Goal: Task Accomplishment & Management: Manage account settings

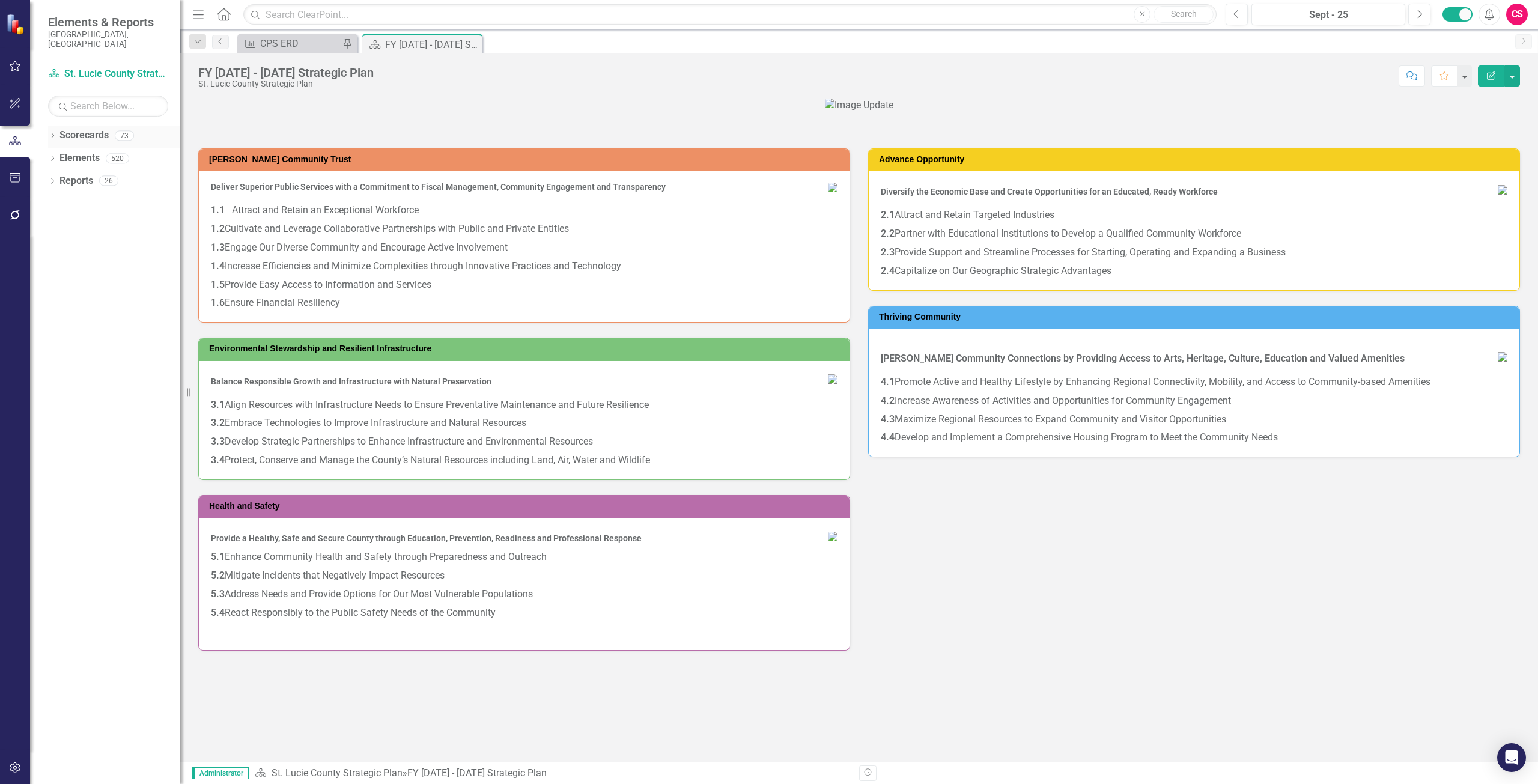
click at [87, 128] on link "Scorecards" at bounding box center [83, 135] width 49 height 14
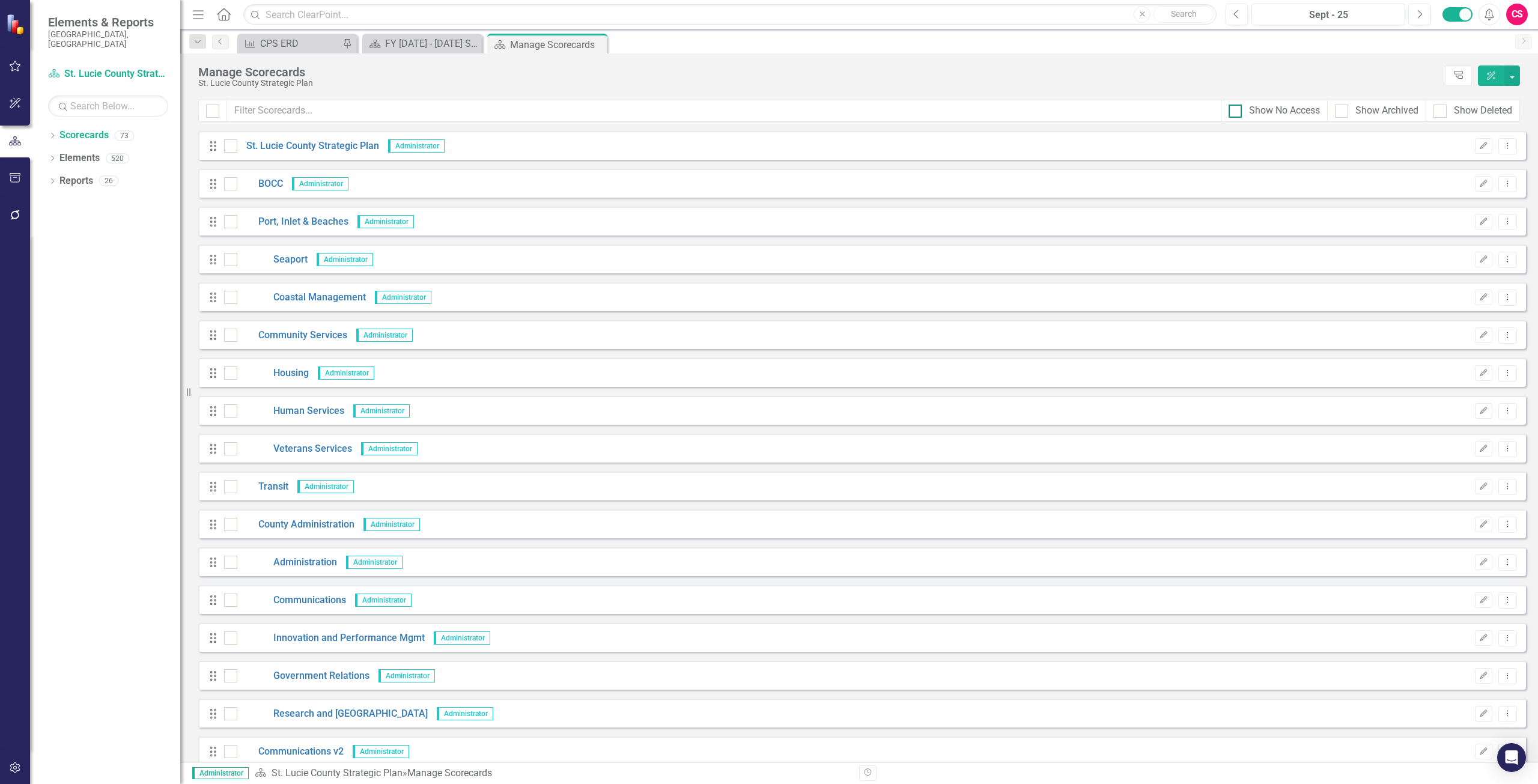
click at [1280, 108] on div "Show No Access" at bounding box center [1284, 111] width 71 height 14
click at [1237, 108] on input "Show No Access" at bounding box center [1233, 108] width 8 height 8
checkbox input "true"
click at [1356, 110] on div "Show Archived" at bounding box center [1387, 111] width 63 height 14
click at [1343, 110] on input "Show Archived" at bounding box center [1339, 108] width 8 height 8
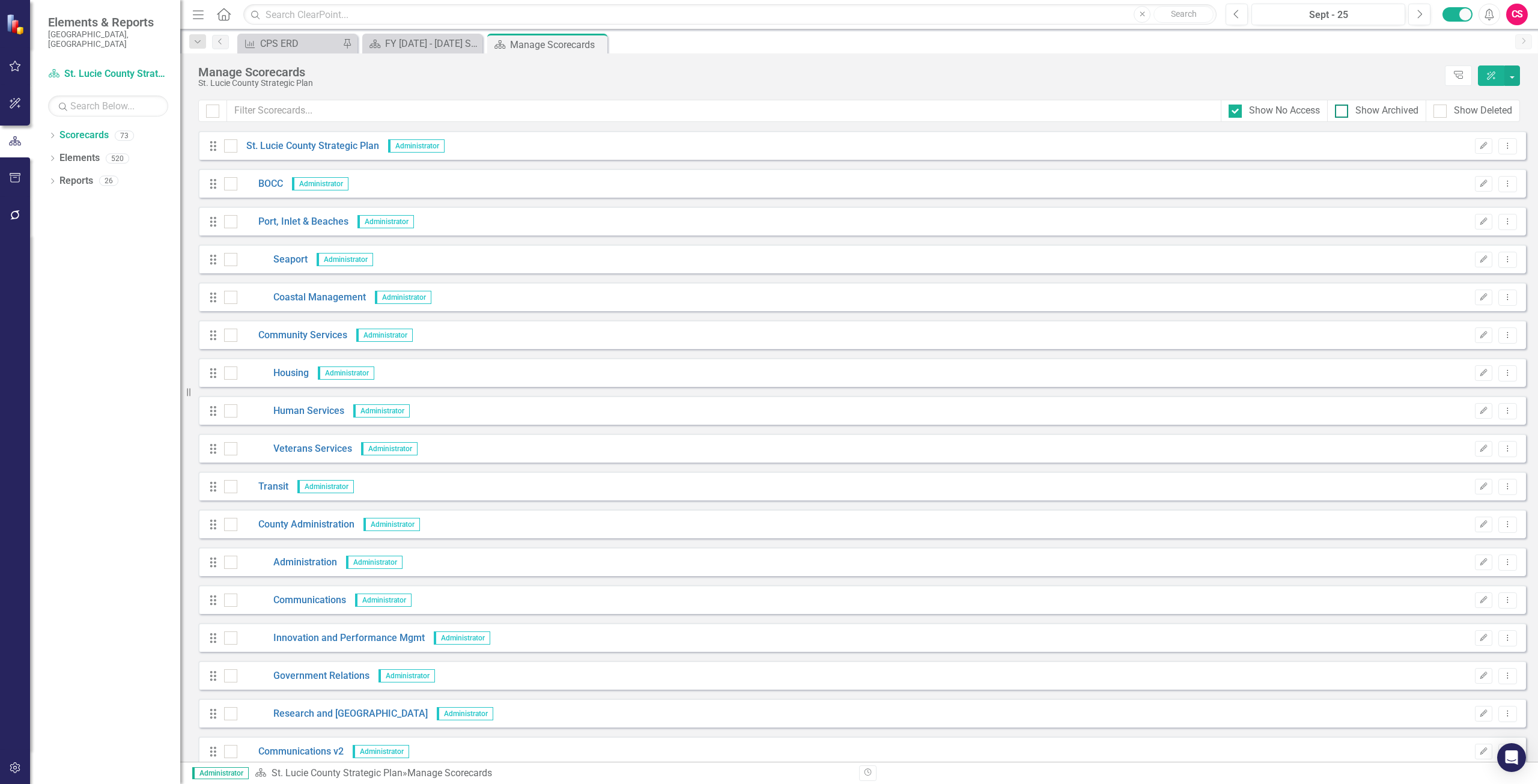
checkbox input "true"
click at [1469, 108] on div "Show Deleted" at bounding box center [1483, 111] width 59 height 14
click at [1441, 108] on input "Show Deleted" at bounding box center [1438, 108] width 8 height 8
checkbox input "true"
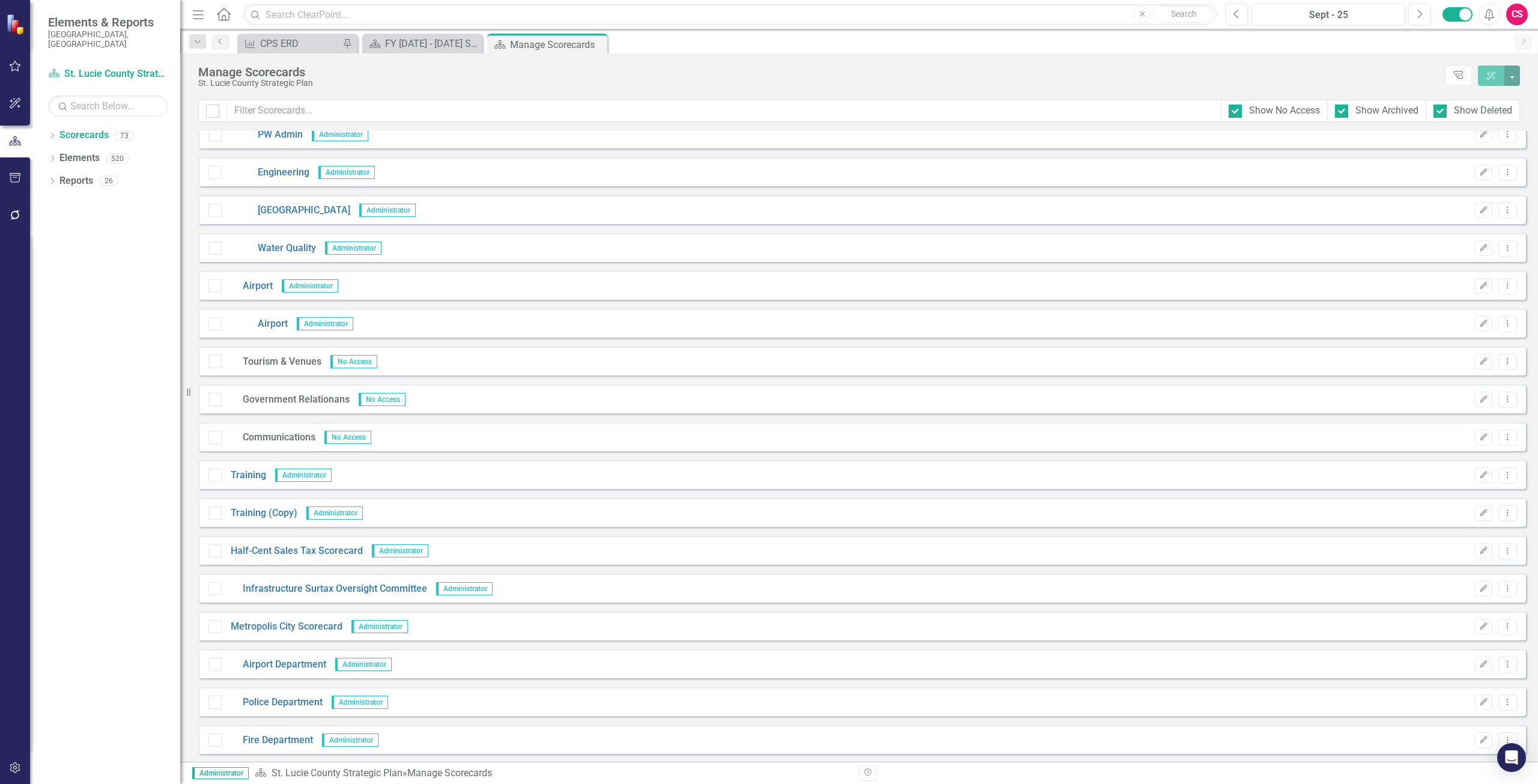
scroll to position [2283, 0]
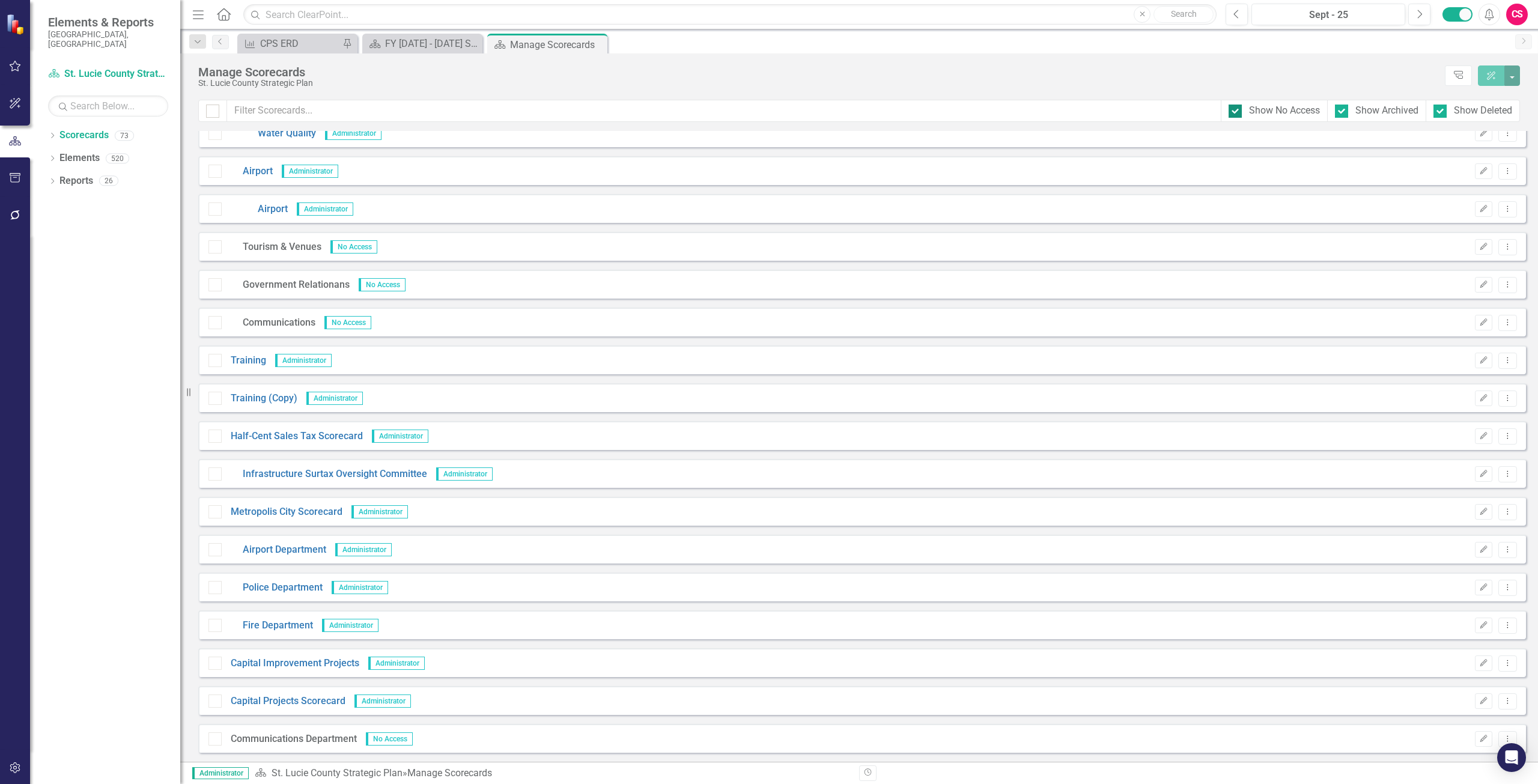
click at [1278, 112] on div "Show No Access" at bounding box center [1284, 111] width 71 height 14
click at [1237, 112] on input "Show No Access" at bounding box center [1233, 108] width 8 height 8
checkbox input "false"
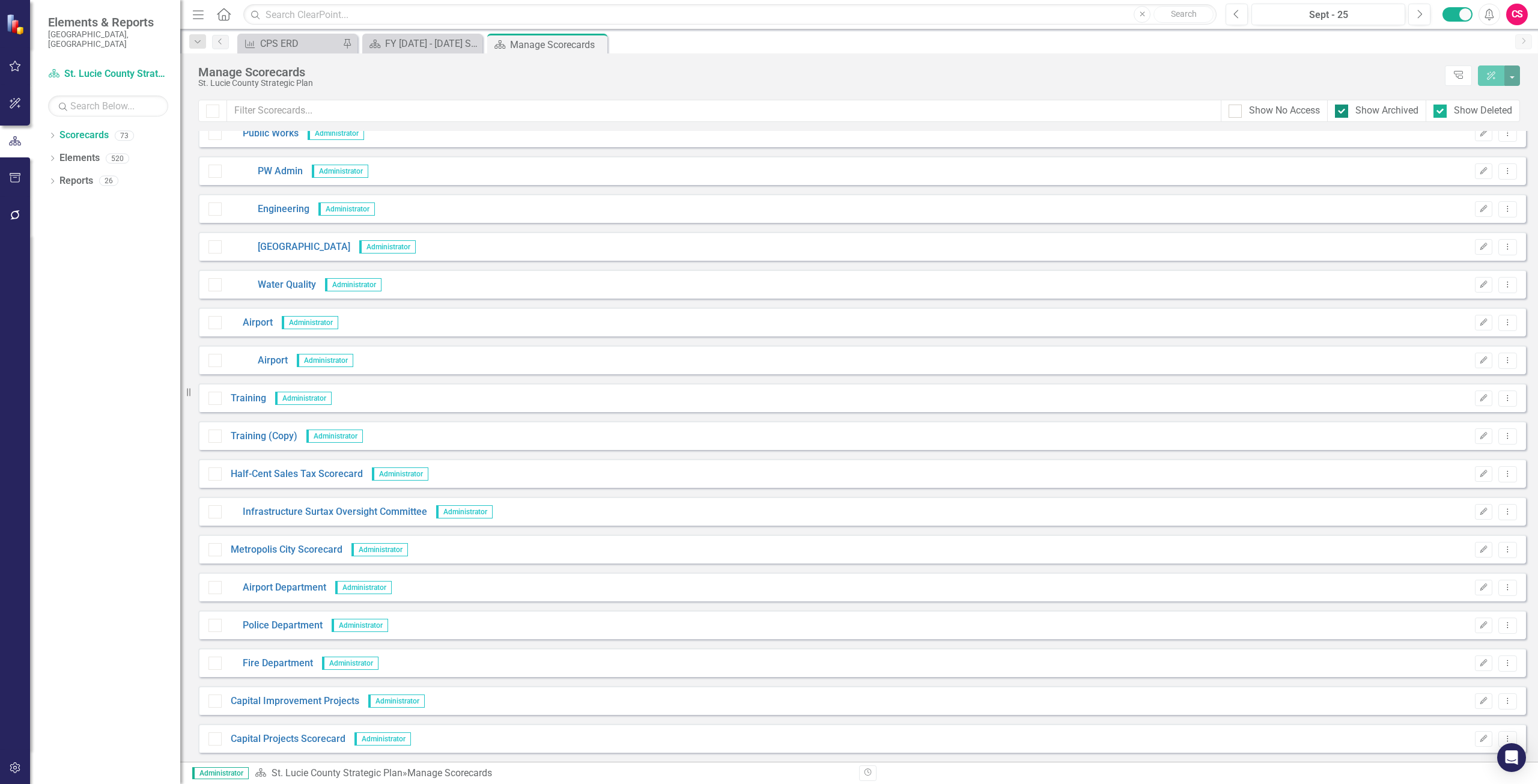
click at [1373, 113] on div "Show Archived" at bounding box center [1387, 111] width 63 height 14
click at [1343, 112] on input "Show Archived" at bounding box center [1339, 108] width 8 height 8
checkbox input "false"
drag, startPoint x: 1441, startPoint y: 110, endPoint x: 1431, endPoint y: 110, distance: 10.0
click at [1442, 110] on div at bounding box center [1440, 111] width 13 height 13
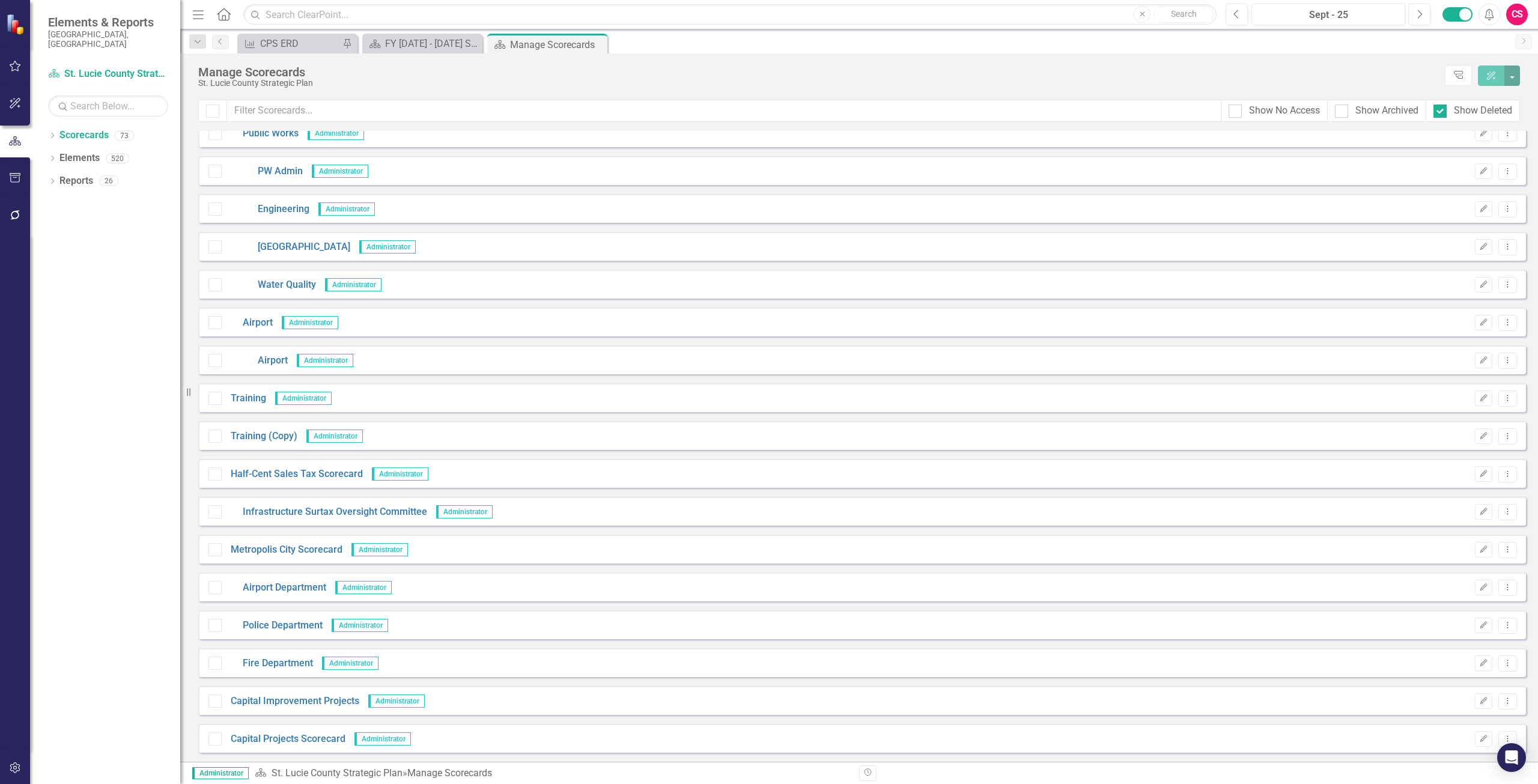
click at [1441, 110] on input "Show Deleted" at bounding box center [1438, 108] width 8 height 8
checkbox input "false"
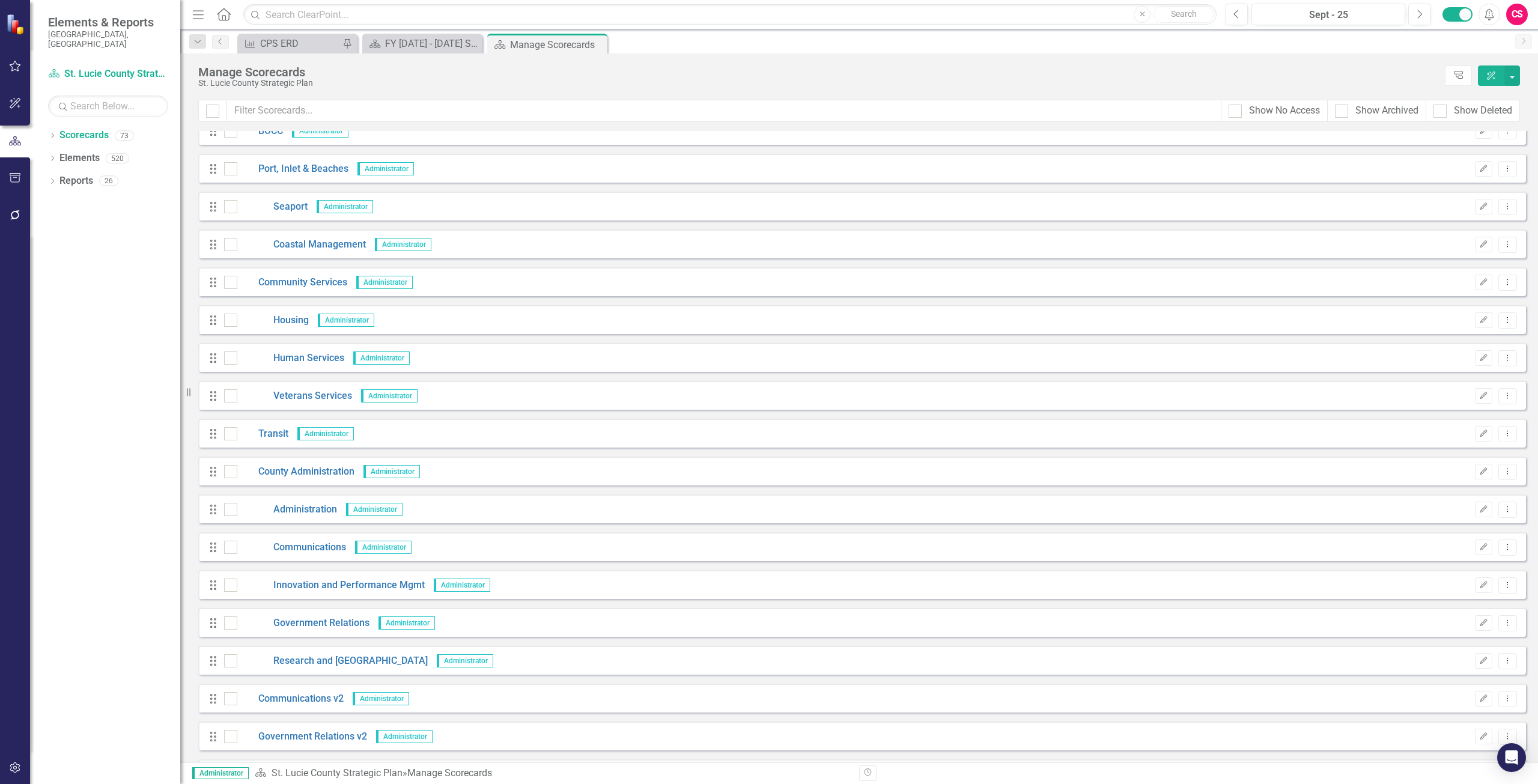
scroll to position [0, 0]
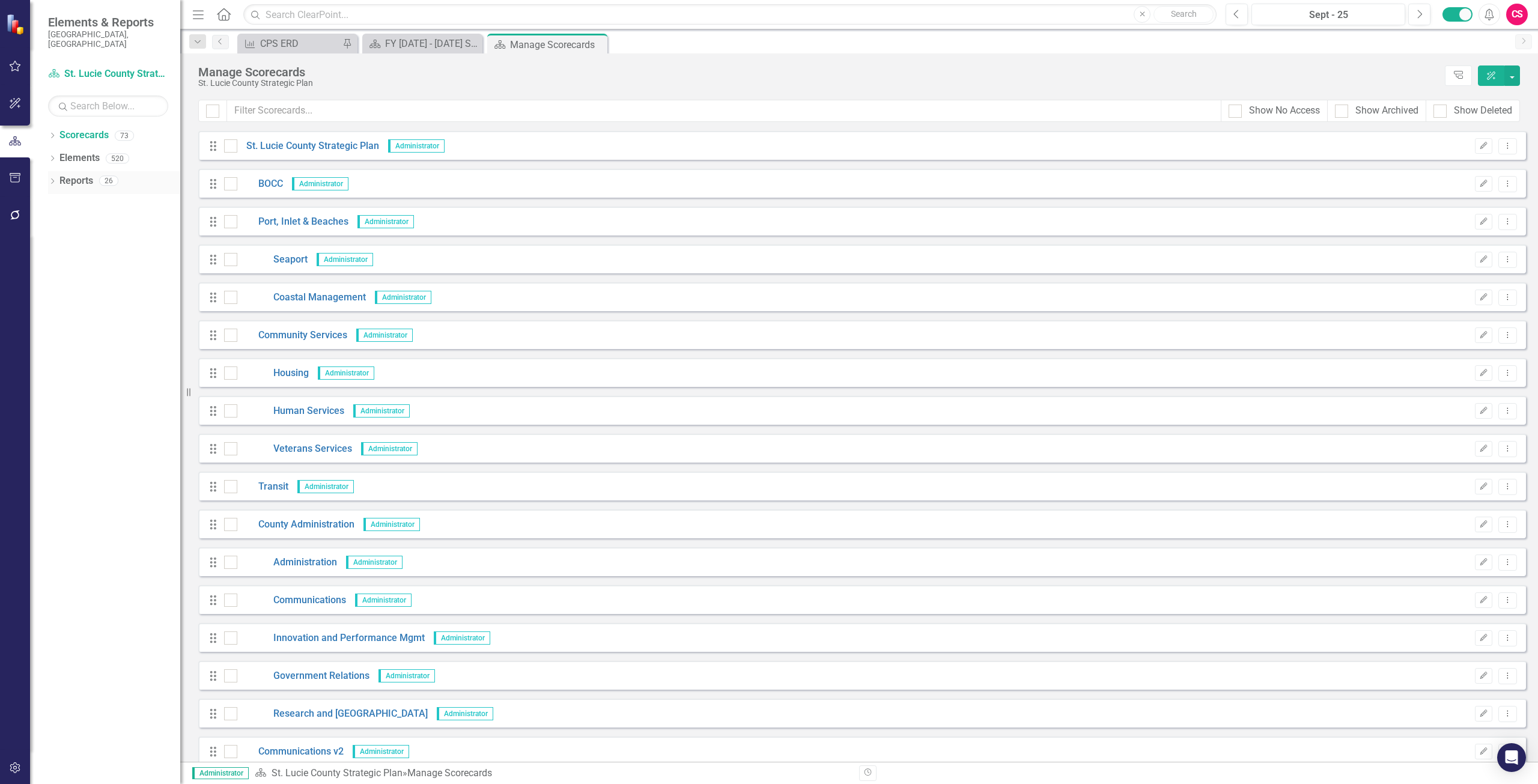
click at [85, 174] on link "Reports" at bounding box center [76, 181] width 34 height 14
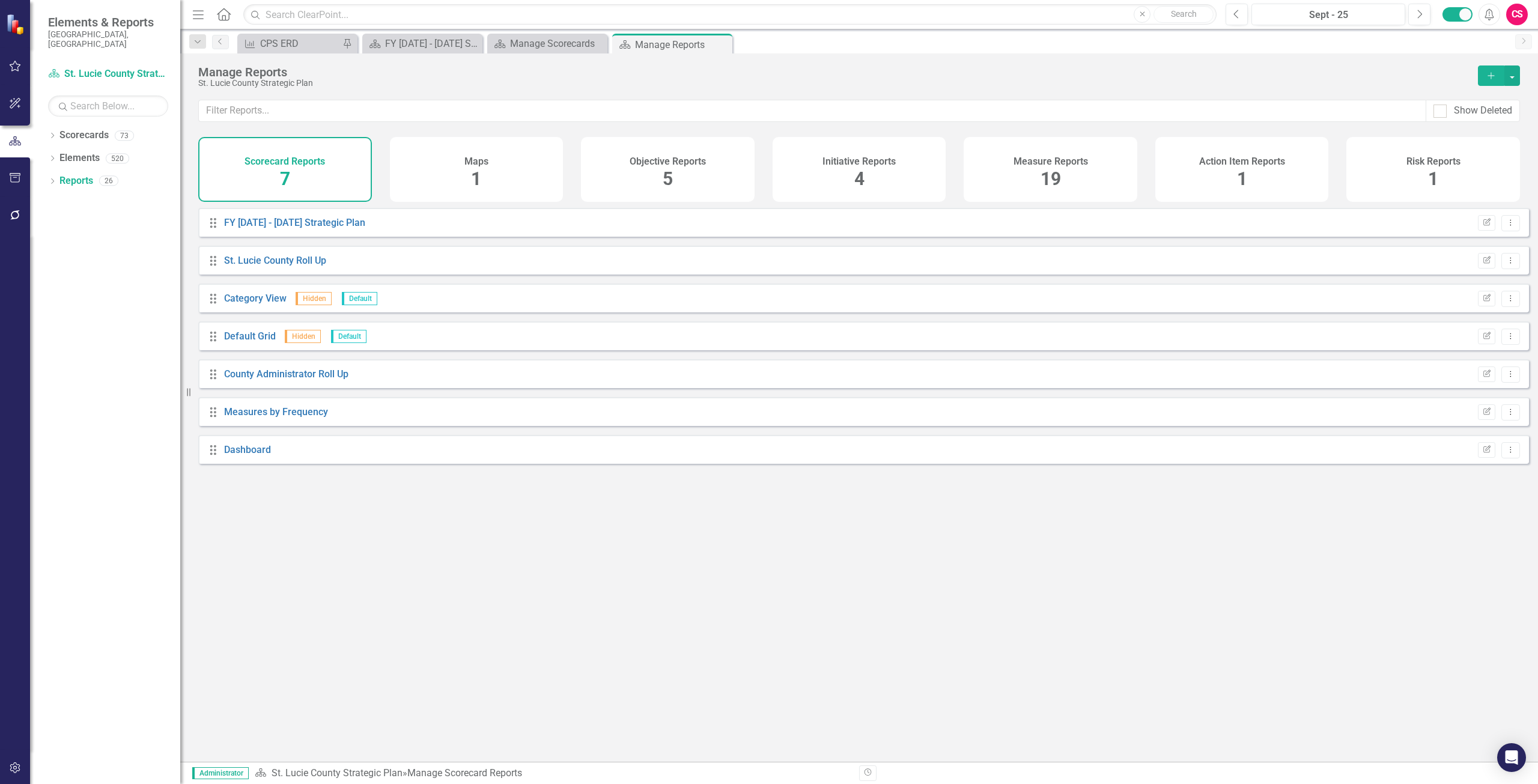
click at [469, 171] on div "Maps 1" at bounding box center [477, 169] width 174 height 65
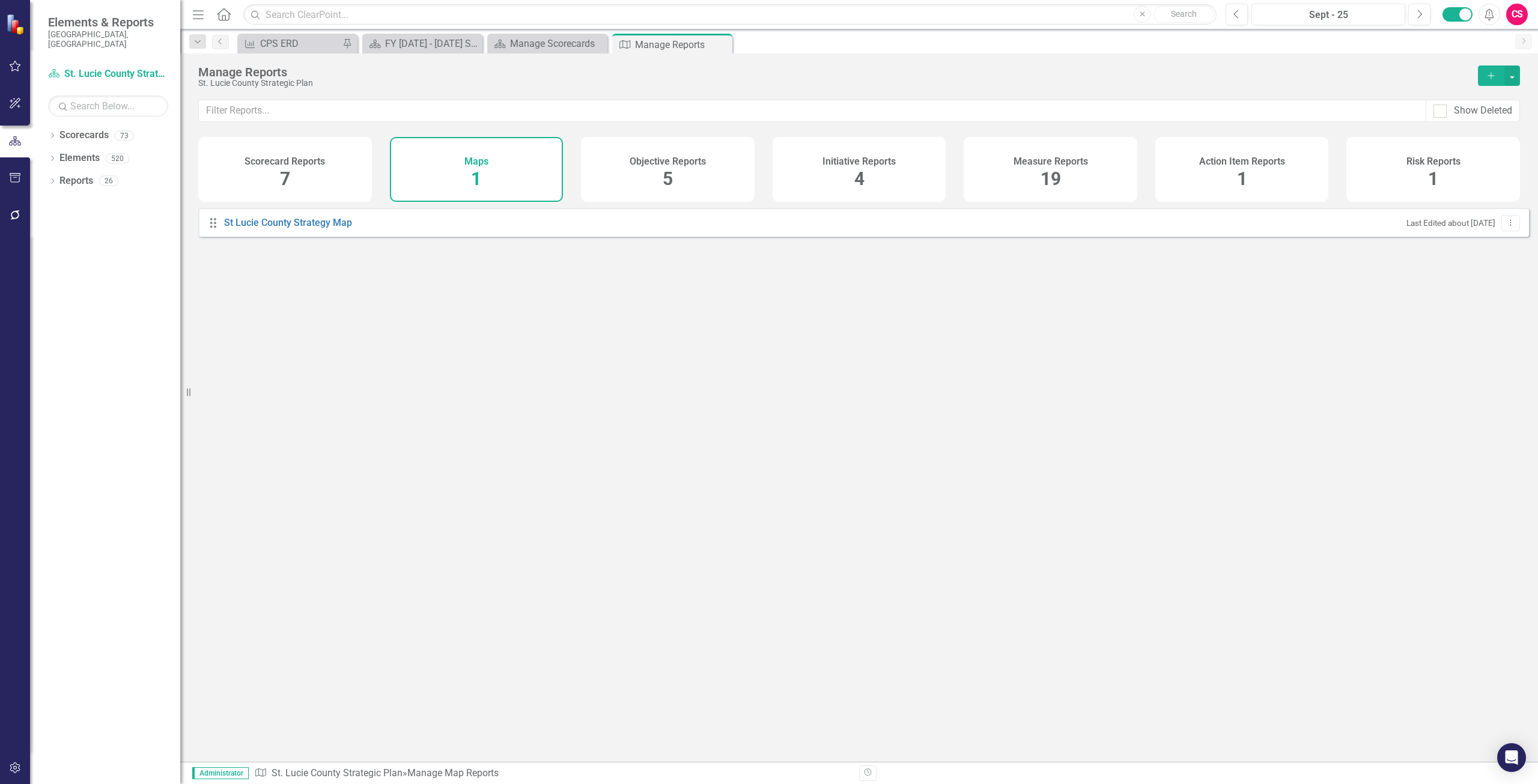
click at [653, 163] on h4 "Objective Reports" at bounding box center [667, 161] width 76 height 11
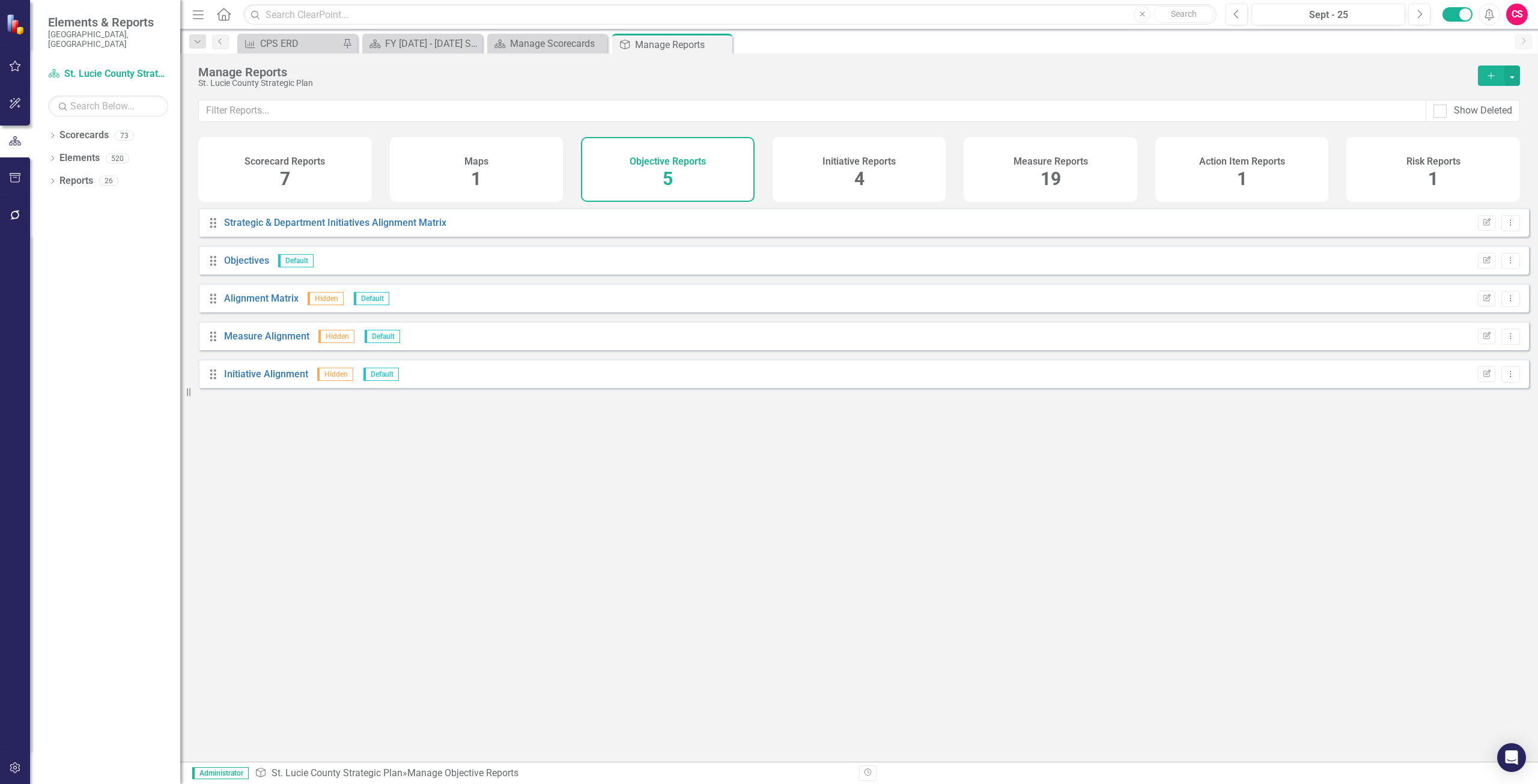
click at [7, 769] on button "button" at bounding box center [15, 769] width 27 height 26
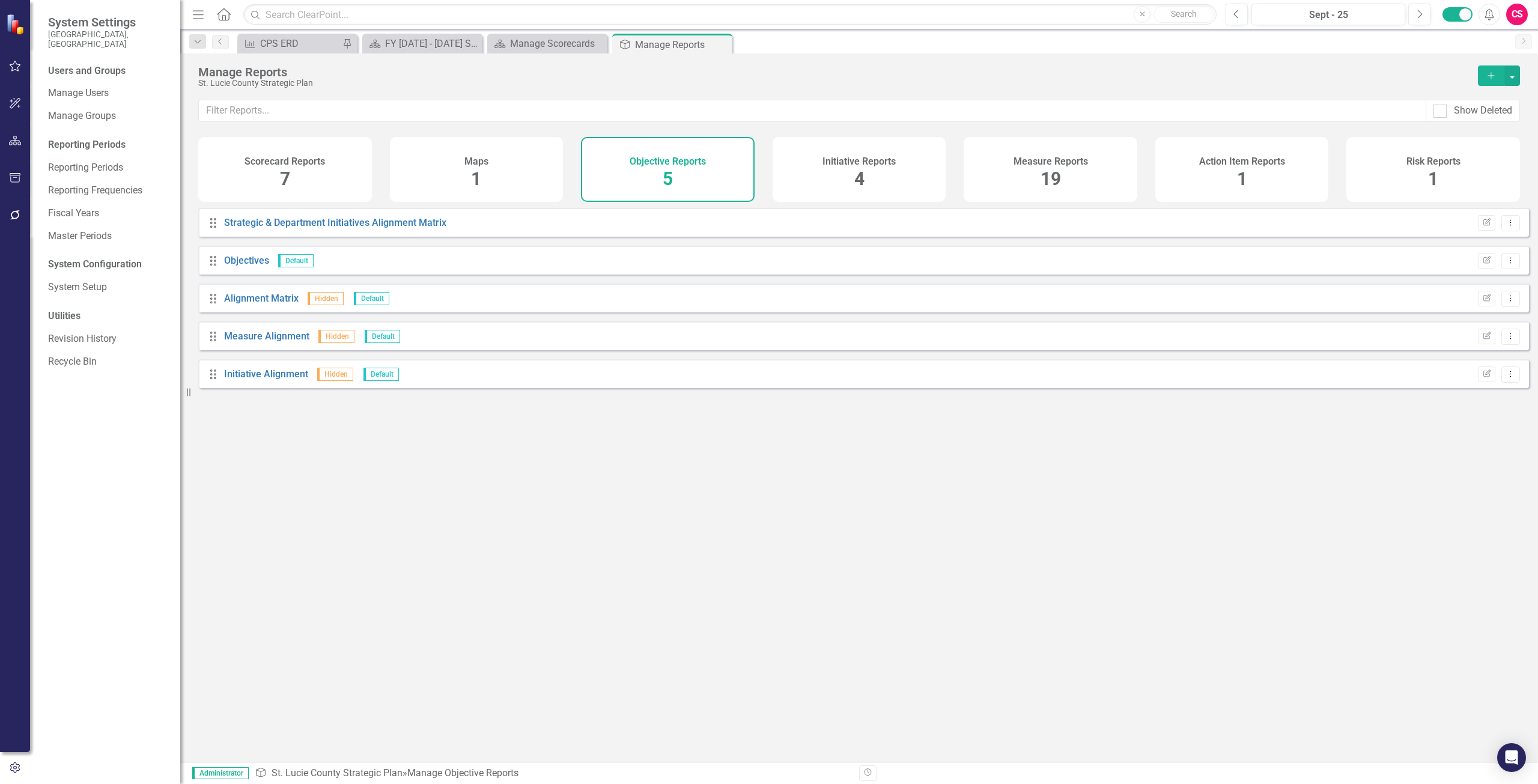
click at [15, 145] on icon "button" at bounding box center [15, 141] width 13 height 9
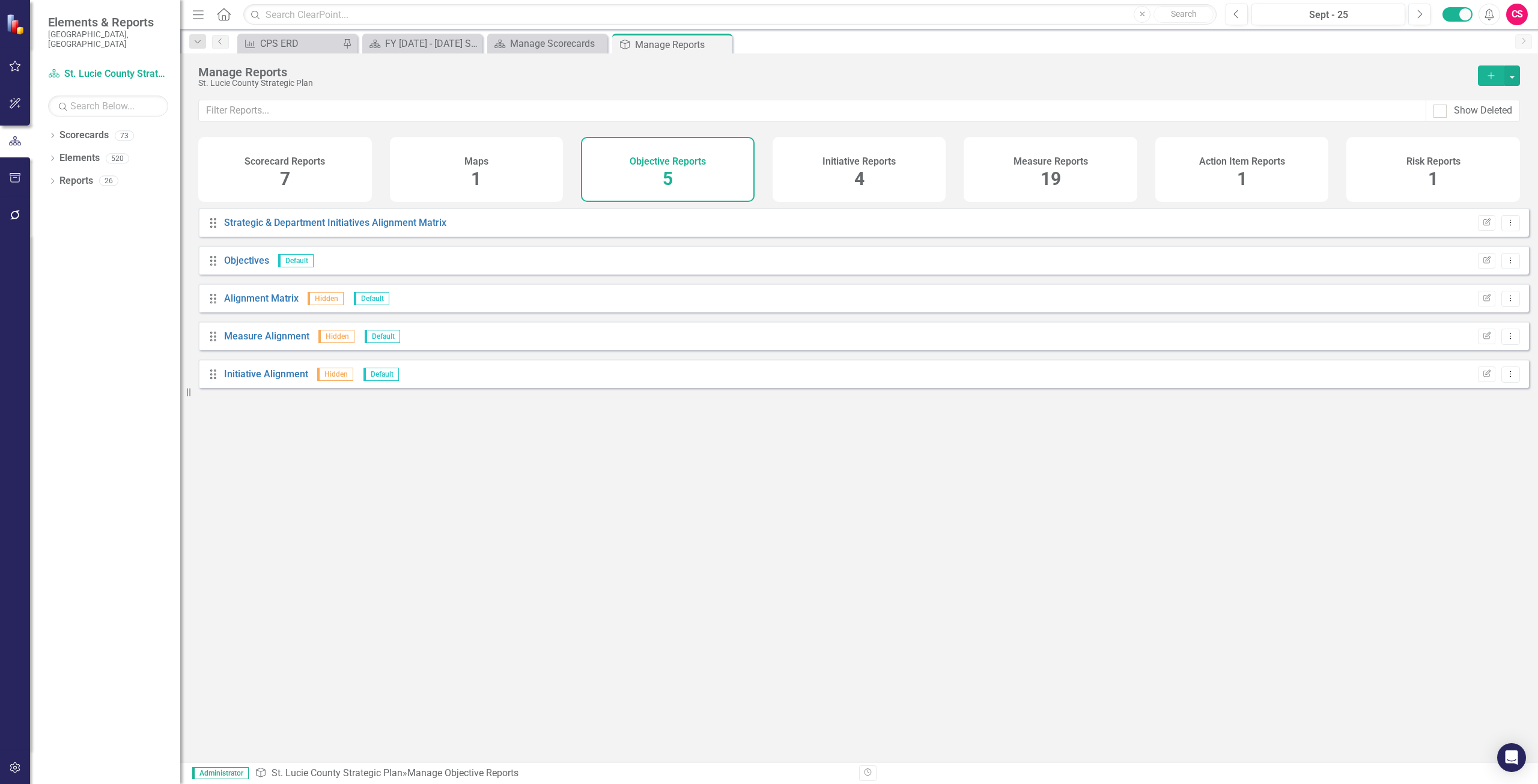
click at [1034, 170] on div "Measure Reports 19" at bounding box center [1050, 169] width 174 height 65
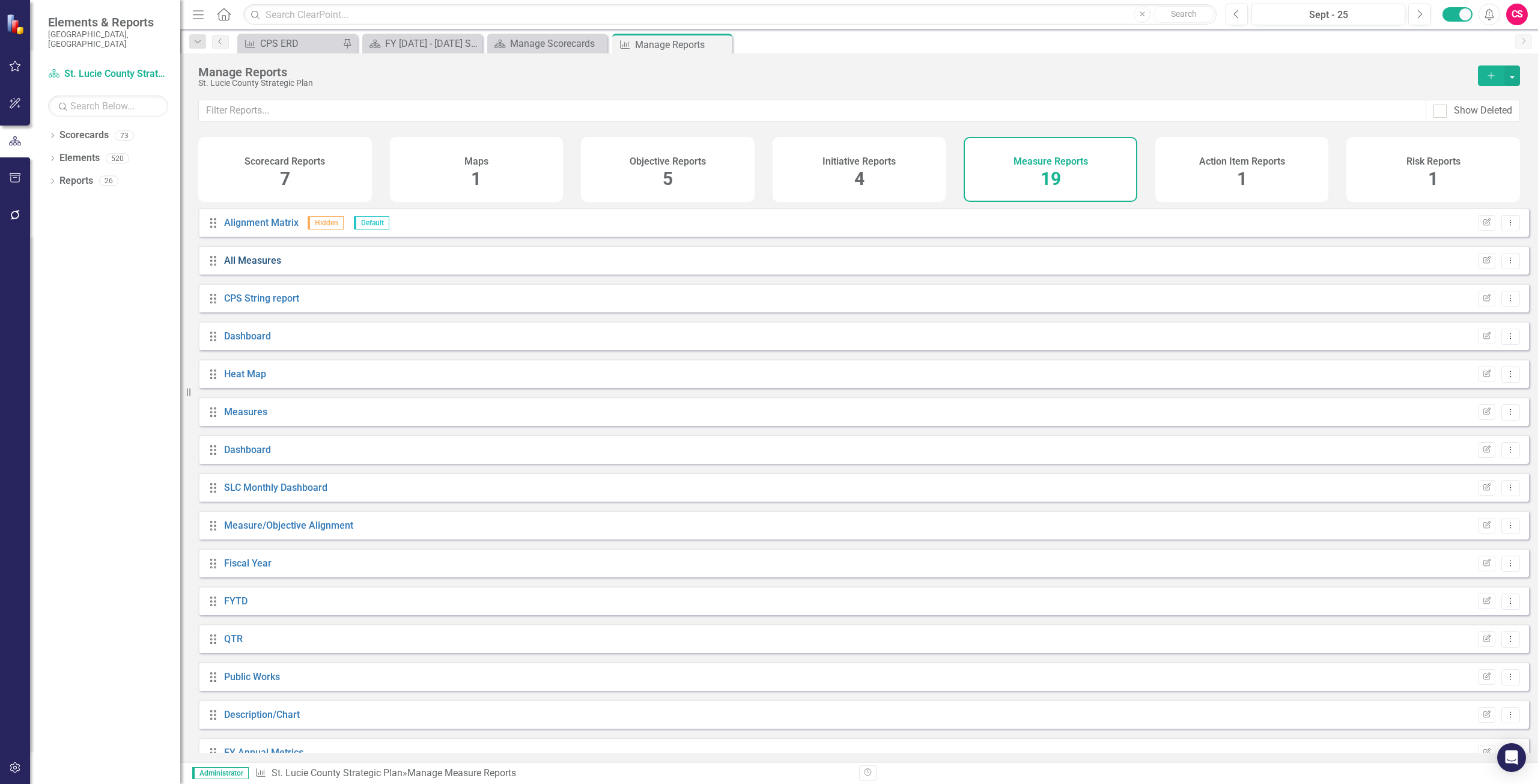
click at [256, 266] on link "All Measures" at bounding box center [252, 260] width 57 height 11
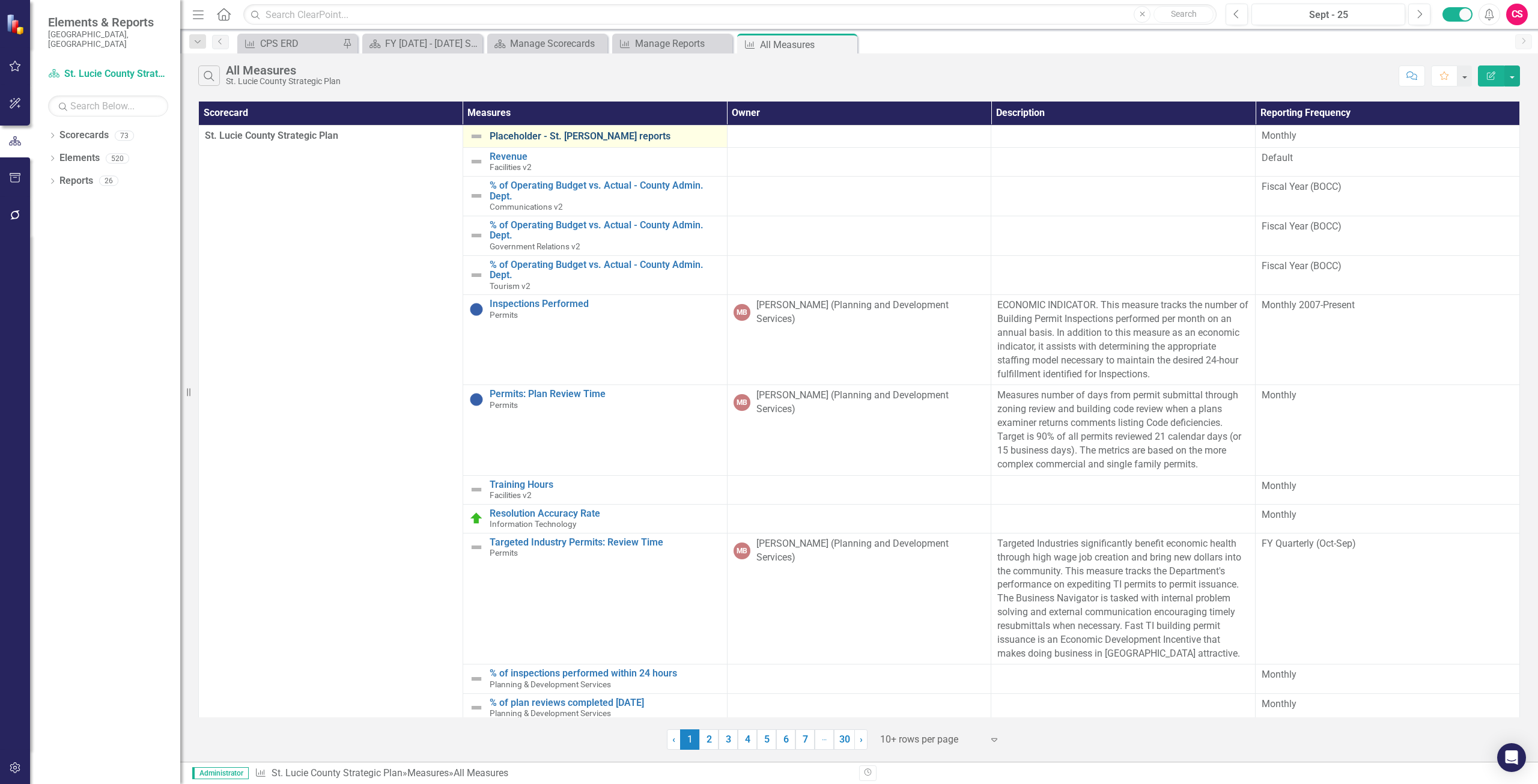
click at [555, 140] on link "Placeholder - St. [PERSON_NAME] reports" at bounding box center [605, 136] width 231 height 11
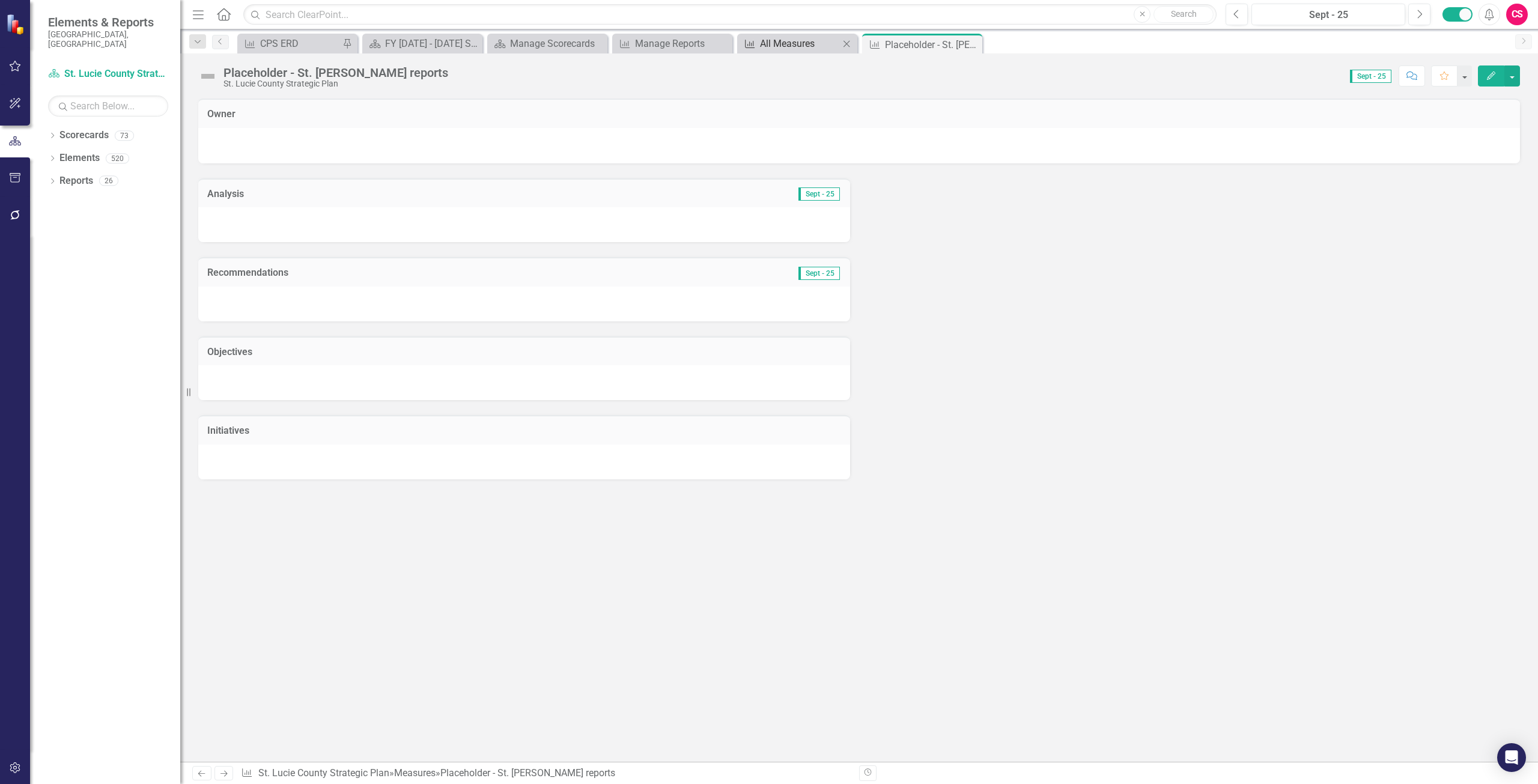
click at [781, 38] on div "All Measures" at bounding box center [800, 44] width 79 height 15
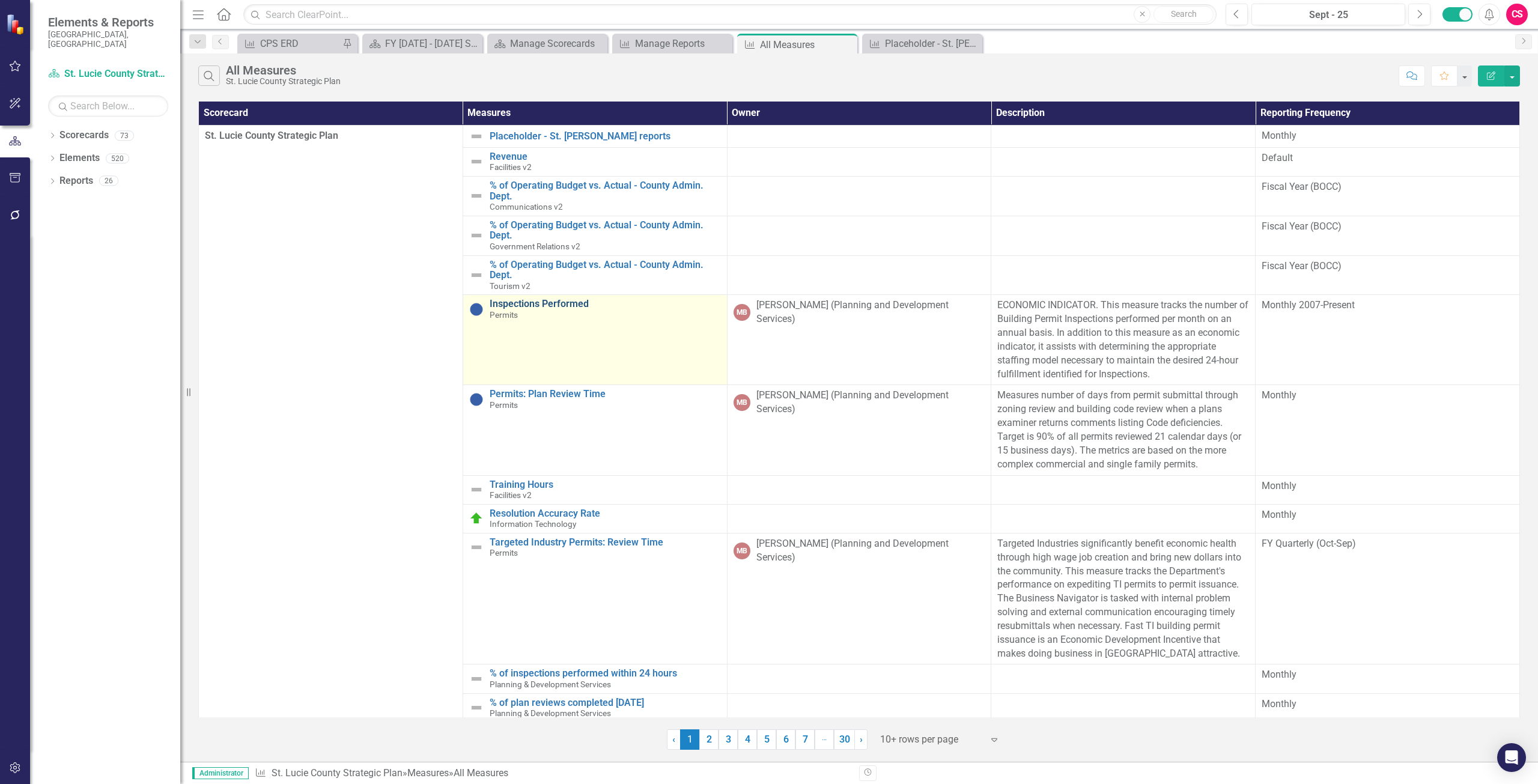
click at [519, 307] on link "Inspections Performed" at bounding box center [605, 304] width 231 height 11
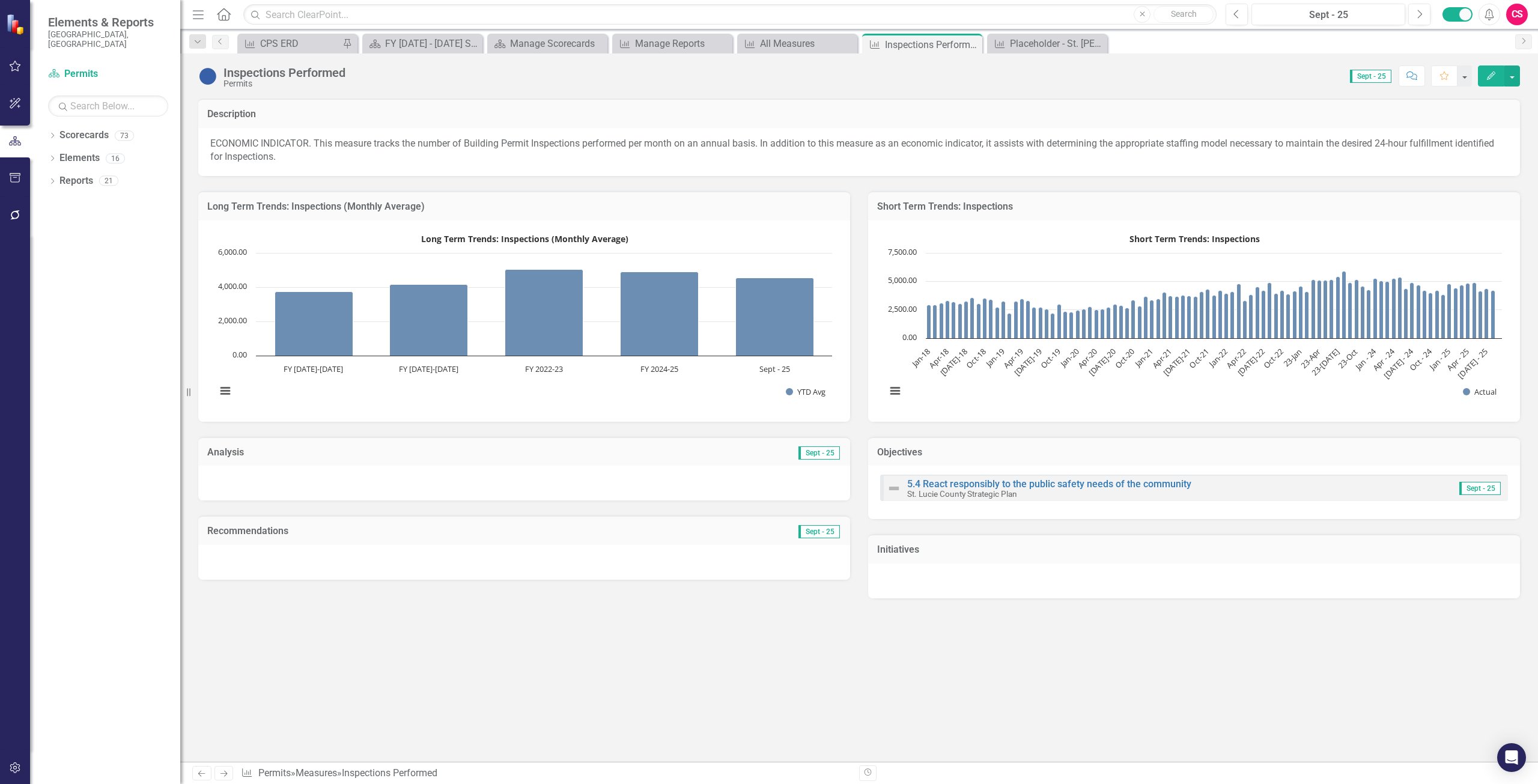
click at [1481, 74] on button "Edit" at bounding box center [1491, 75] width 26 height 21
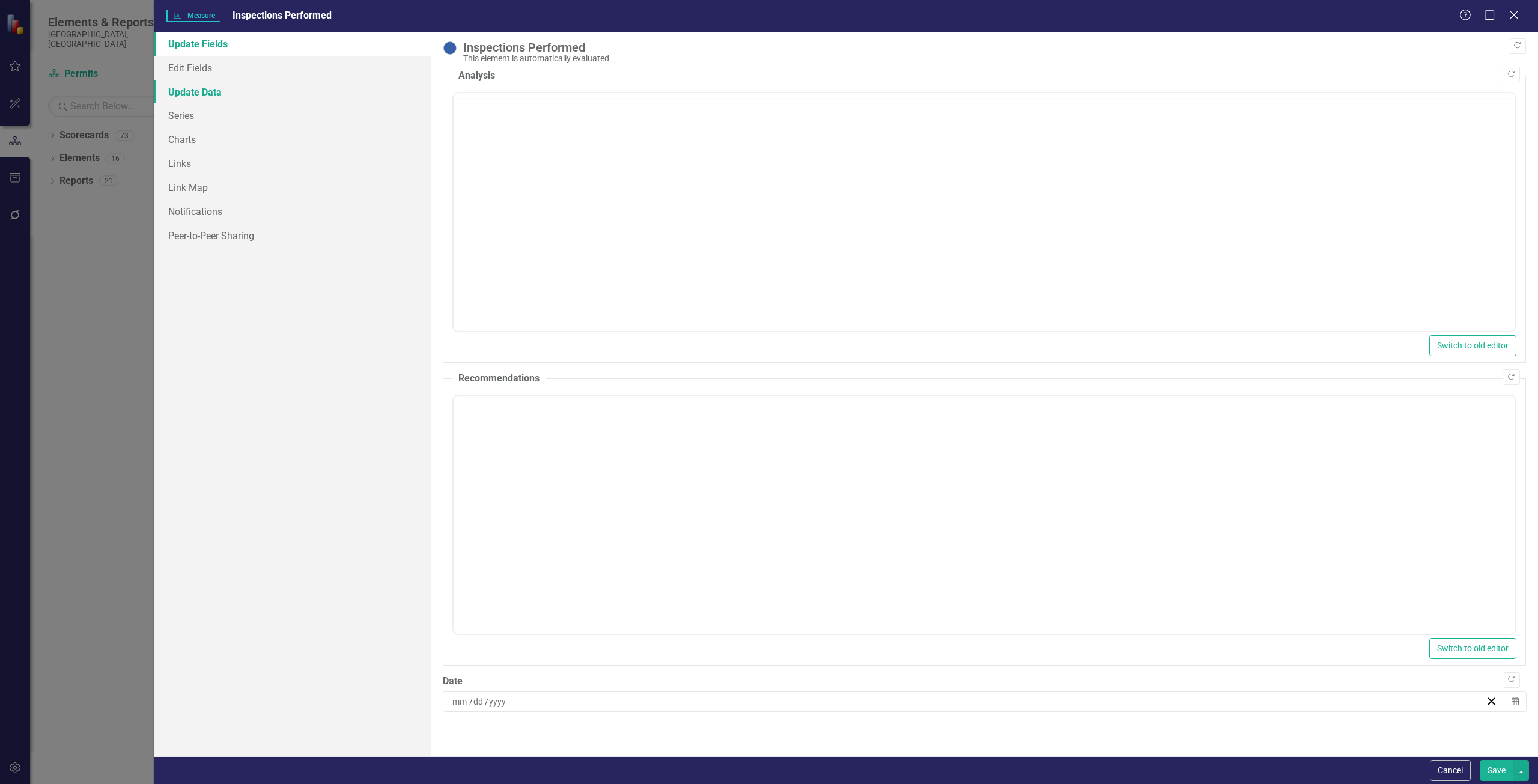
click at [251, 91] on link "Update Data" at bounding box center [293, 92] width 277 height 24
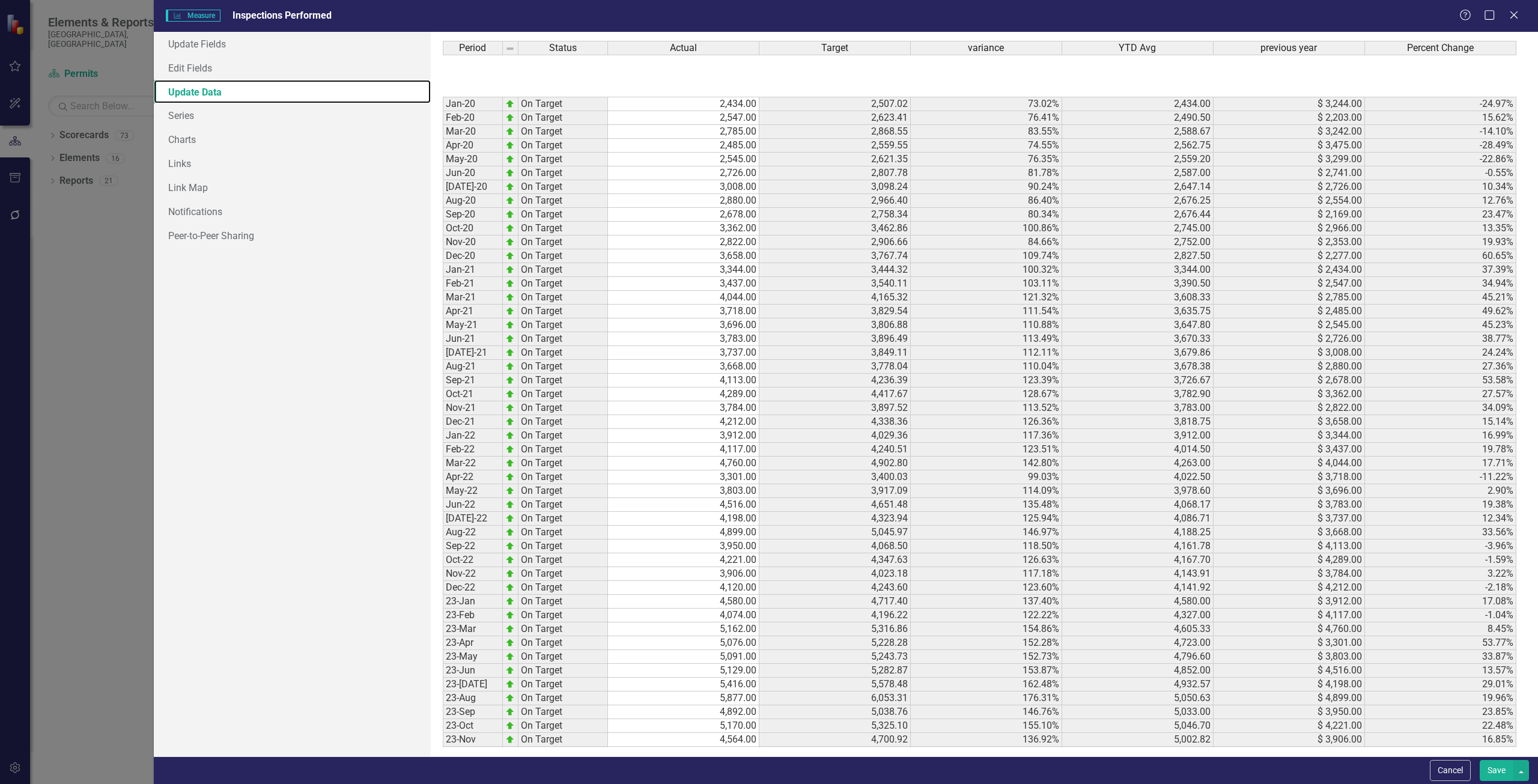
scroll to position [359, 0]
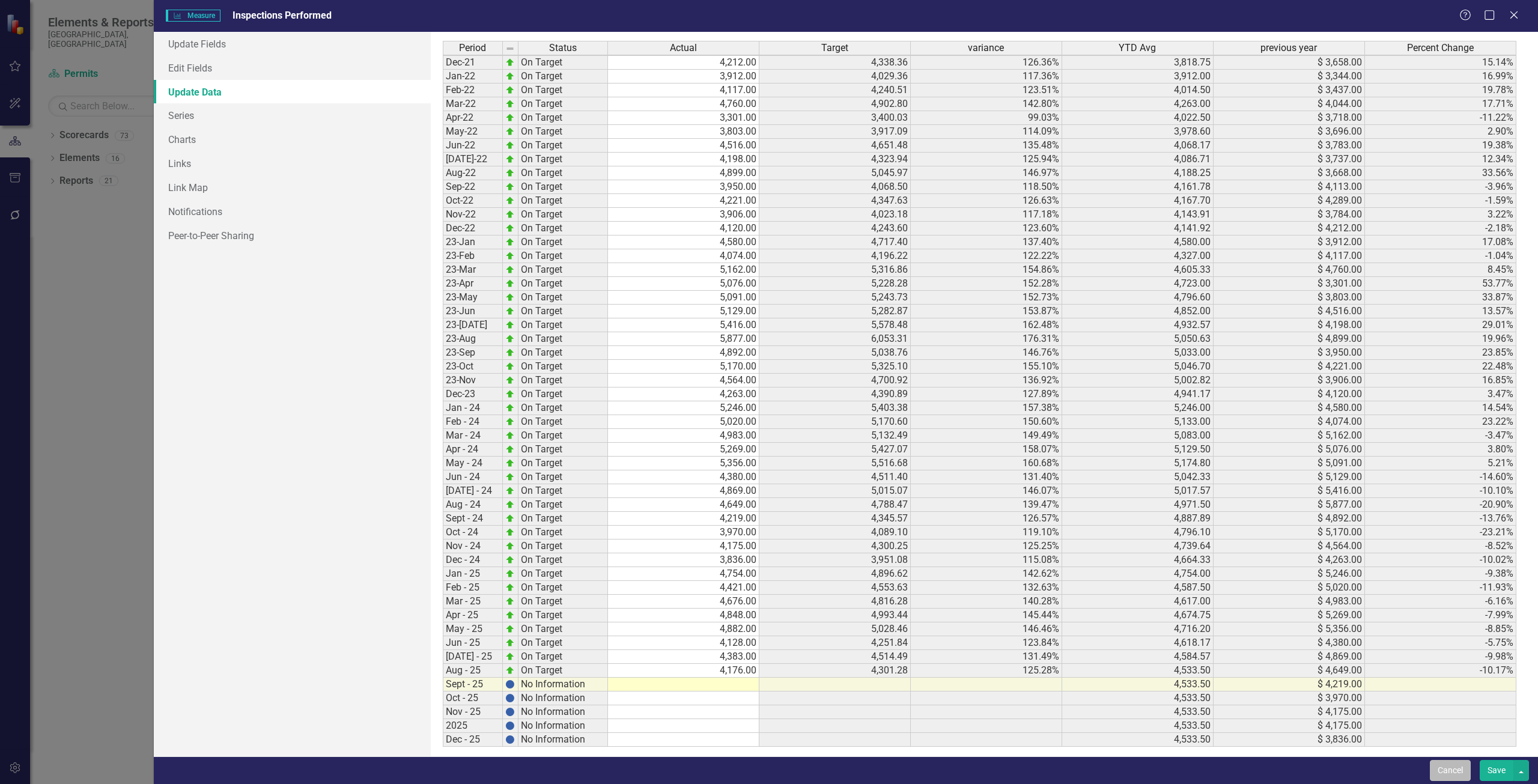
click at [1431, 772] on button "Cancel" at bounding box center [1450, 770] width 41 height 21
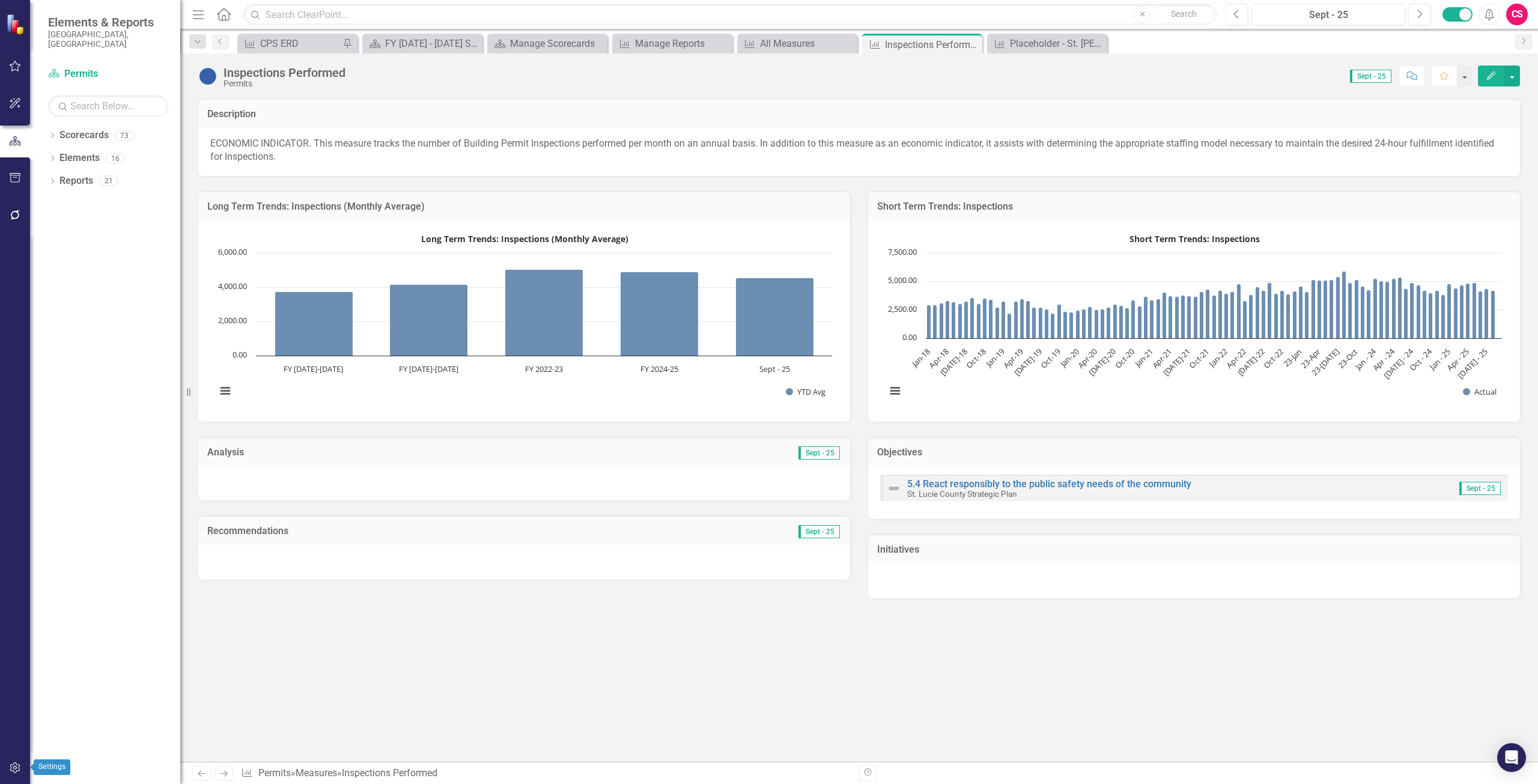
click at [6, 764] on button "button" at bounding box center [15, 769] width 27 height 26
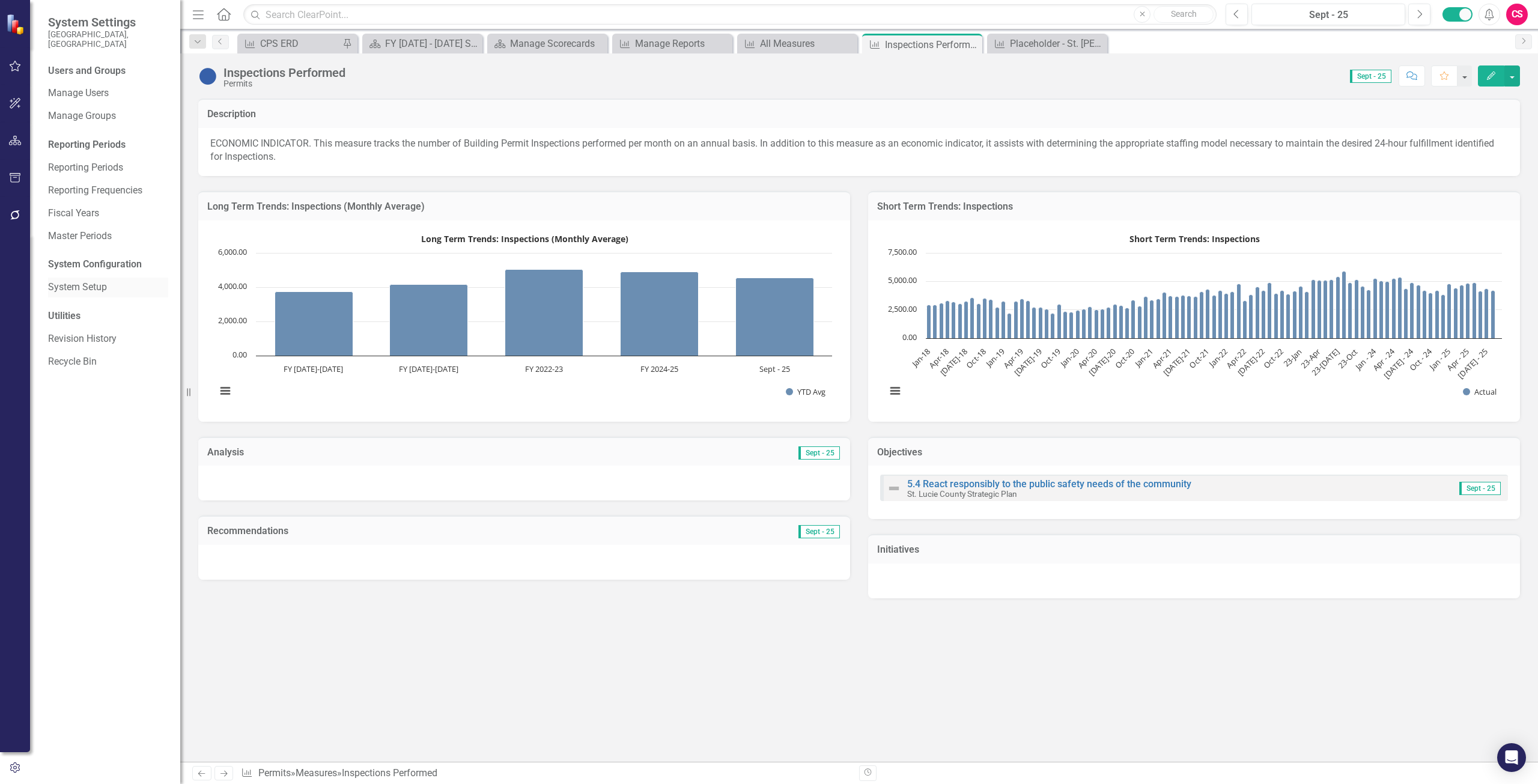
click at [118, 285] on div "System Setup" at bounding box center [108, 287] width 120 height 19
click at [104, 161] on link "Reporting Periods" at bounding box center [108, 167] width 120 height 14
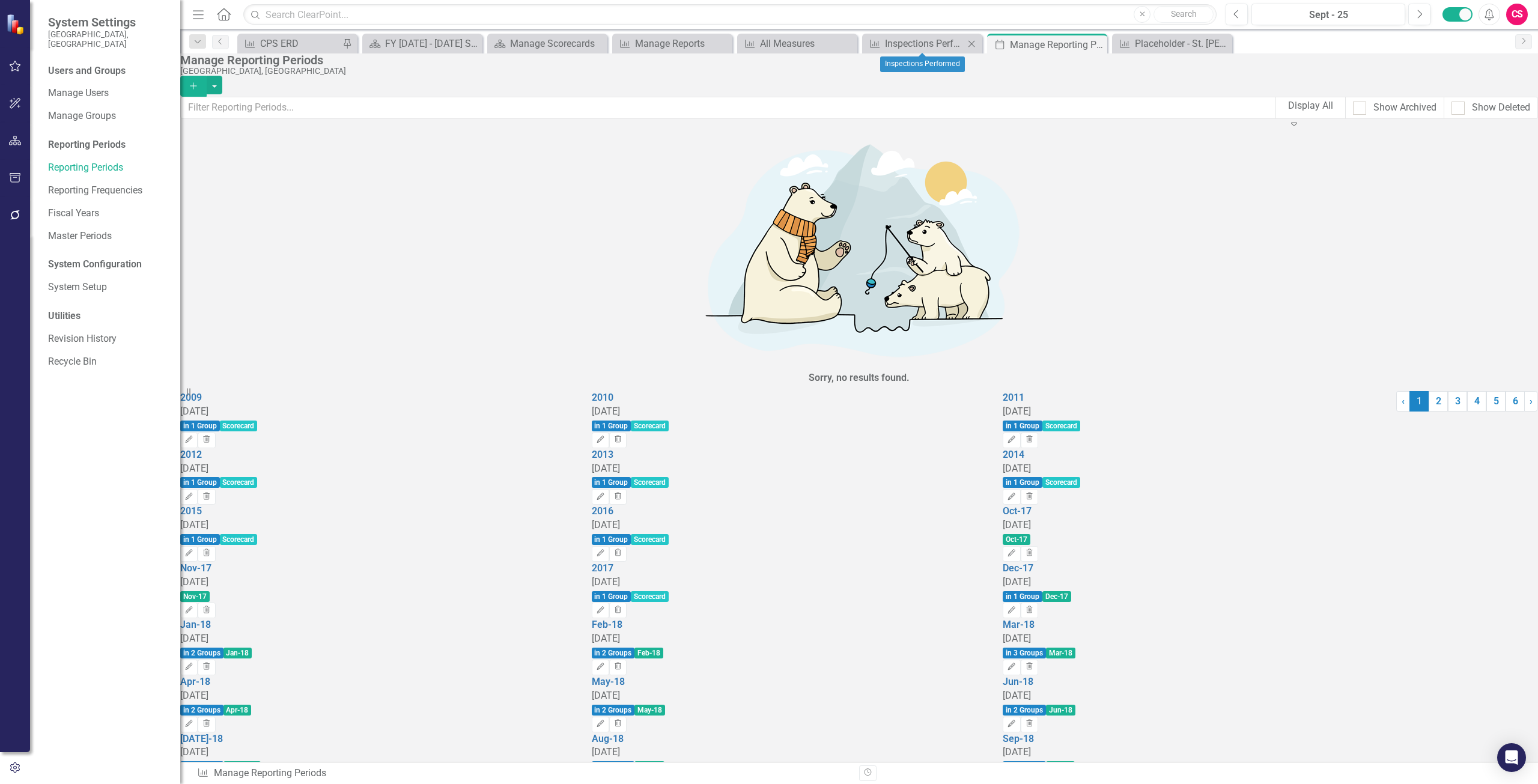
click at [905, 35] on div "Measure Inspections Performed Close" at bounding box center [922, 43] width 120 height 19
click at [907, 46] on div "Inspections Performed" at bounding box center [925, 44] width 79 height 15
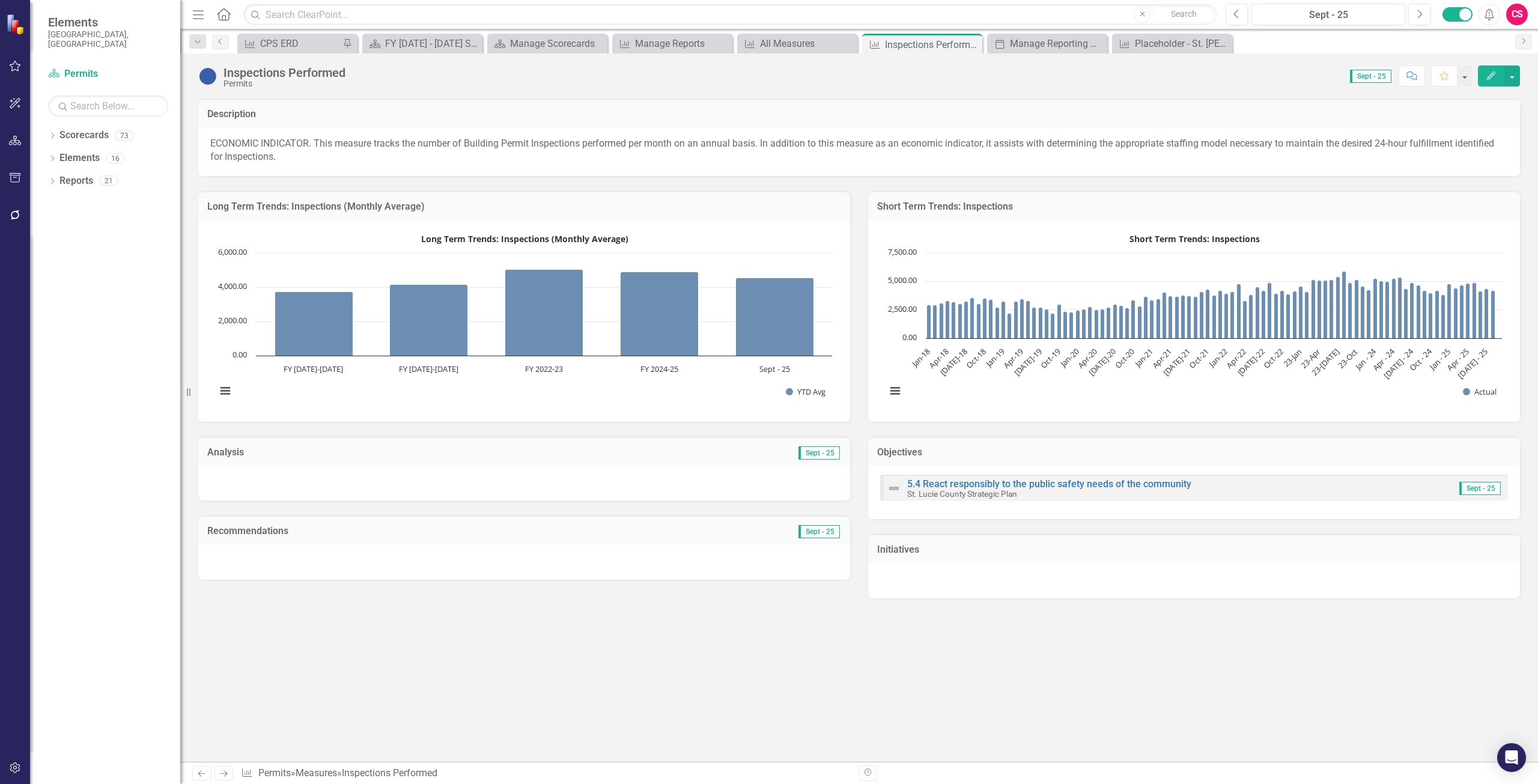
click at [1488, 76] on icon "Edit" at bounding box center [1491, 75] width 11 height 9
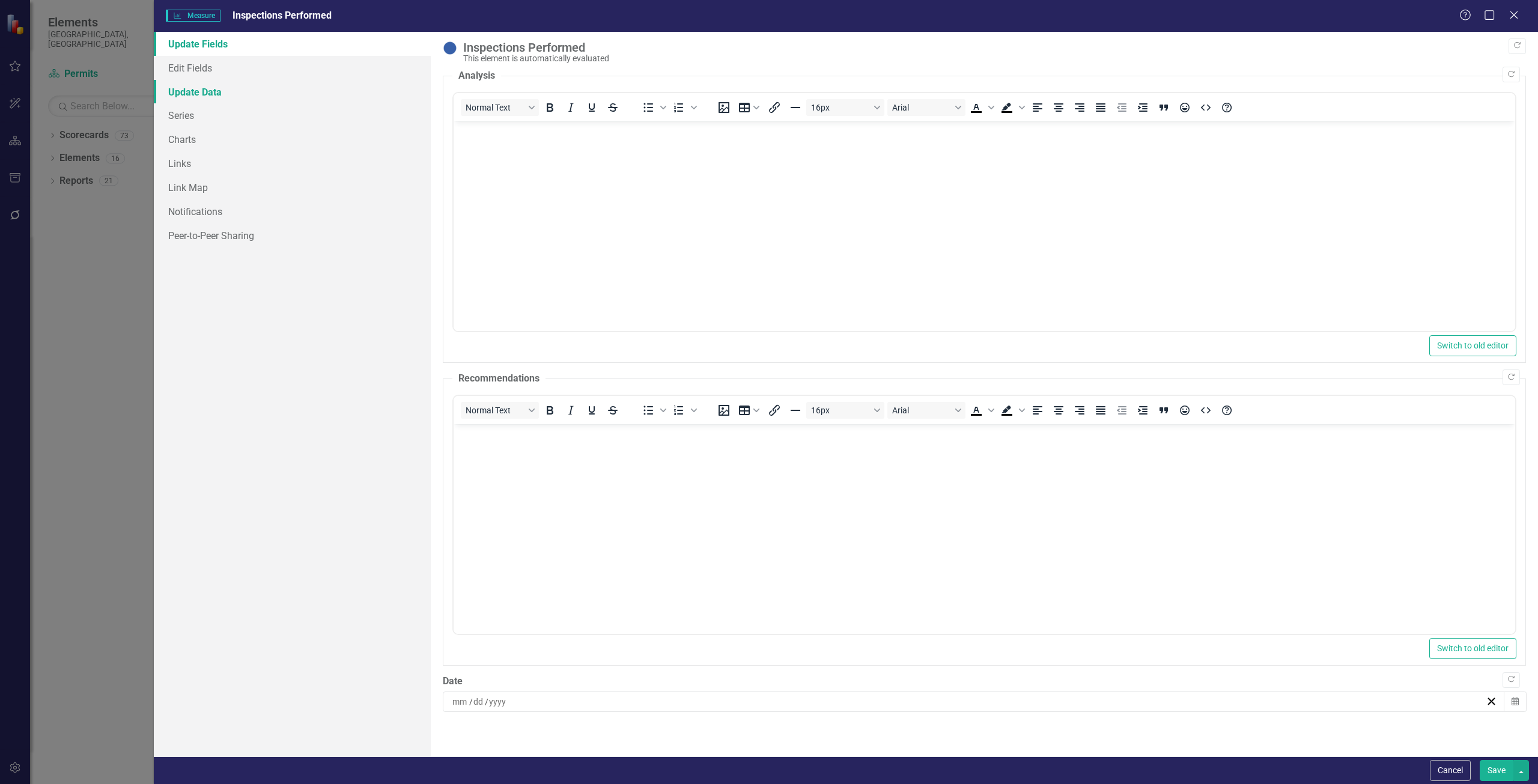
click at [245, 87] on link "Update Data" at bounding box center [293, 92] width 277 height 24
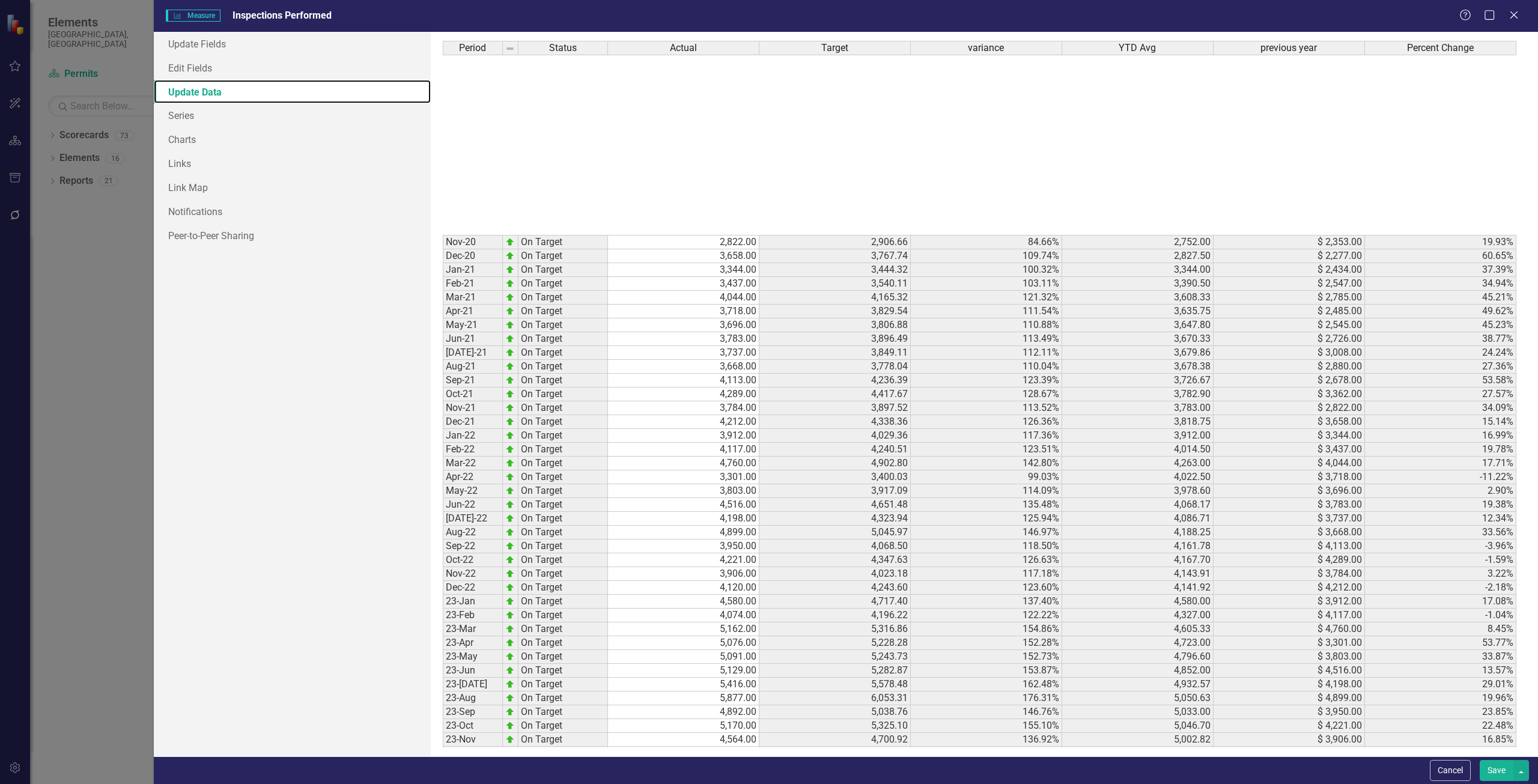
scroll to position [358, 0]
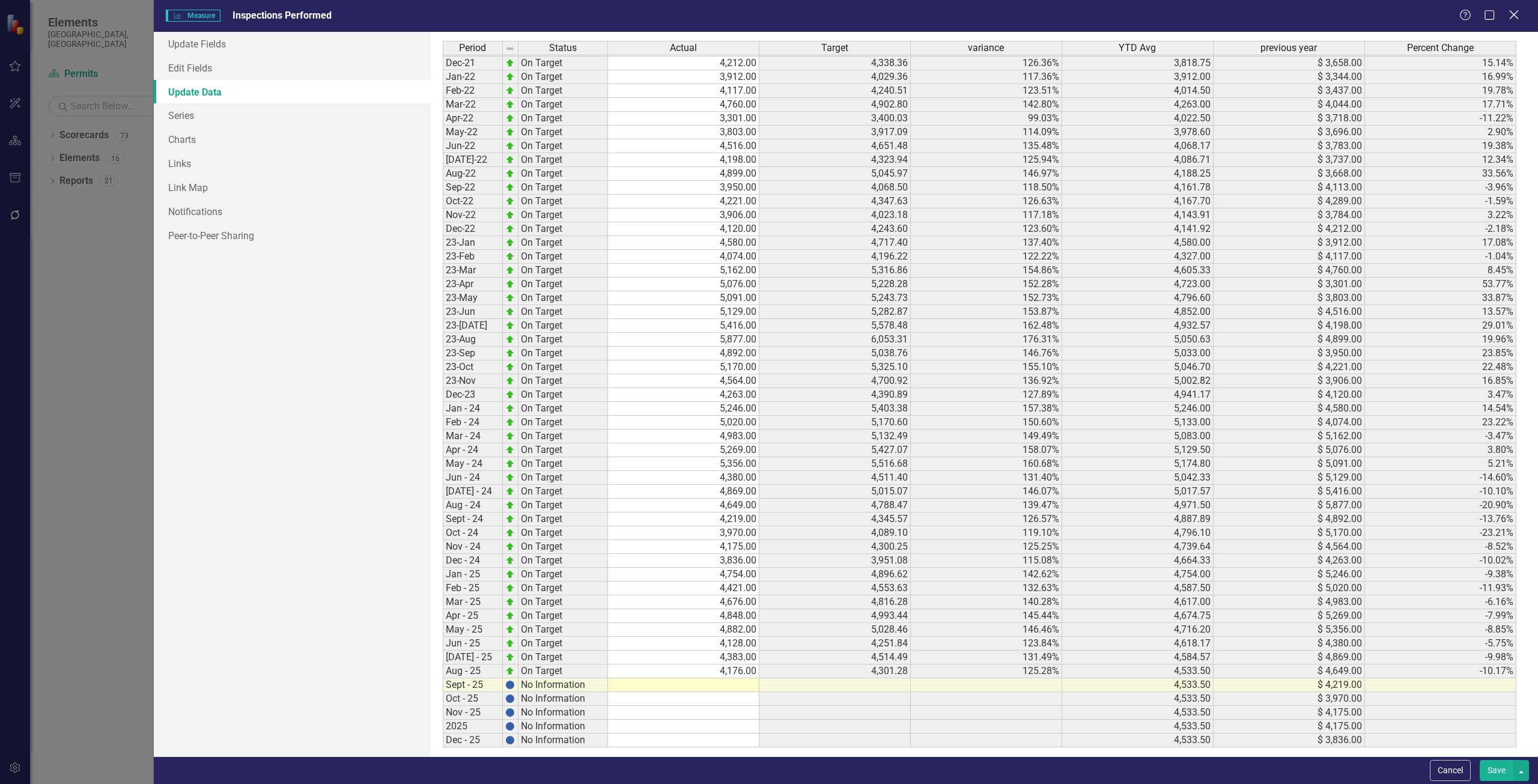
click at [1516, 13] on icon at bounding box center [1513, 14] width 9 height 9
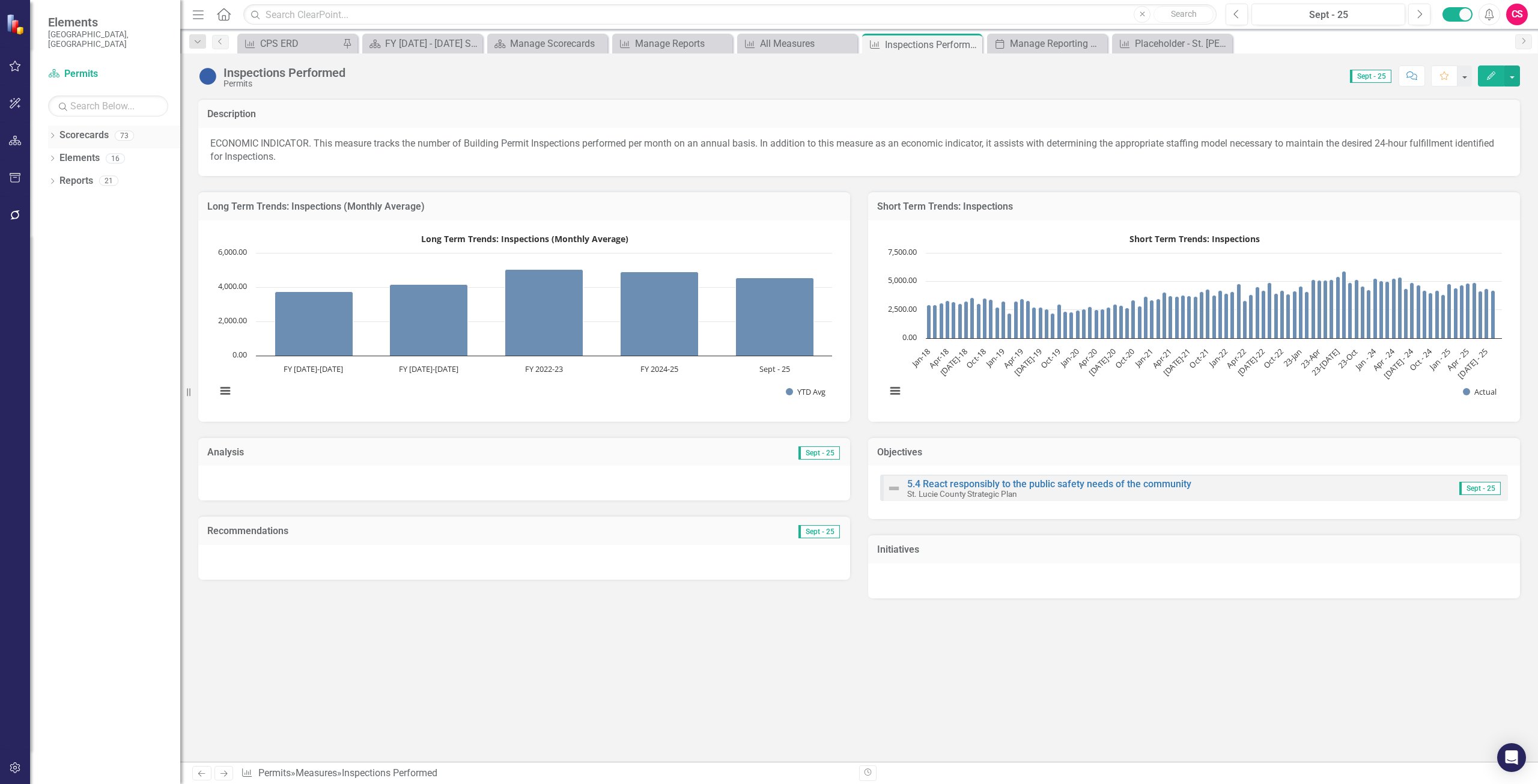
click at [82, 134] on div "Scorecards" at bounding box center [83, 135] width 49 height 19
click at [51, 156] on icon "Dropdown" at bounding box center [52, 159] width 9 height 7
click at [67, 129] on link "Scorecards" at bounding box center [83, 135] width 49 height 14
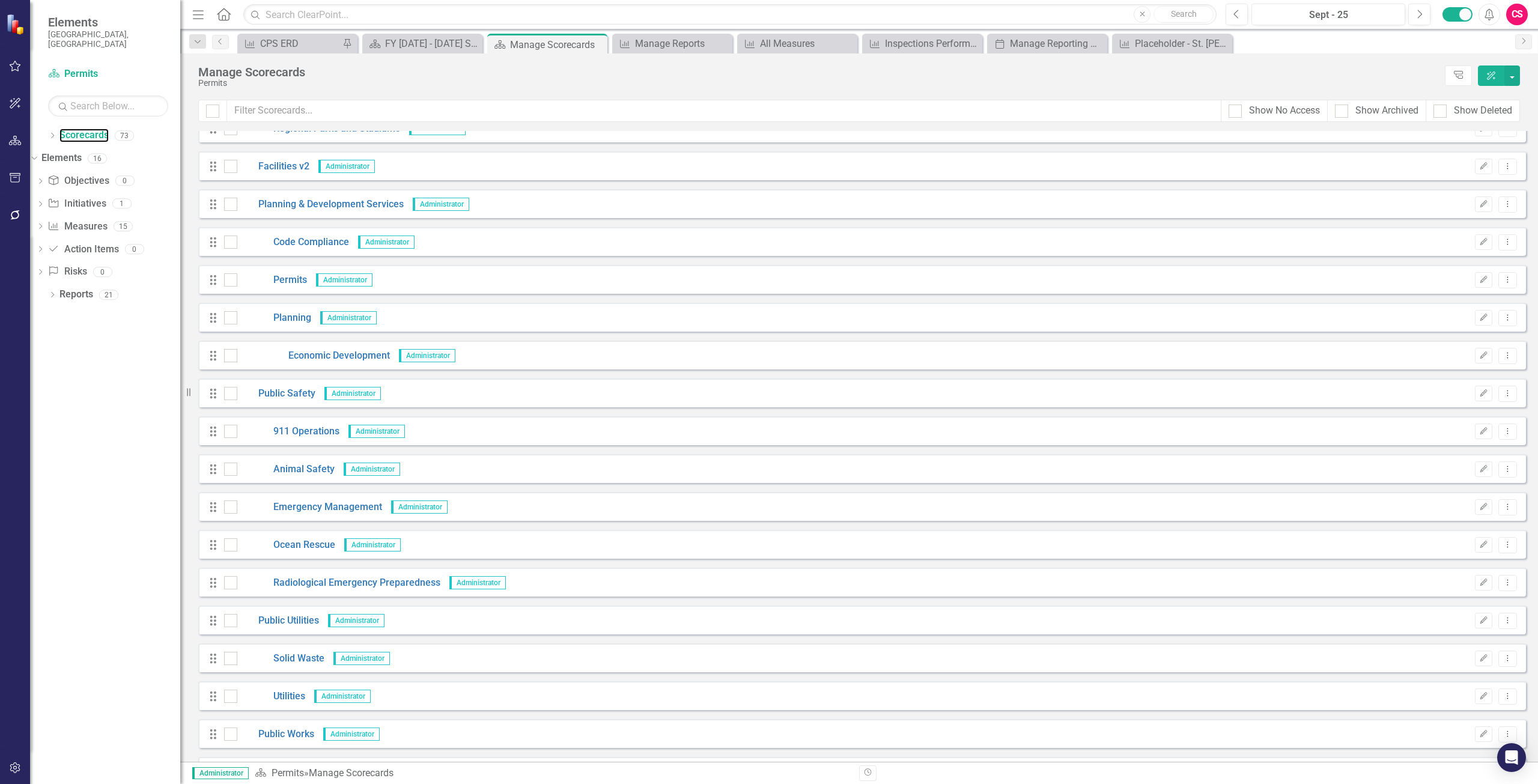
scroll to position [1171, 0]
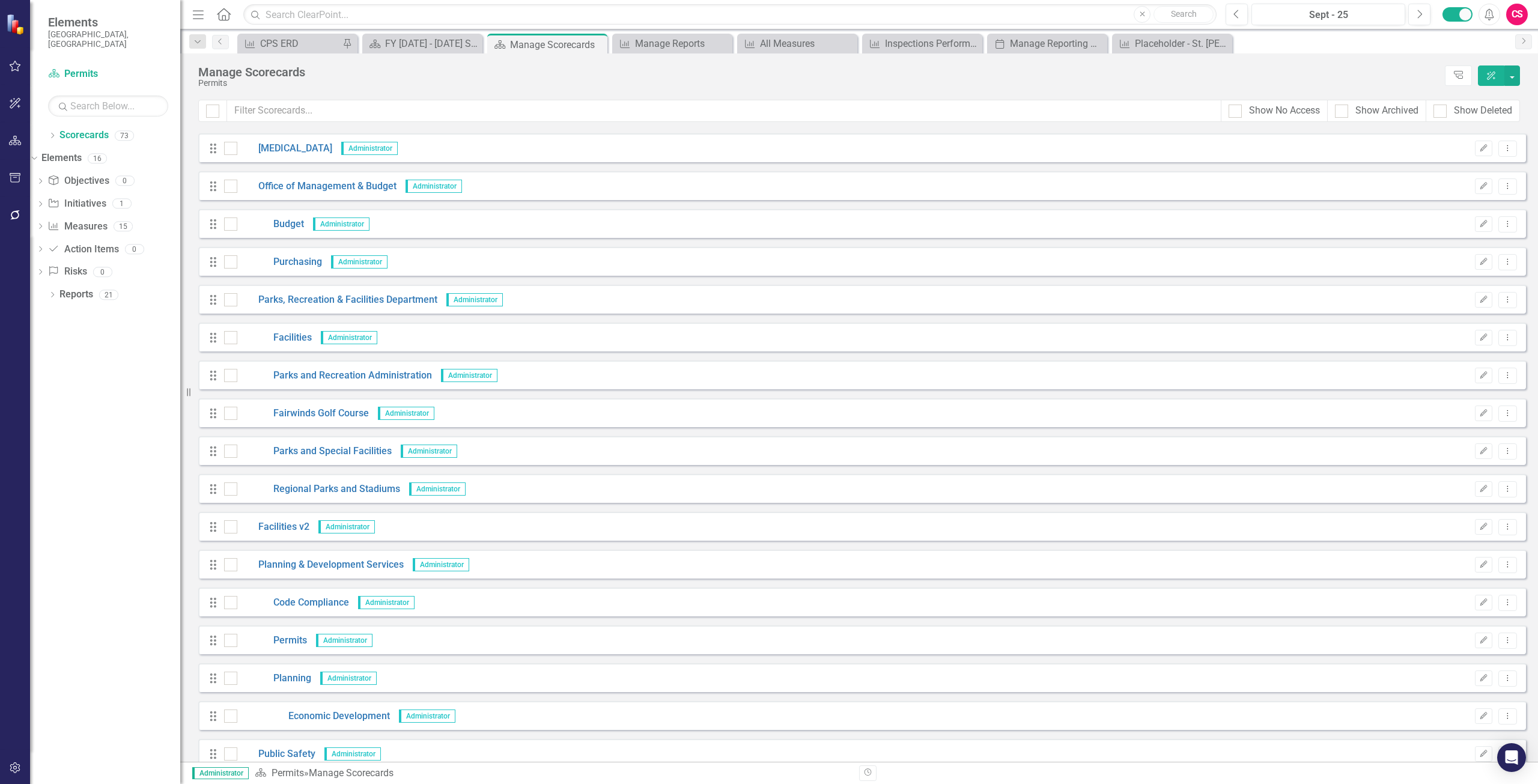
click at [1517, 19] on div "CS" at bounding box center [1517, 14] width 22 height 22
click at [1474, 149] on link "icon.portal Success Portal" at bounding box center [1479, 149] width 95 height 22
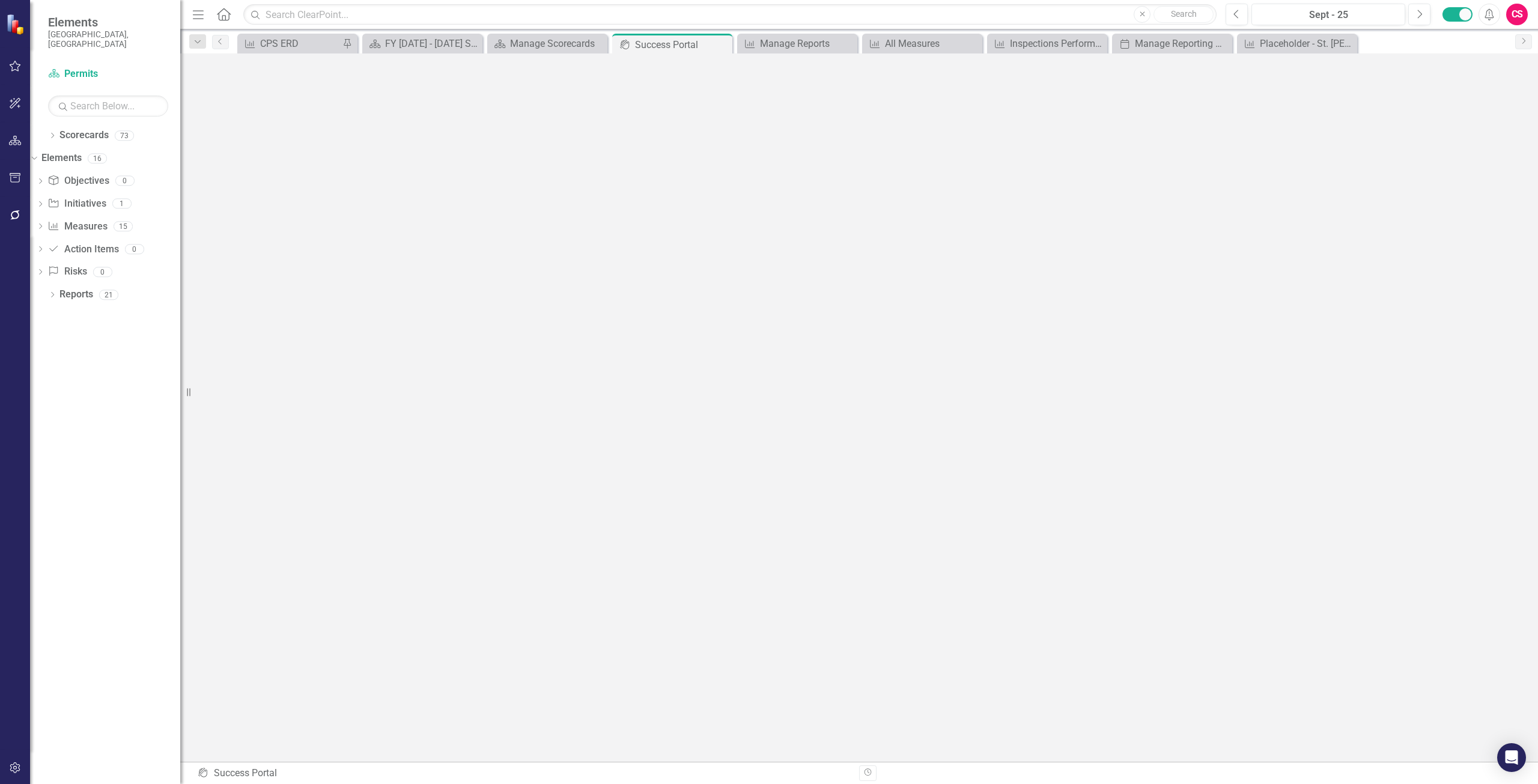
scroll to position [4, 0]
click at [98, 128] on link "Scorecards" at bounding box center [83, 135] width 49 height 14
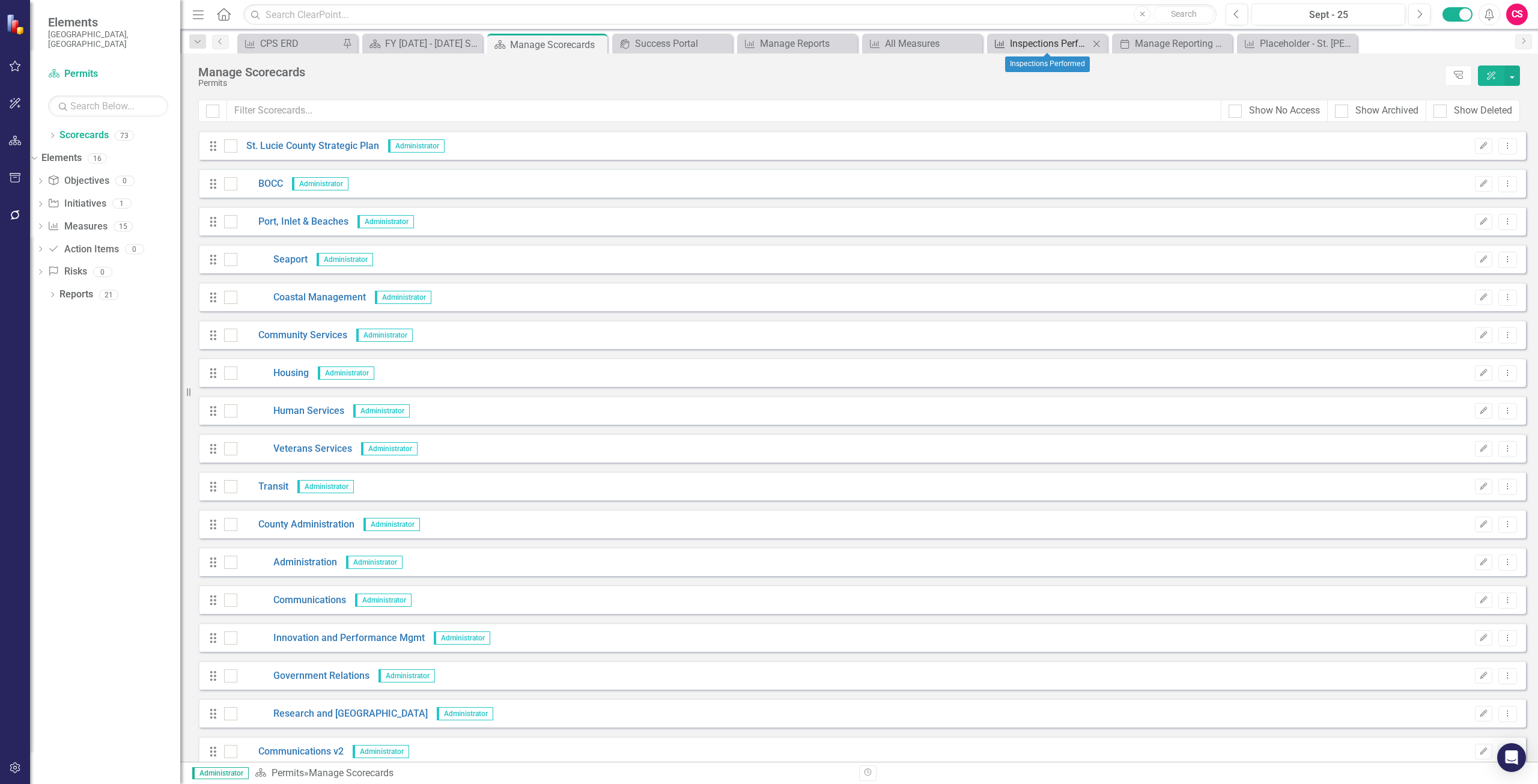
click at [1032, 43] on div "Inspections Performed" at bounding box center [1050, 44] width 79 height 15
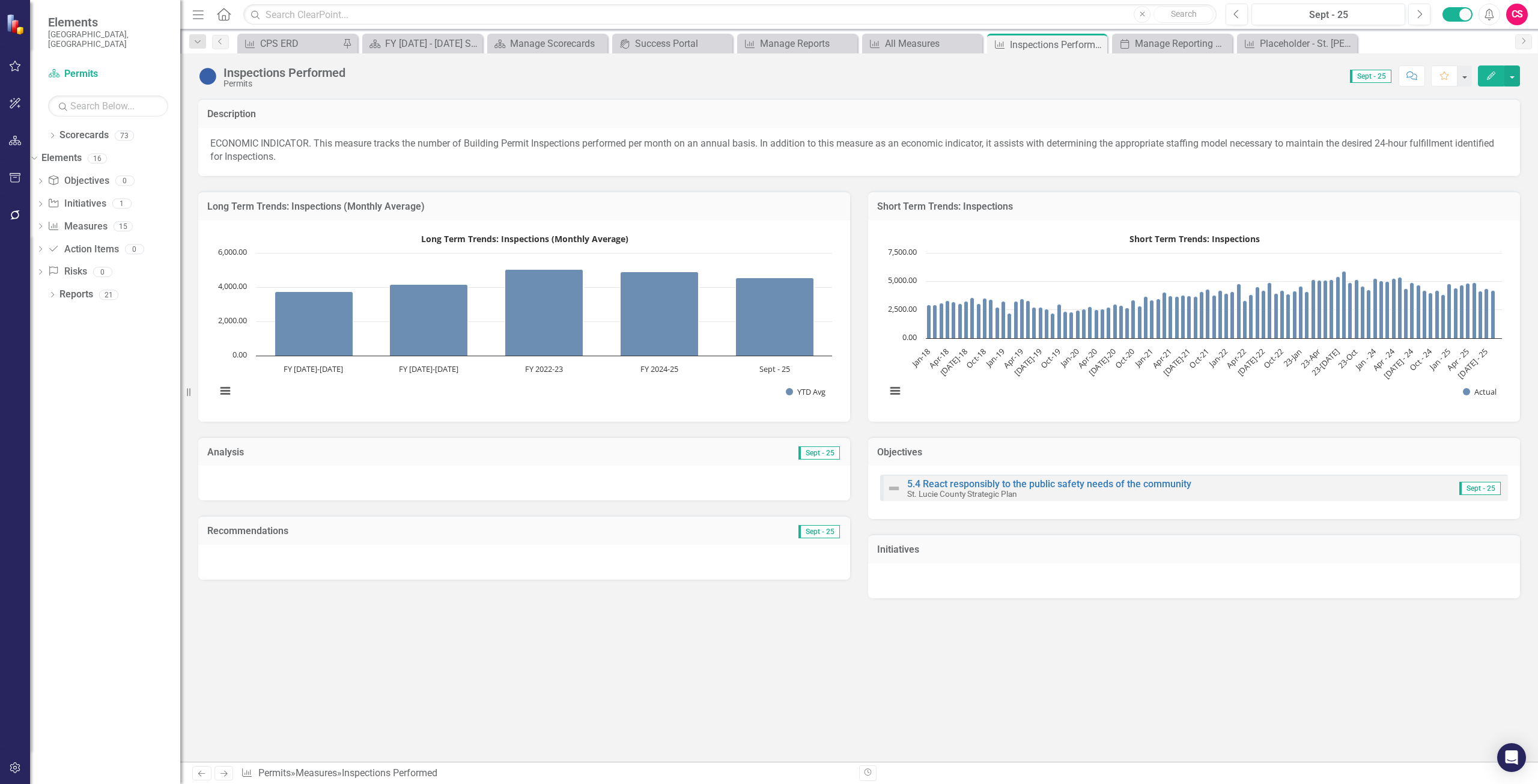
click at [1486, 79] on icon "Edit" at bounding box center [1491, 75] width 11 height 9
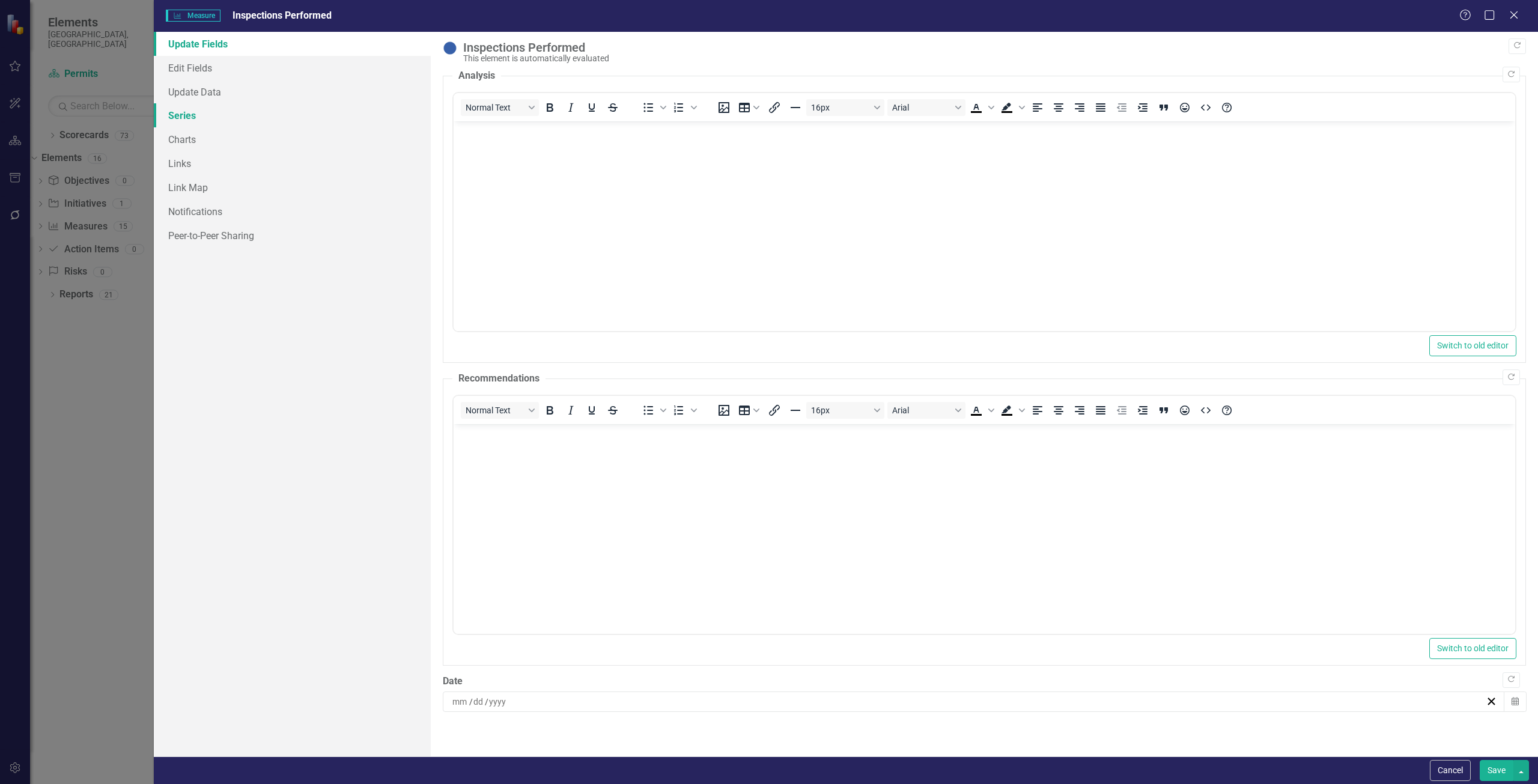
click at [187, 122] on link "Series" at bounding box center [293, 116] width 277 height 24
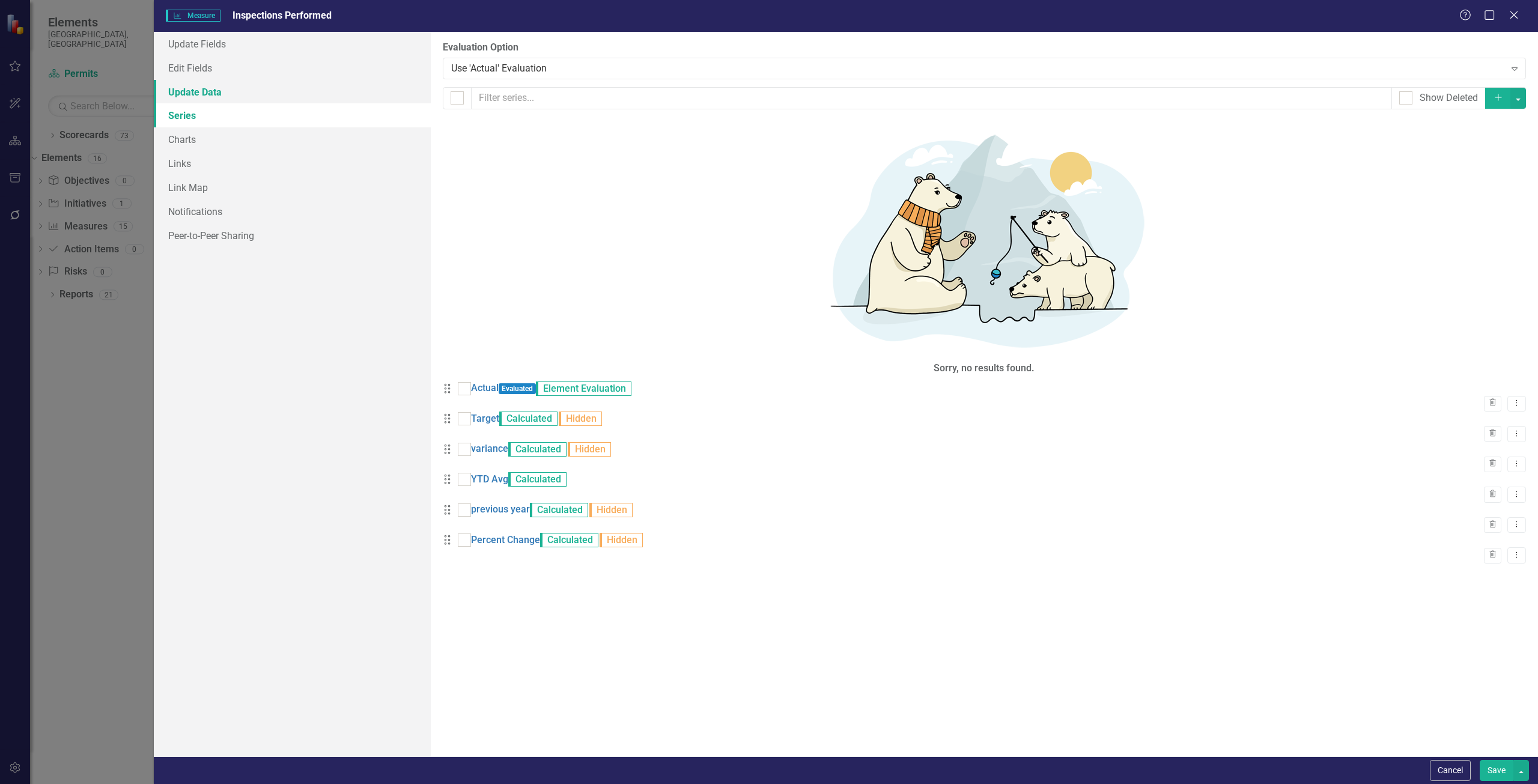
click at [194, 91] on link "Update Data" at bounding box center [293, 92] width 277 height 24
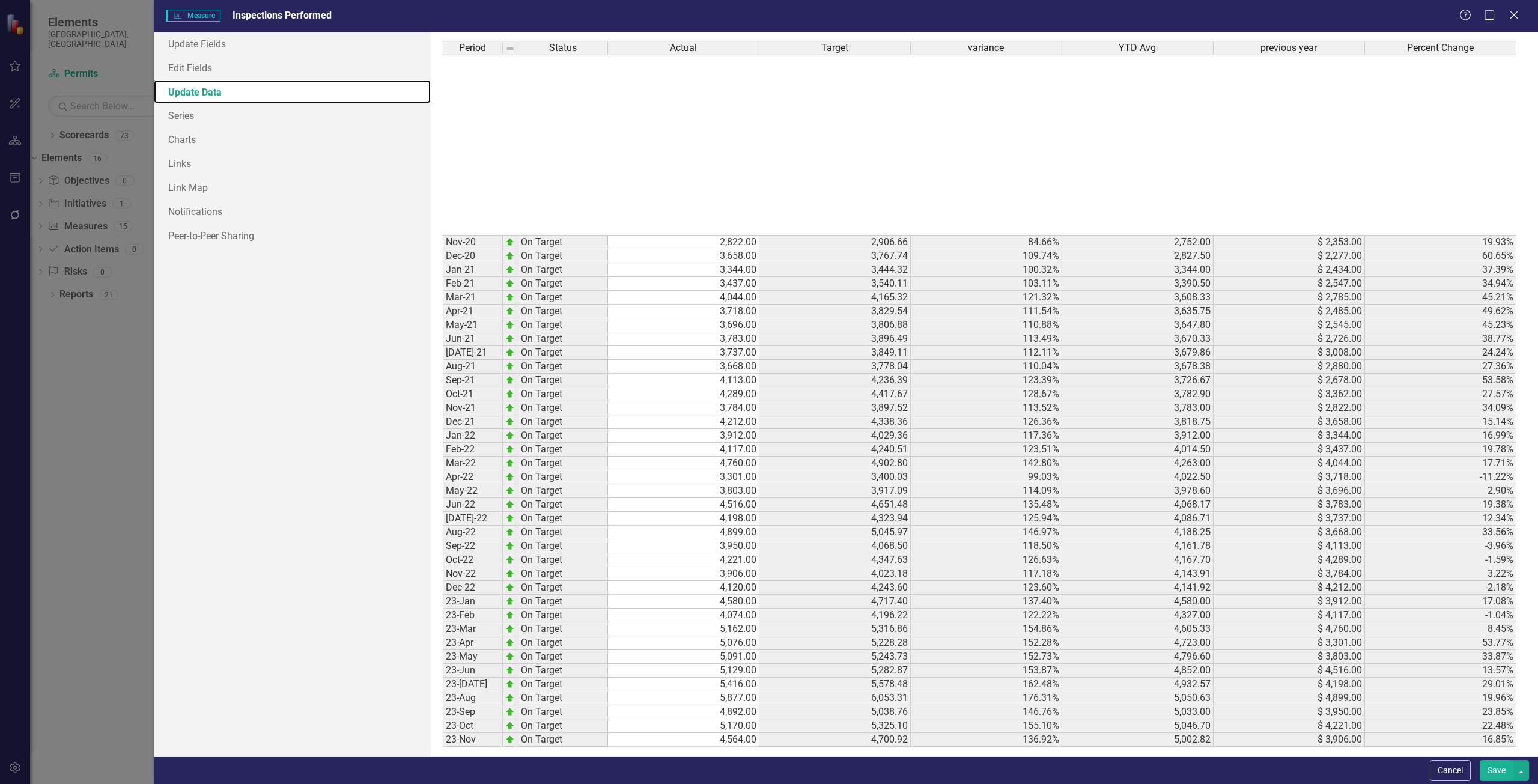
scroll to position [359, 0]
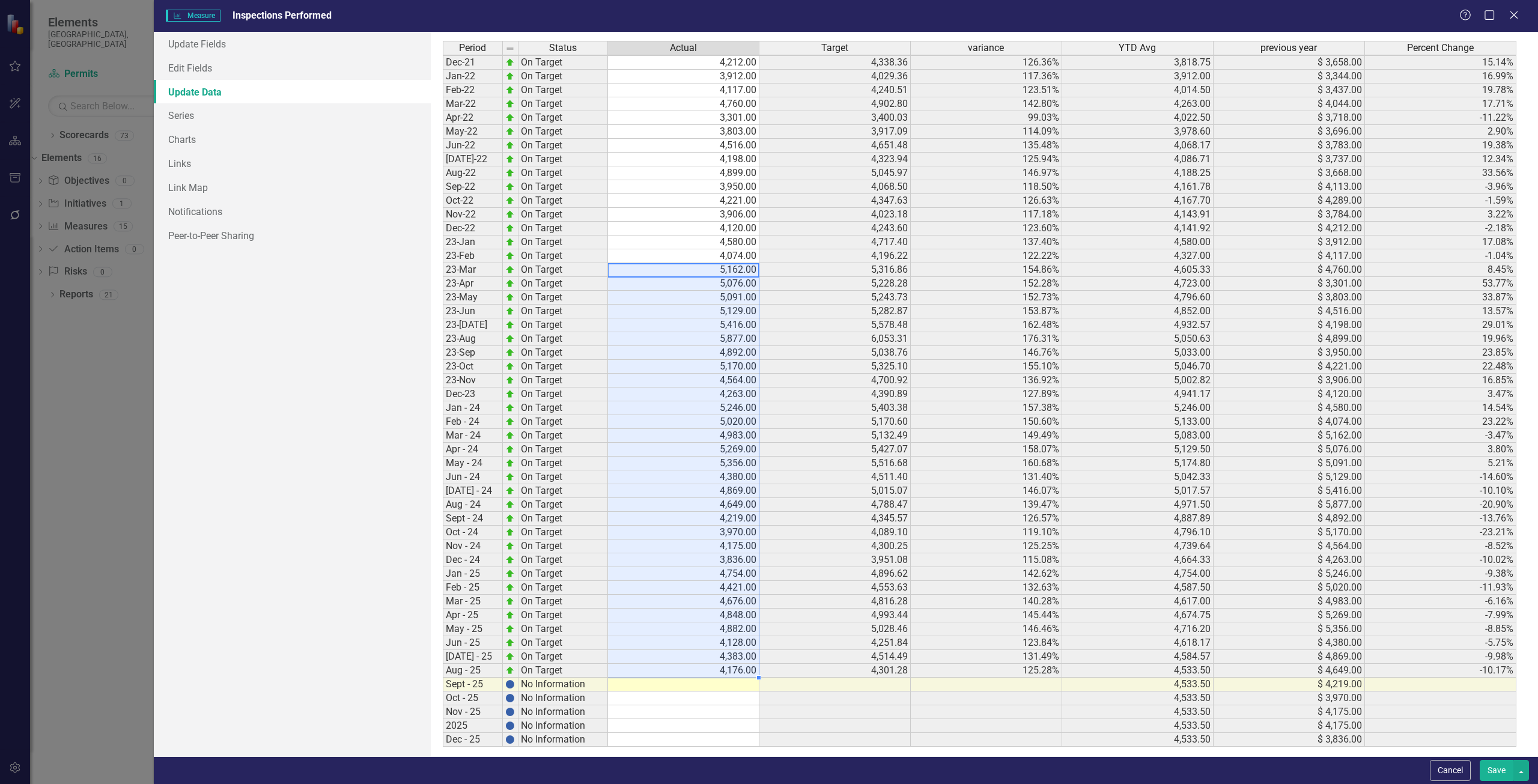
drag, startPoint x: 634, startPoint y: 276, endPoint x: 698, endPoint y: 670, distance: 399.2
click at [698, 670] on tbody "Nov-20 On Target 2,822.00 2,906.66 84.66% 2,752.00 $ 2,353.00 19.93% Dec-20 On …" at bounding box center [979, 311] width 1074 height 871
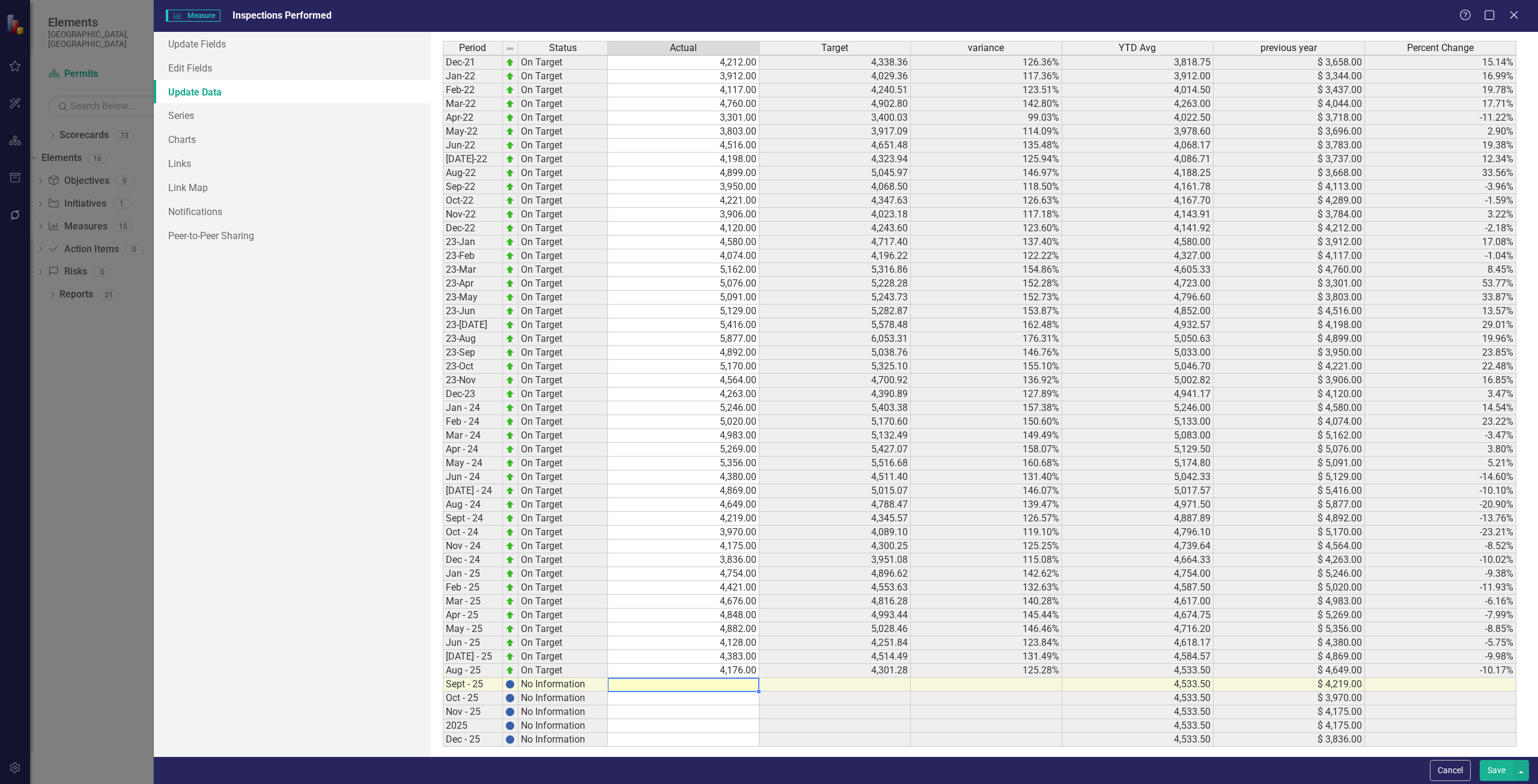
click at [699, 685] on td at bounding box center [683, 684] width 151 height 14
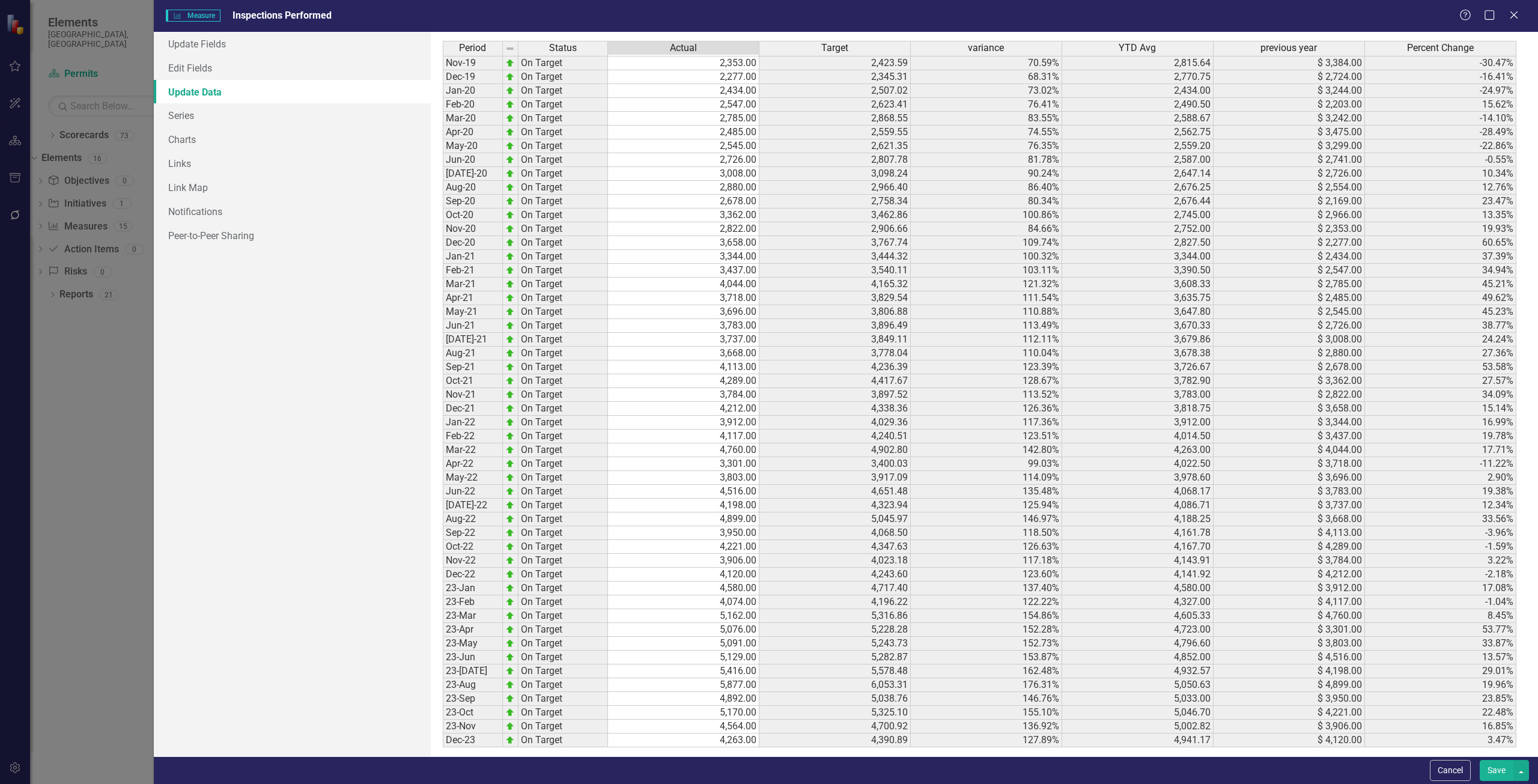
scroll to position [0, 0]
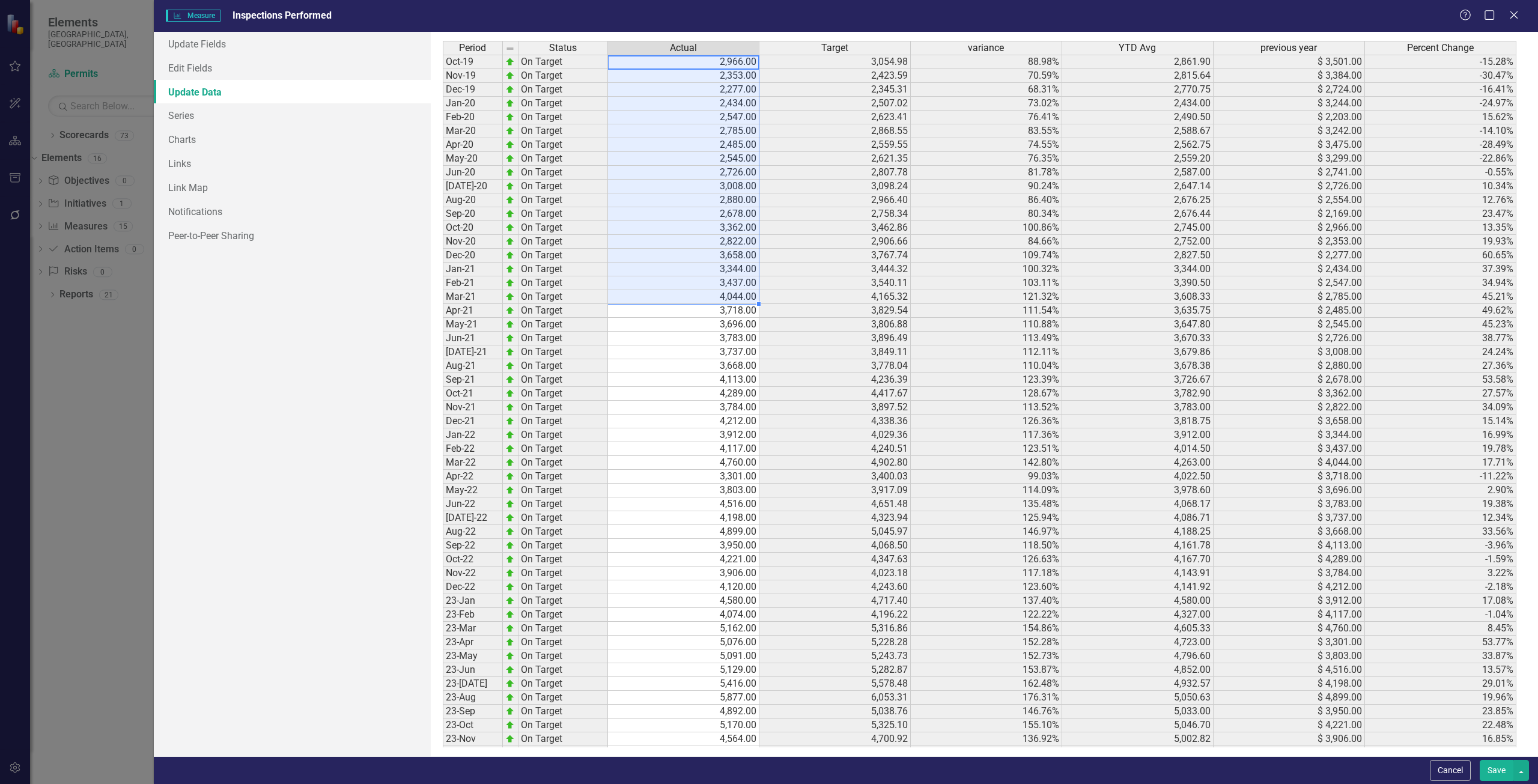
drag, startPoint x: 672, startPoint y: 61, endPoint x: 684, endPoint y: 296, distance: 235.3
click at [684, 296] on tbody "Oct-19 On Target 2,966.00 3,054.98 88.98% 2,861.90 $ 3,501.00 -15.28% Nov-19 On…" at bounding box center [979, 462] width 1074 height 816
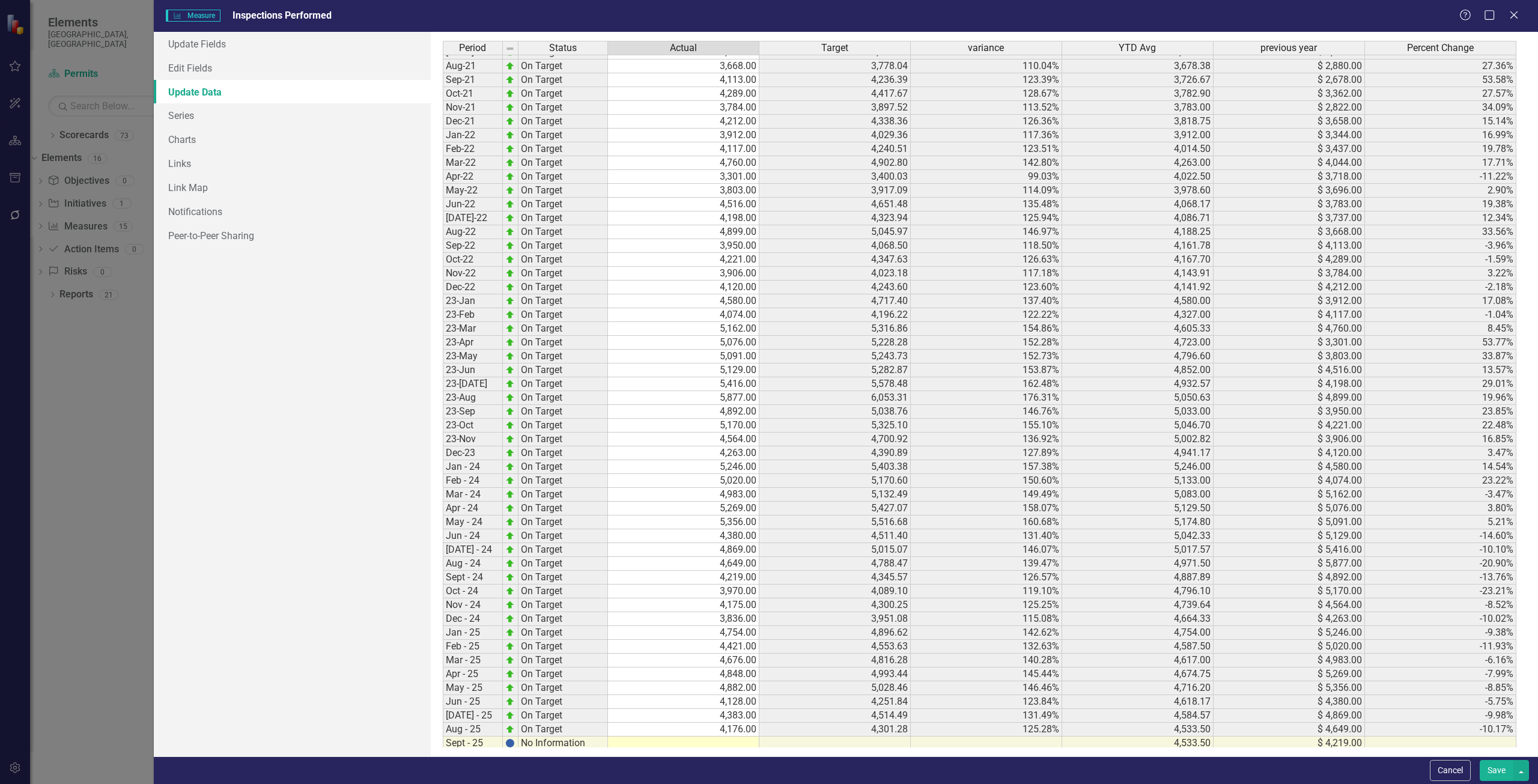
scroll to position [359, 0]
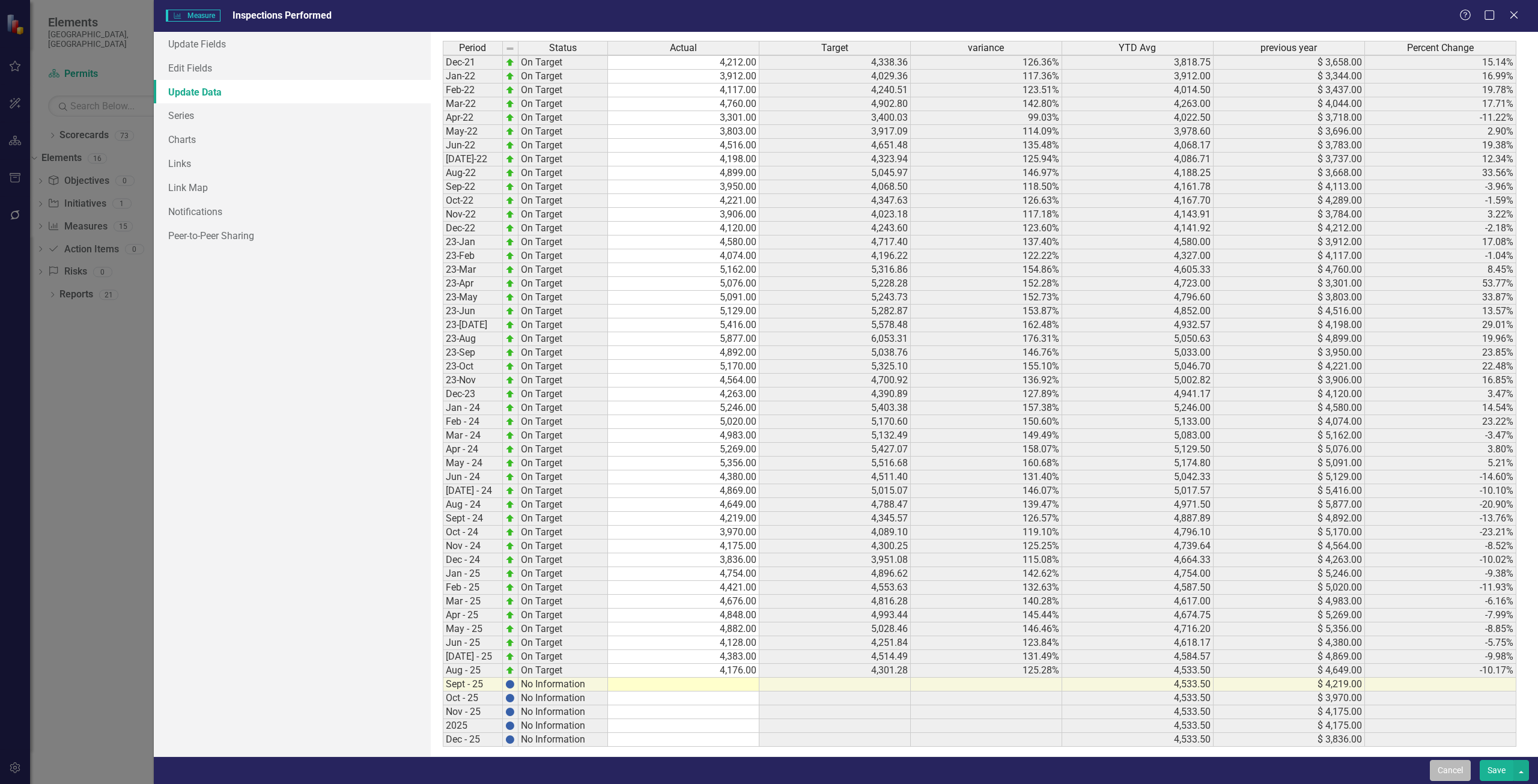
click at [1453, 765] on button "Cancel" at bounding box center [1450, 770] width 41 height 21
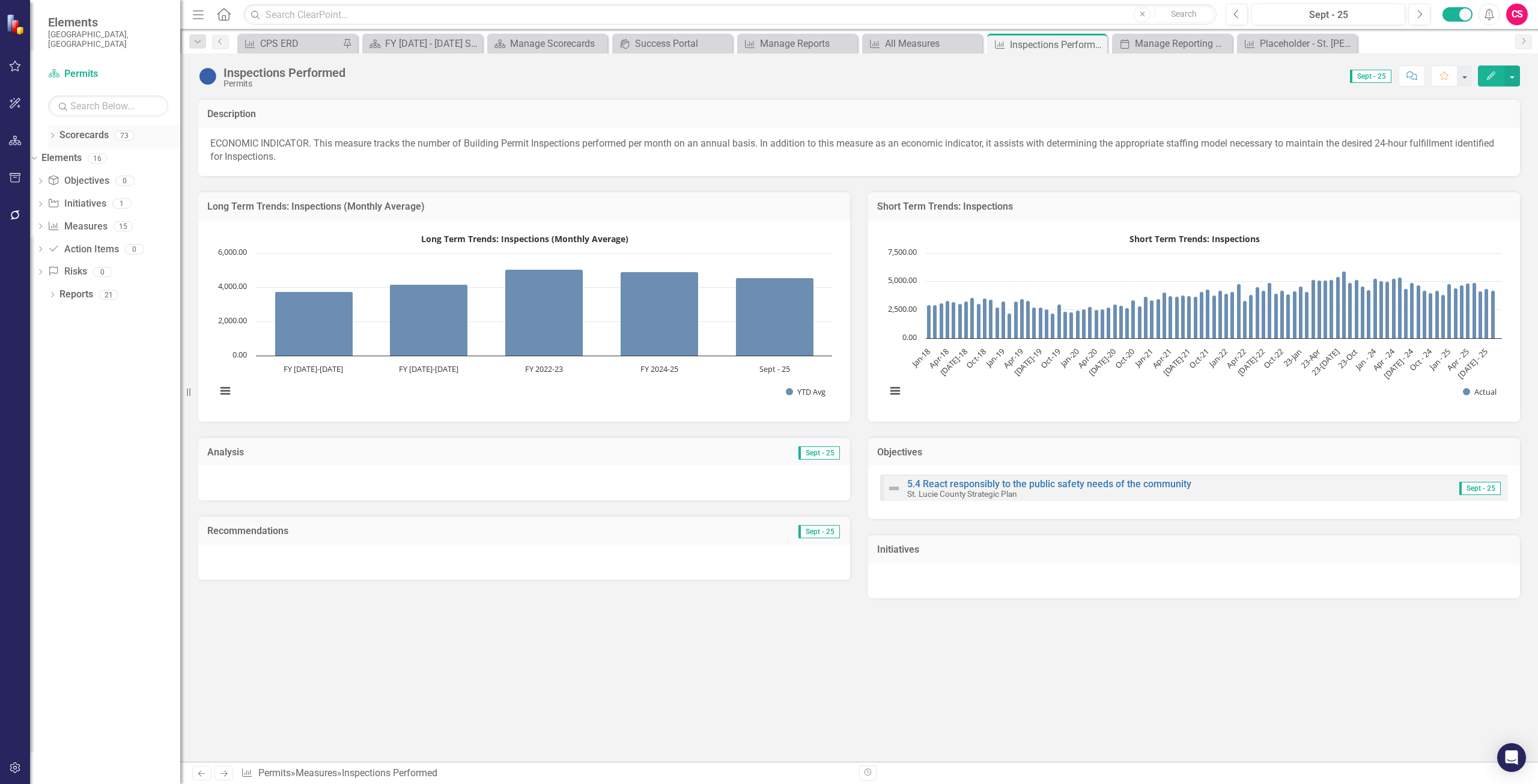
click at [88, 128] on link "Scorecards" at bounding box center [83, 135] width 49 height 14
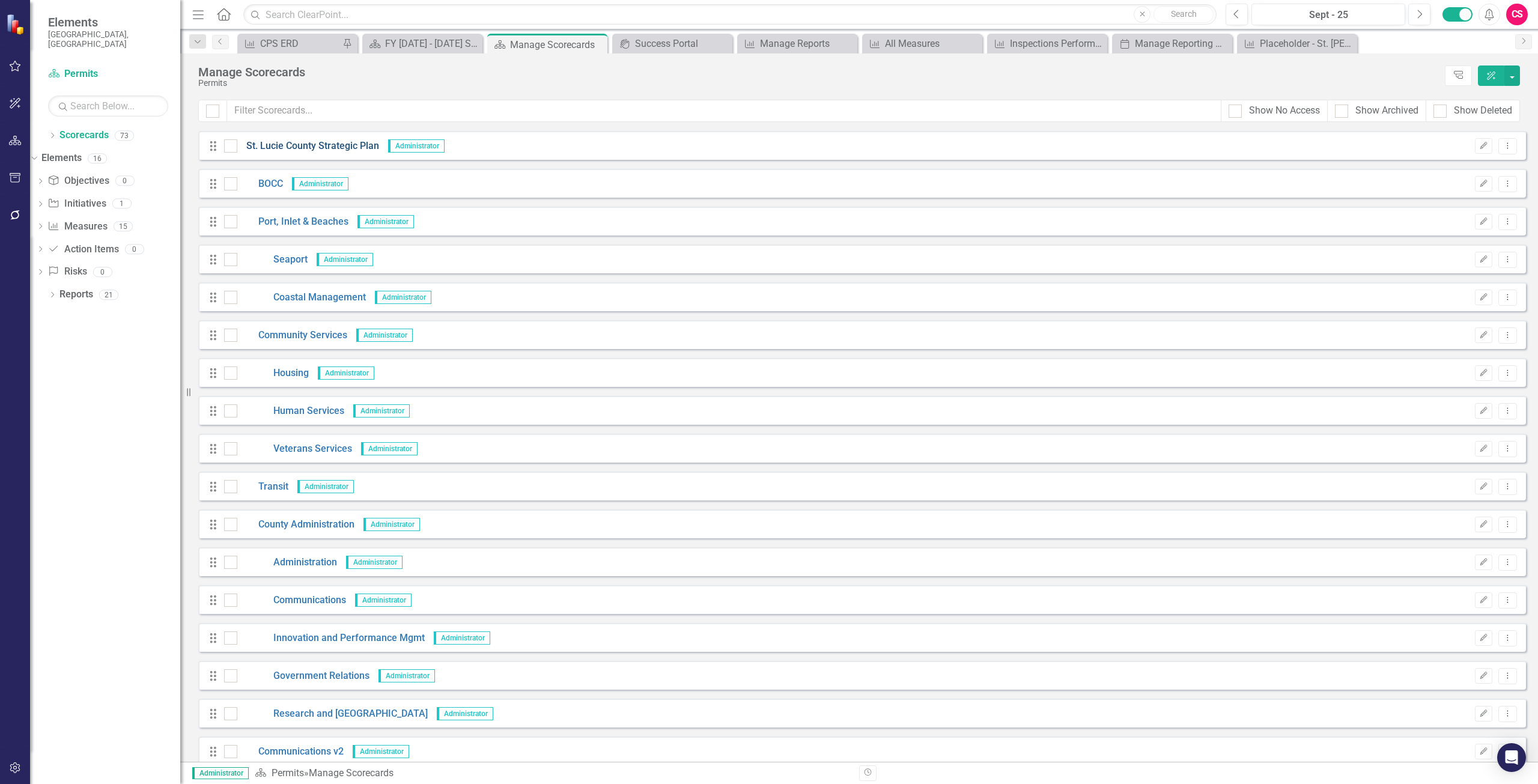
click at [305, 145] on link "St. Lucie County Strategic Plan" at bounding box center [308, 146] width 142 height 14
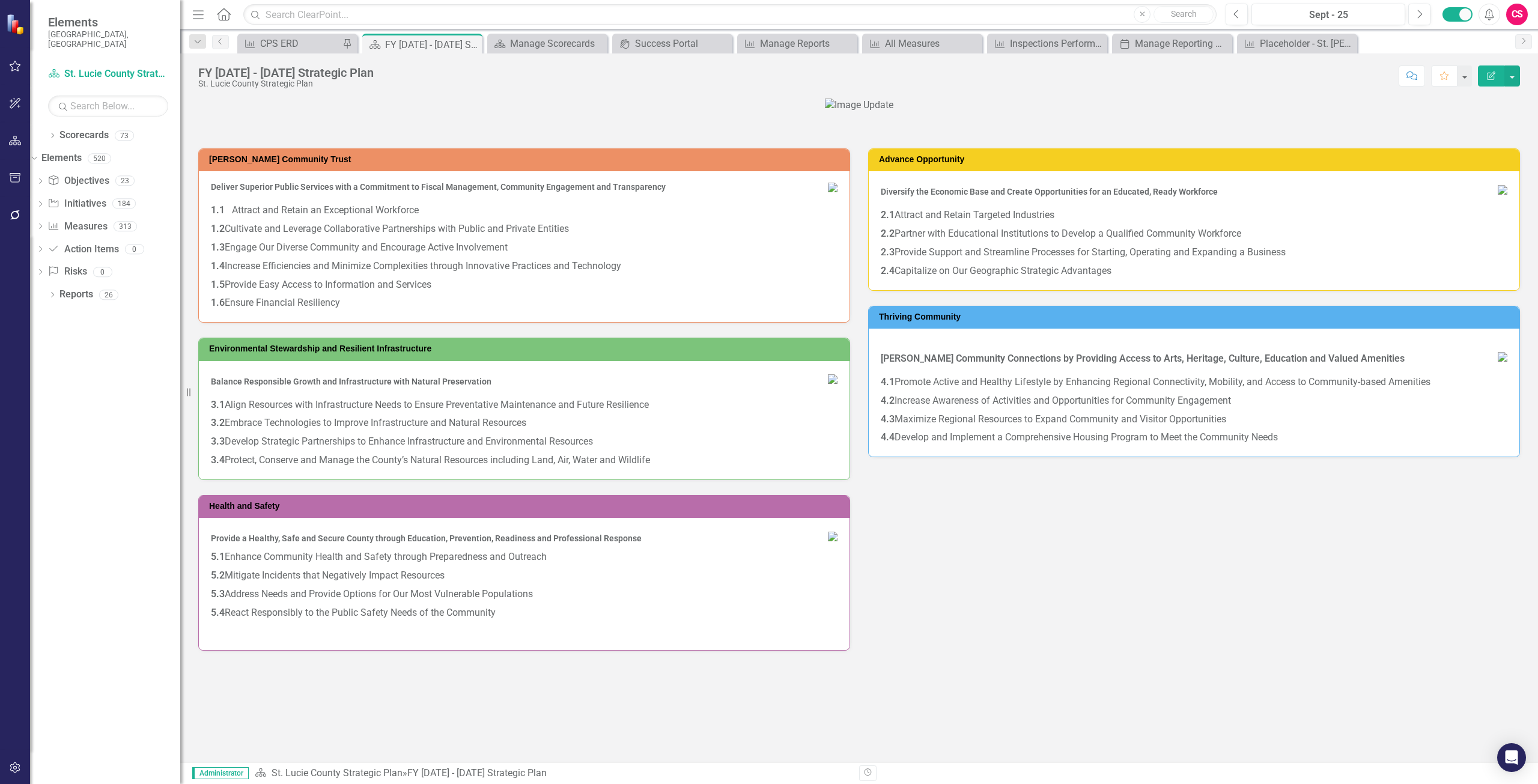
scroll to position [970, 0]
click at [59, 127] on div "Dropdown Scorecards 73" at bounding box center [114, 137] width 132 height 23
click at [81, 128] on link "Scorecards" at bounding box center [83, 135] width 49 height 14
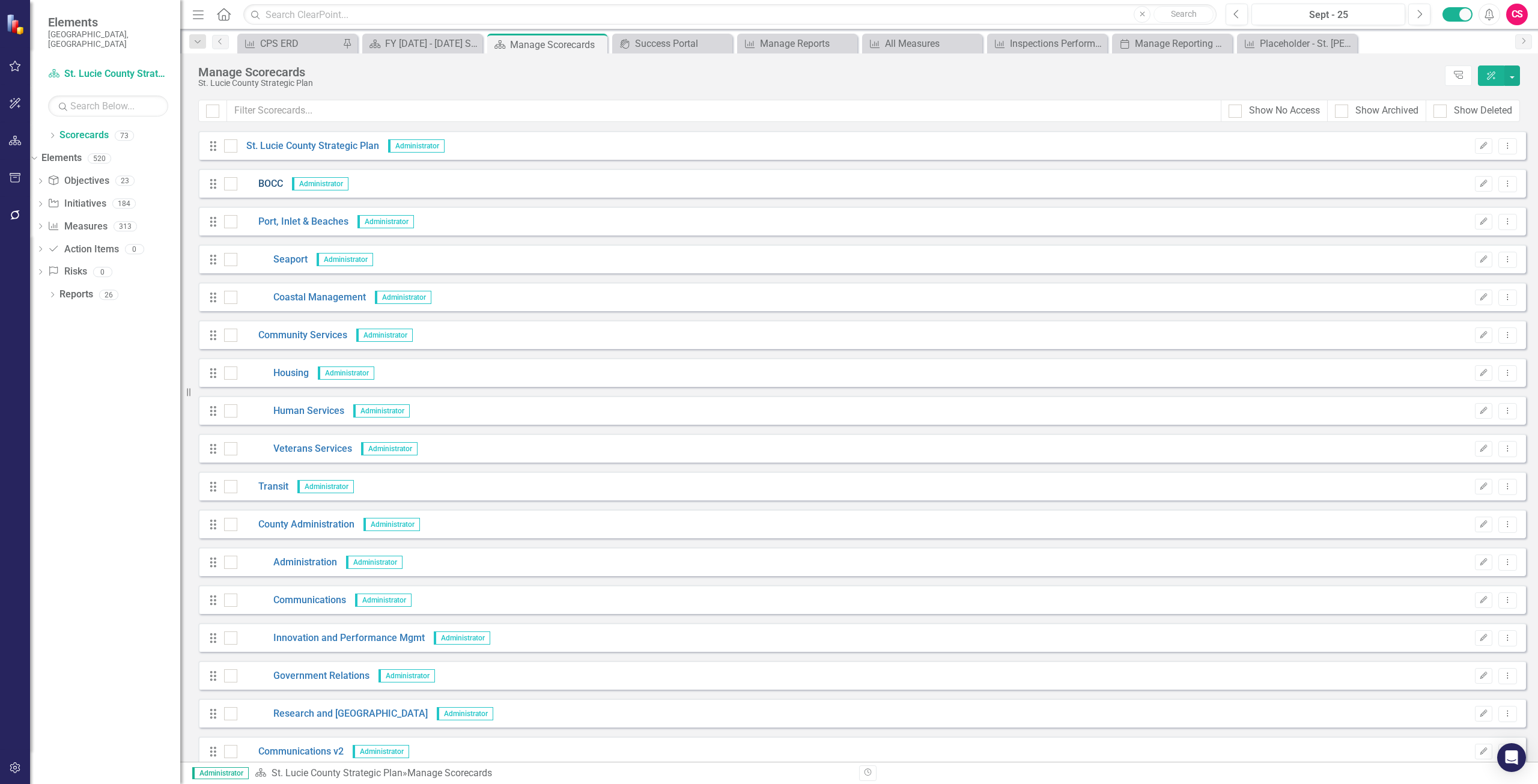
click at [272, 184] on link "BOCC" at bounding box center [260, 184] width 46 height 14
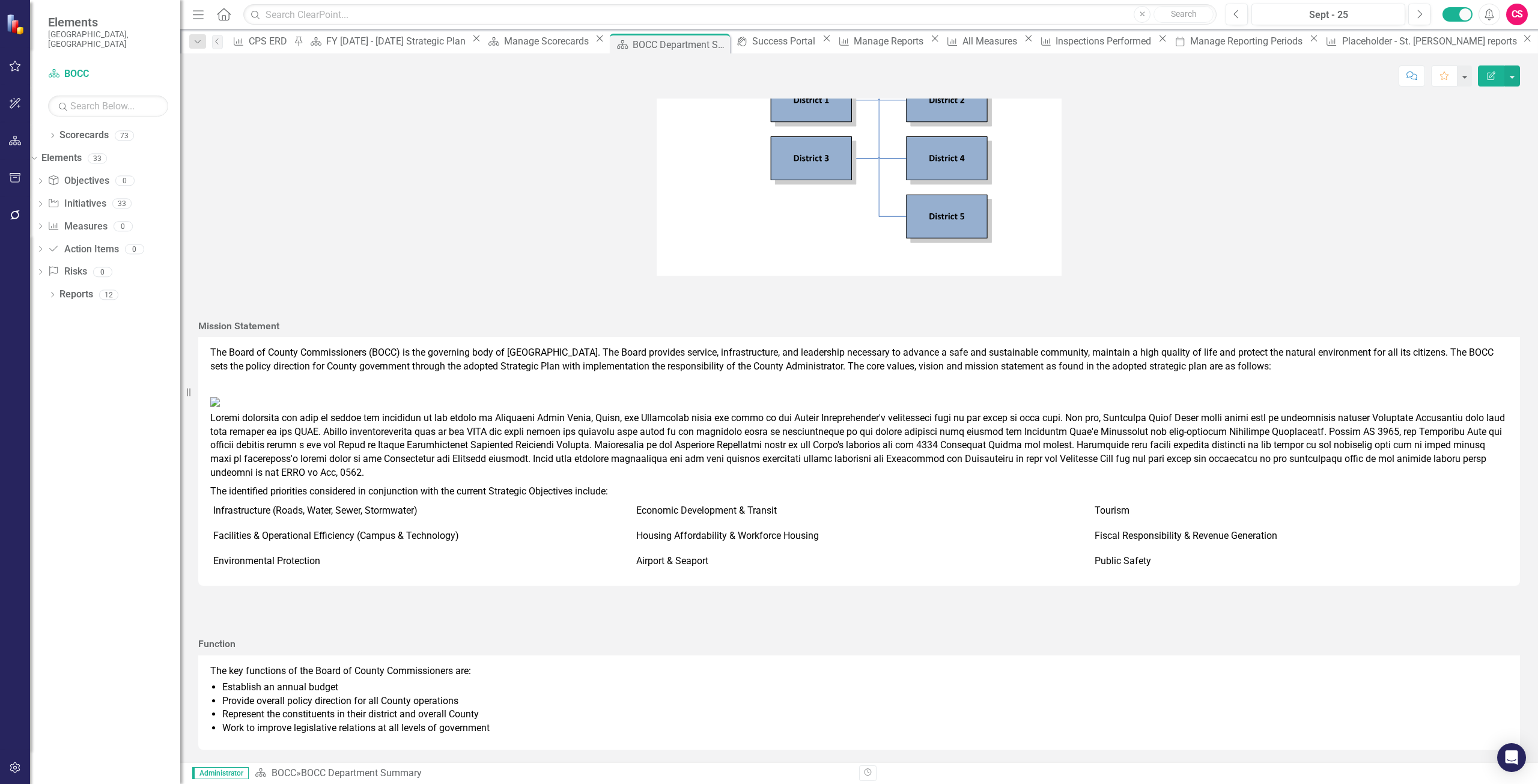
scroll to position [544, 0]
click at [73, 128] on link "Scorecards" at bounding box center [83, 135] width 49 height 14
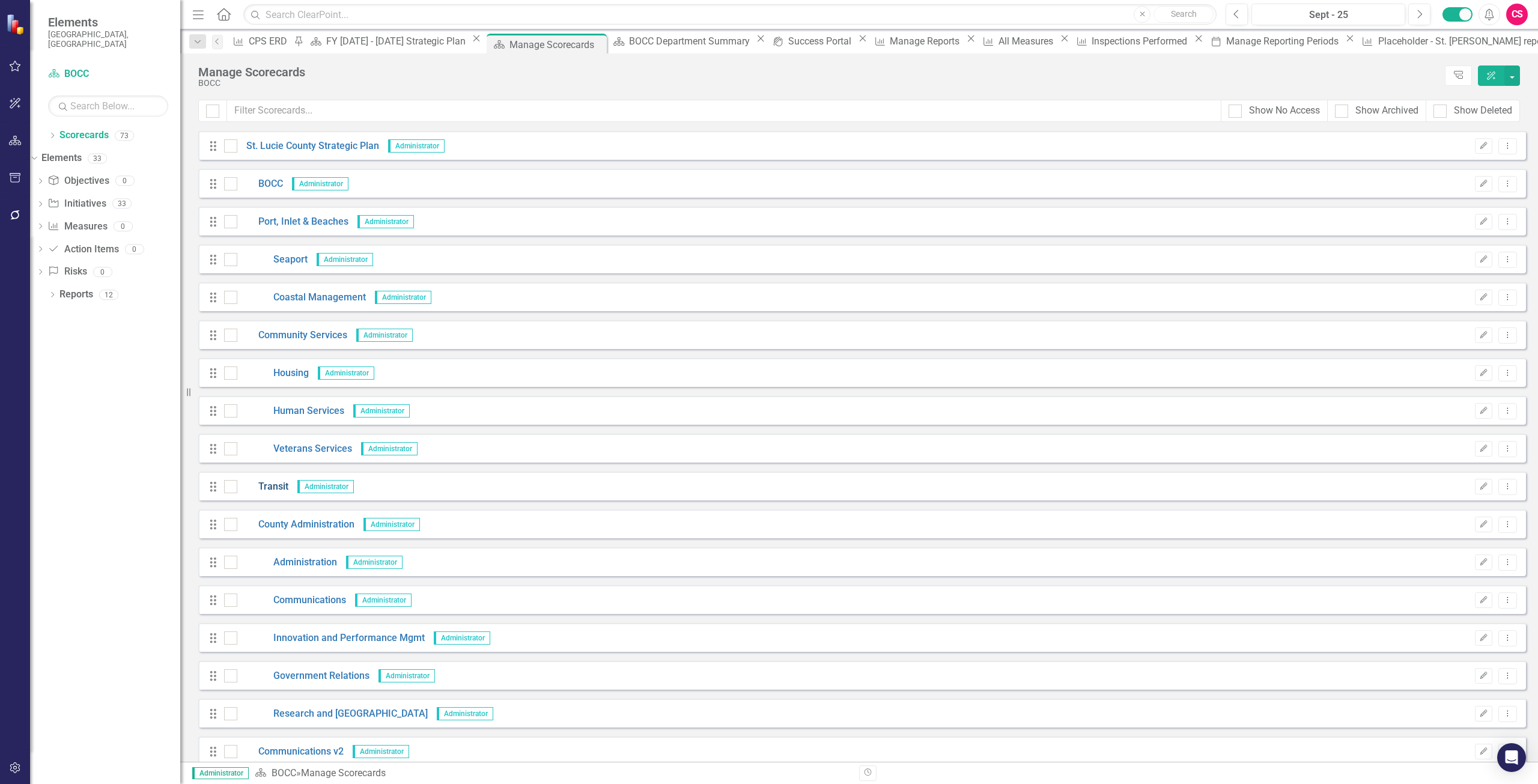
click at [272, 485] on link "Transit" at bounding box center [263, 487] width 51 height 14
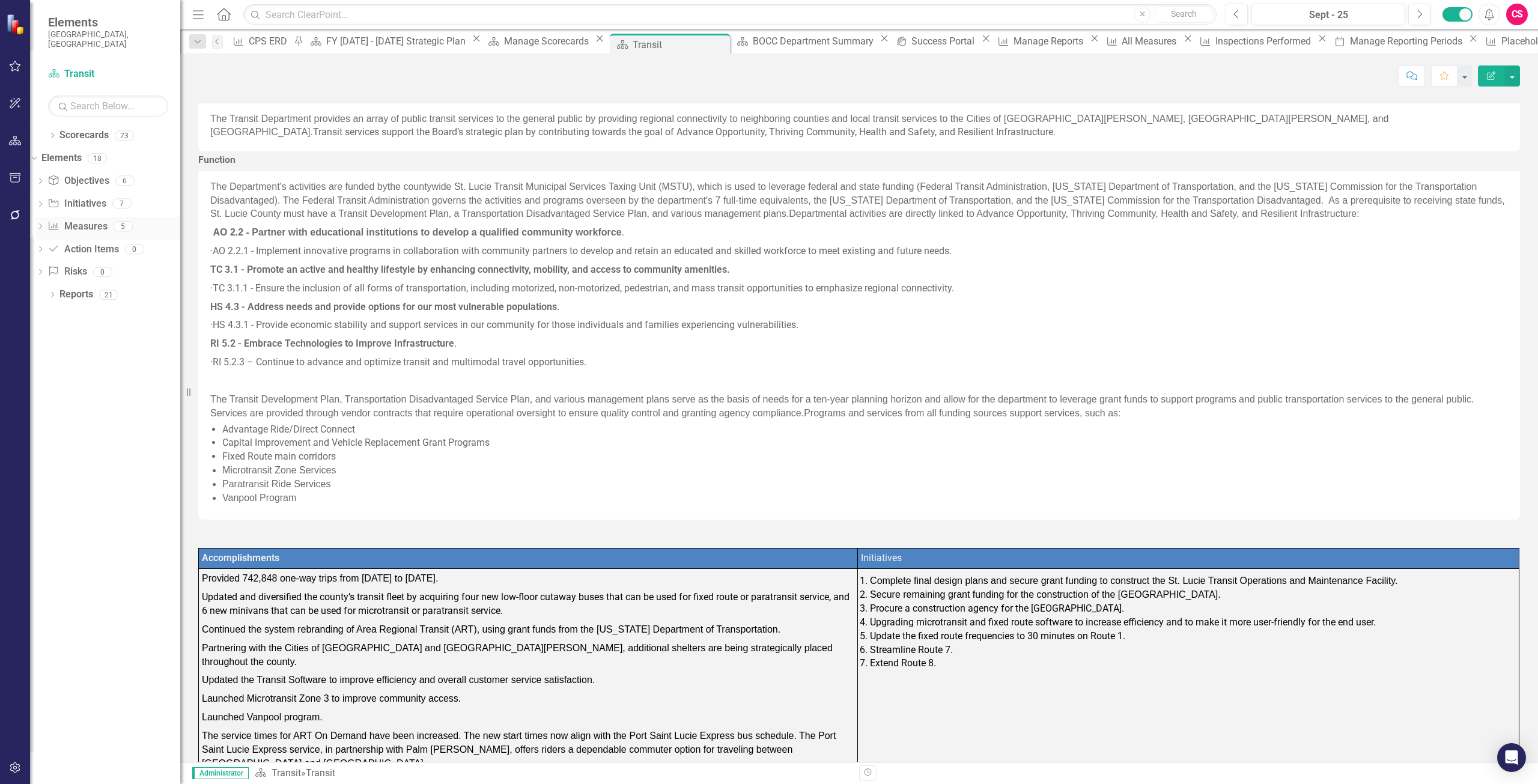
click at [106, 217] on div "Measure Measures" at bounding box center [77, 227] width 59 height 19
click at [107, 220] on link "Measure Measures" at bounding box center [77, 227] width 59 height 14
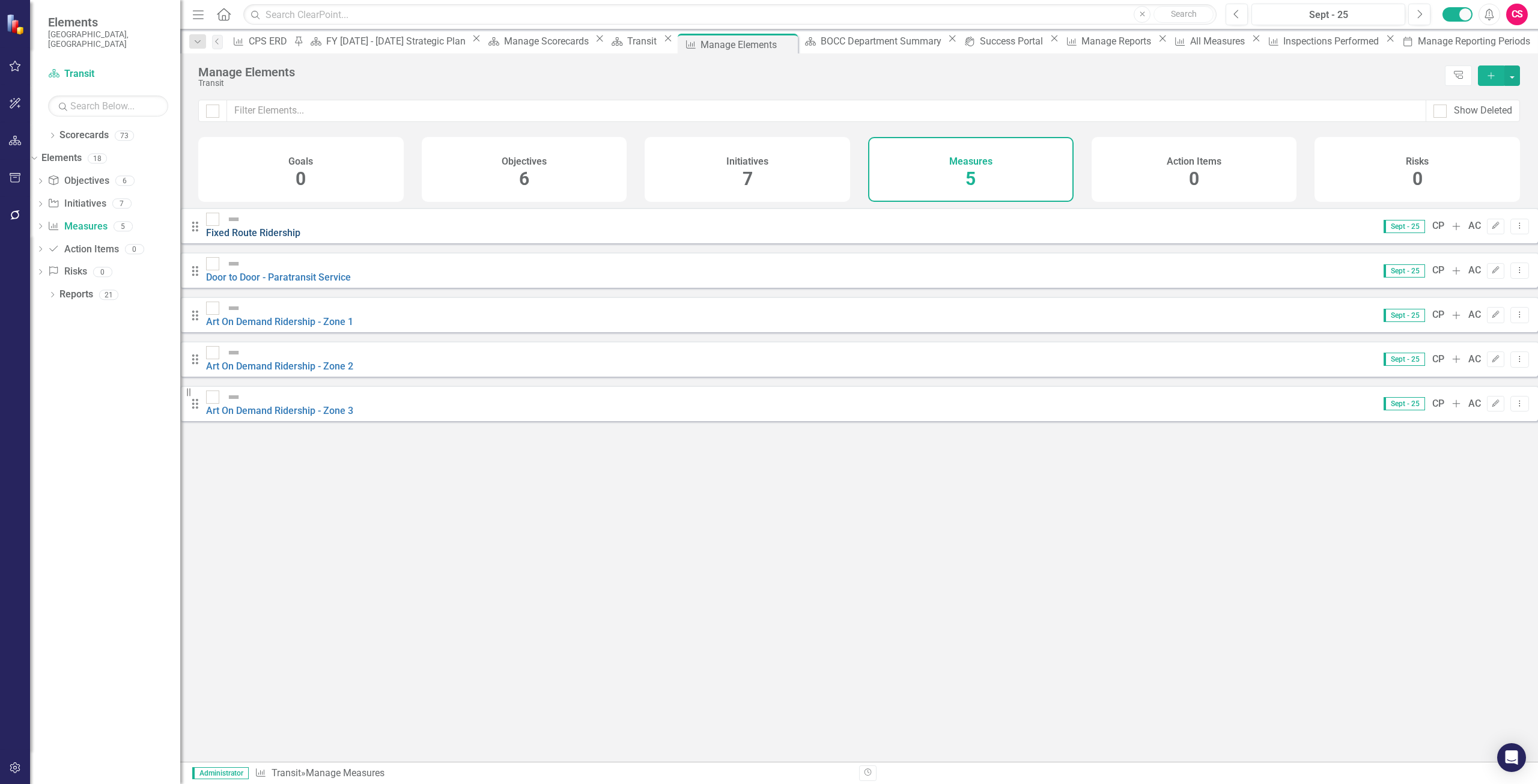
click at [289, 227] on link "Fixed Route Ridership" at bounding box center [253, 233] width 94 height 11
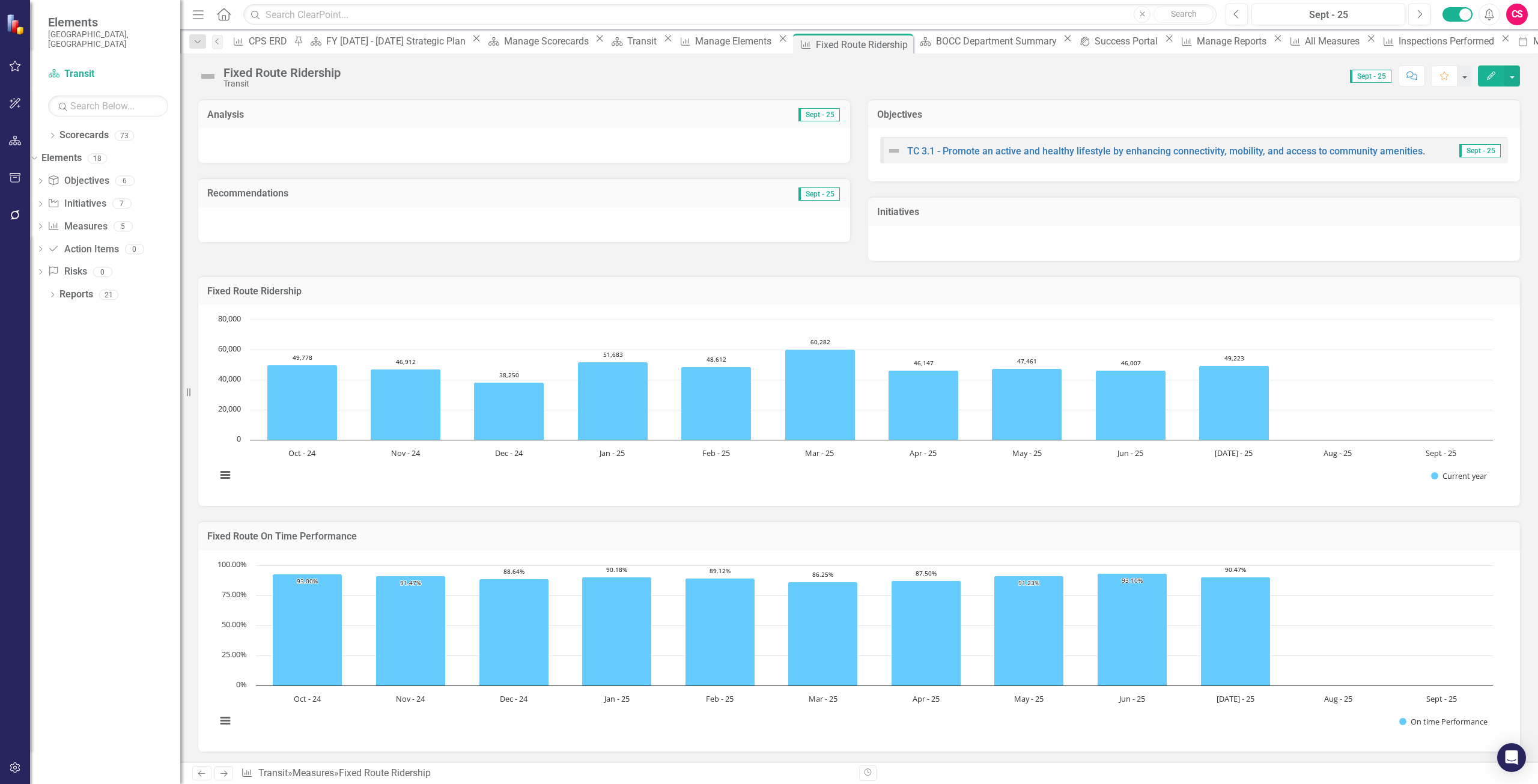
scroll to position [81, 0]
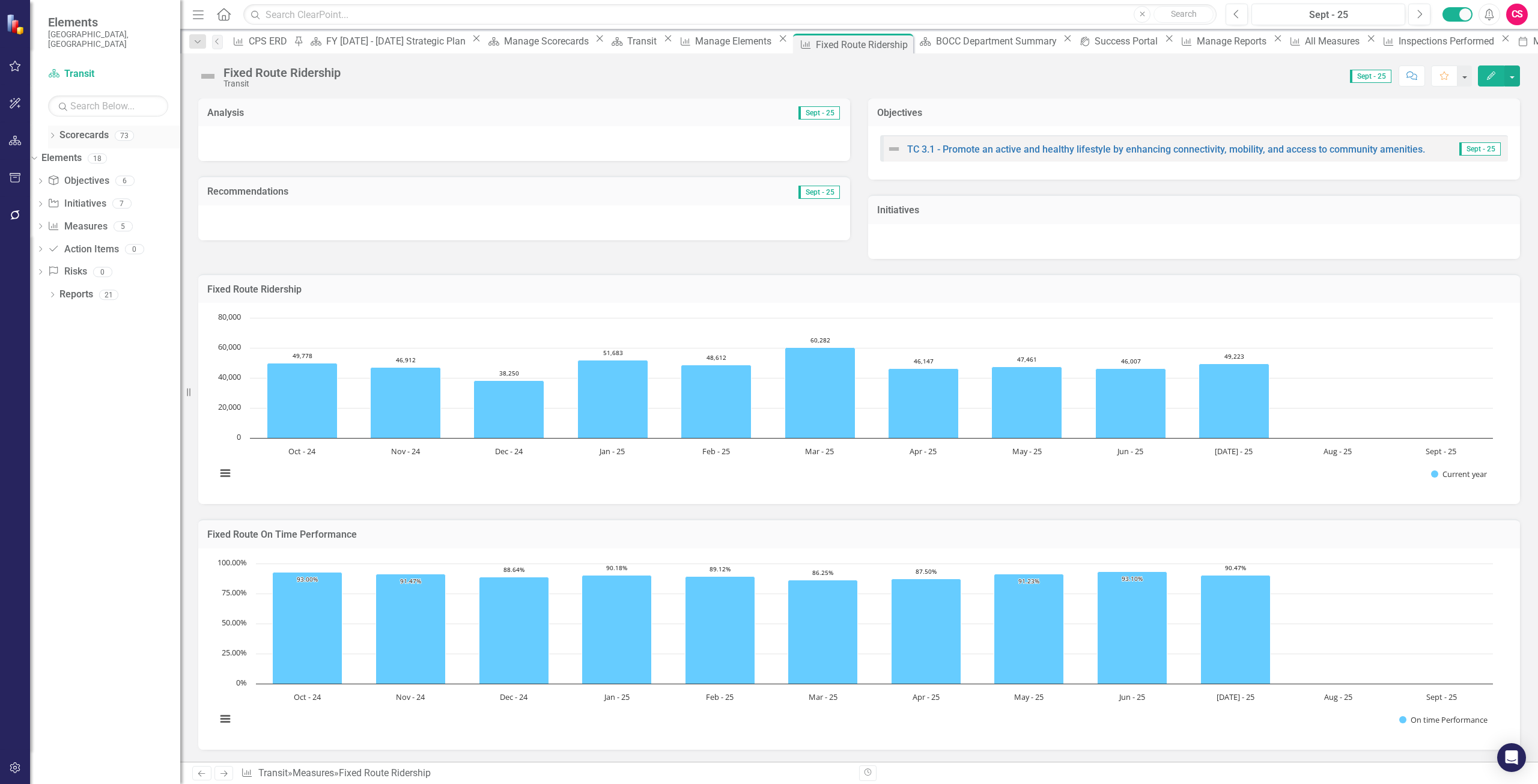
click at [79, 128] on link "Scorecards" at bounding box center [83, 135] width 49 height 14
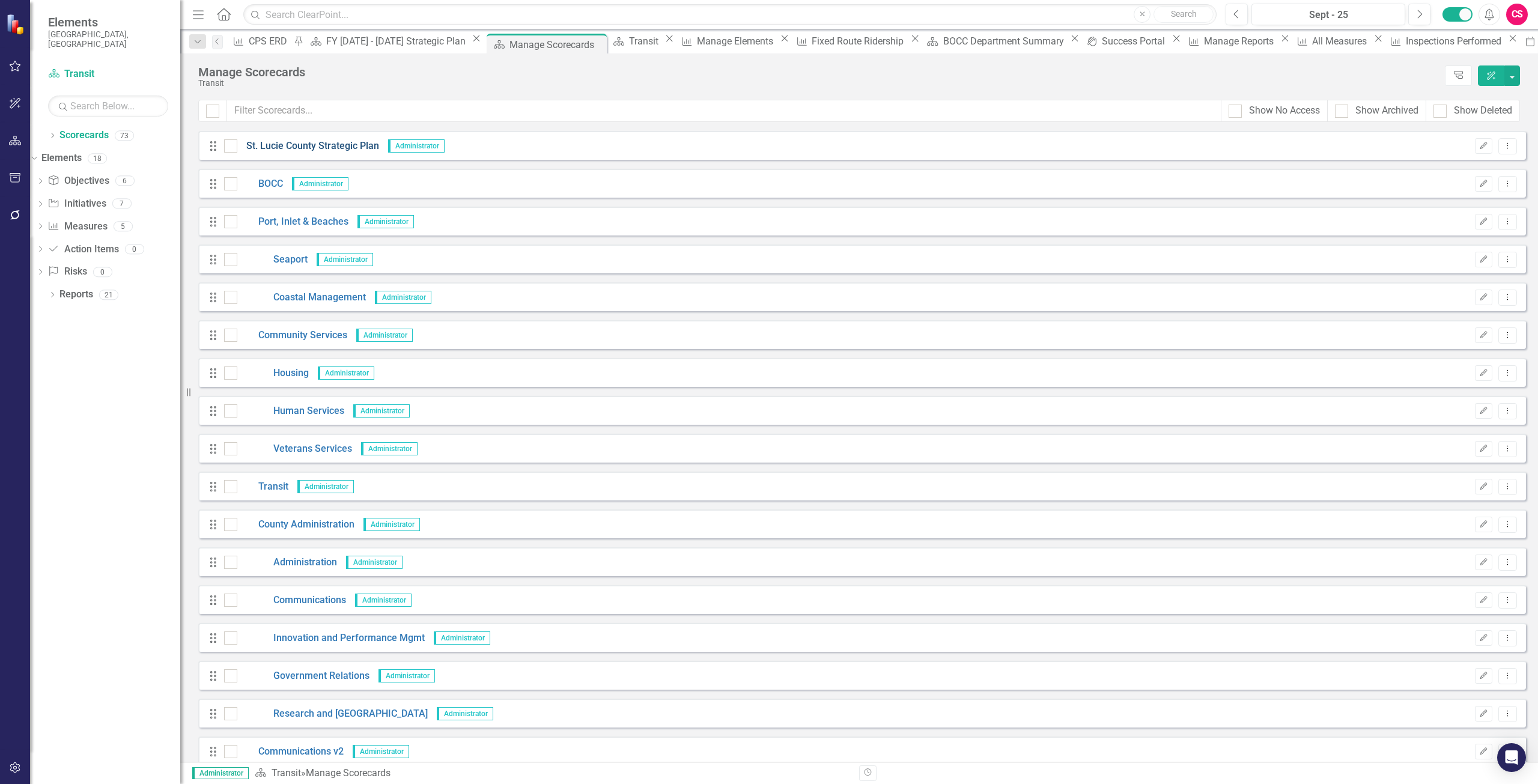
click at [281, 145] on link "St. Lucie County Strategic Plan" at bounding box center [308, 146] width 142 height 14
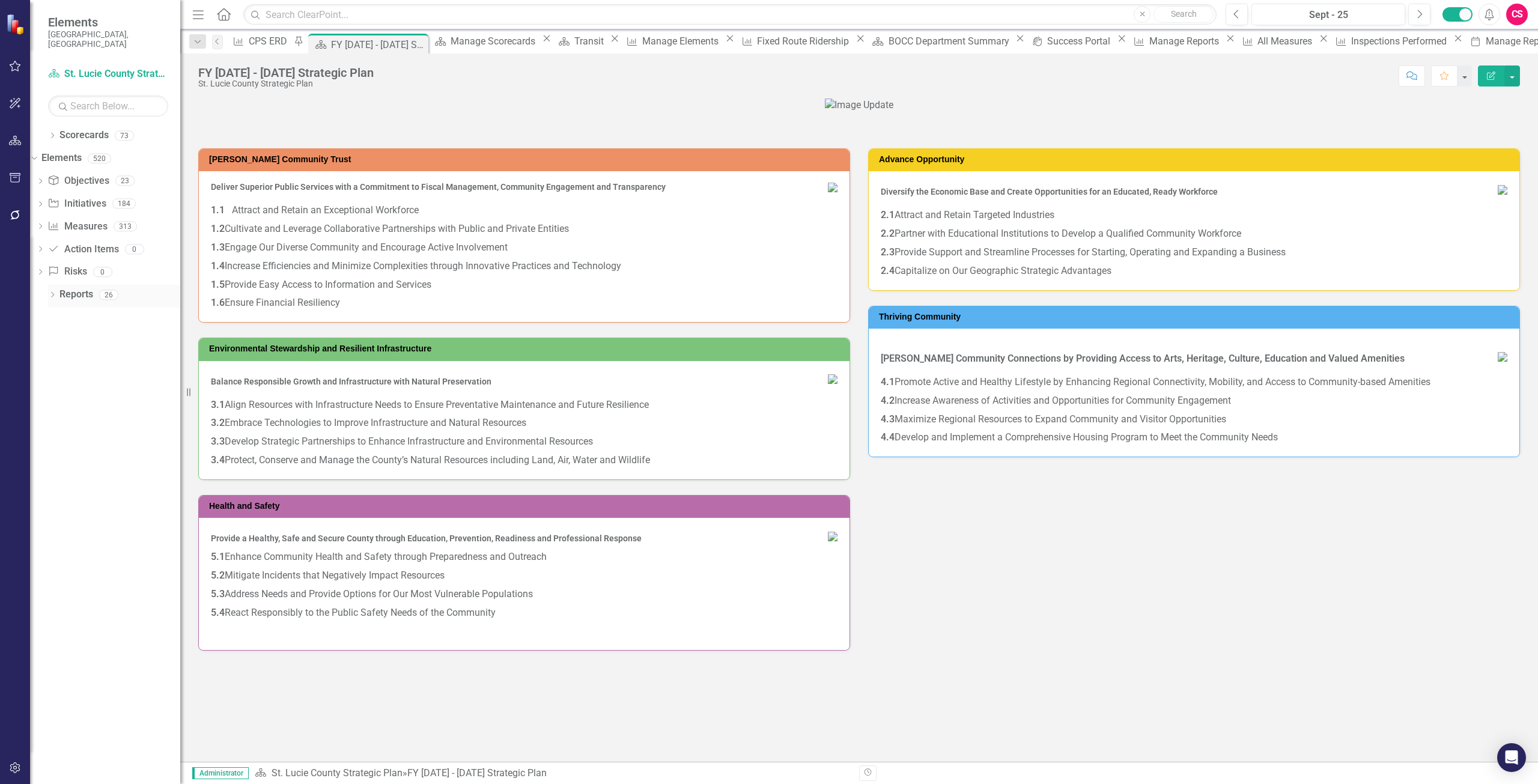
click at [80, 288] on link "Reports" at bounding box center [76, 295] width 34 height 14
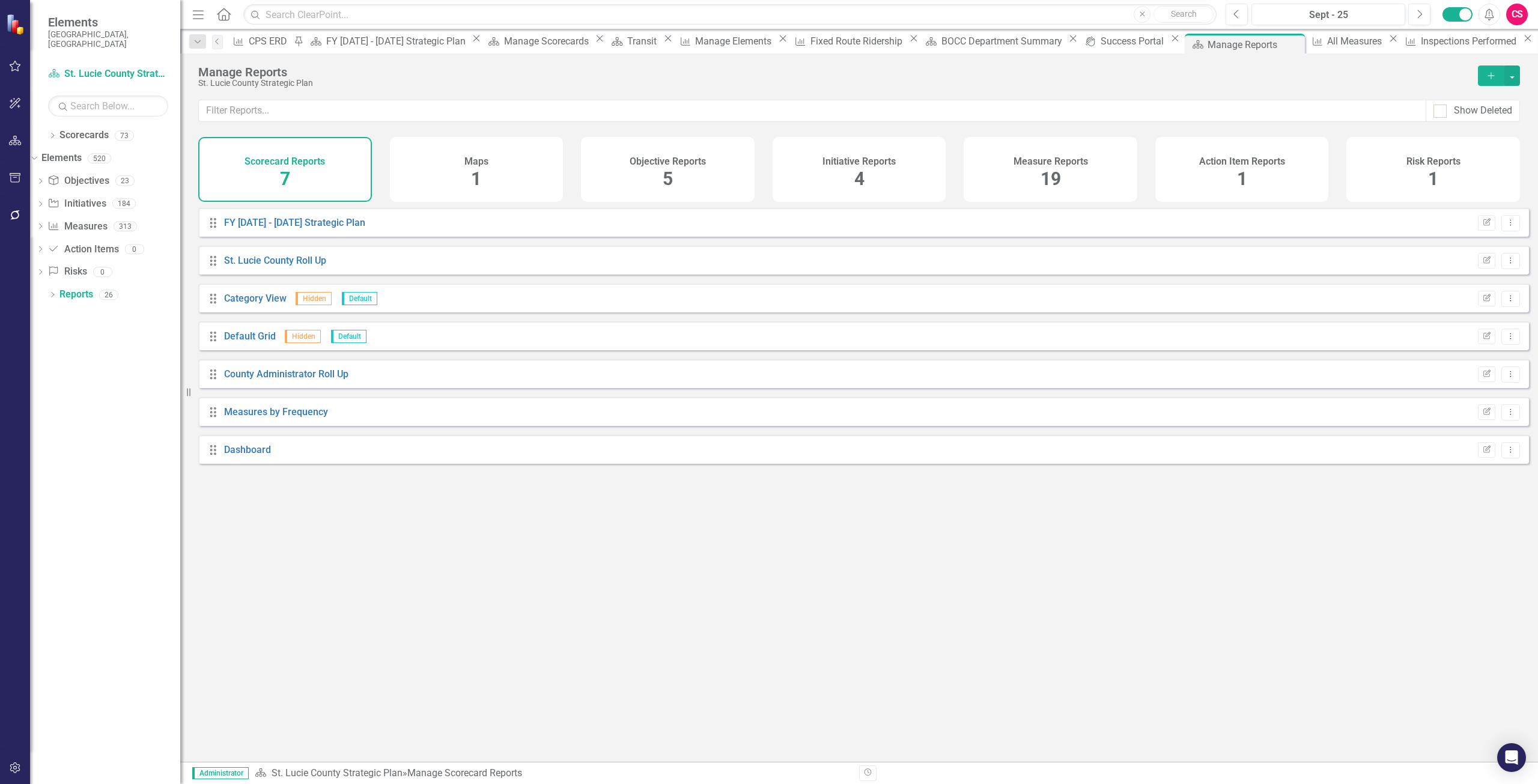
click at [1009, 175] on div "Measure Reports 19" at bounding box center [1050, 169] width 174 height 65
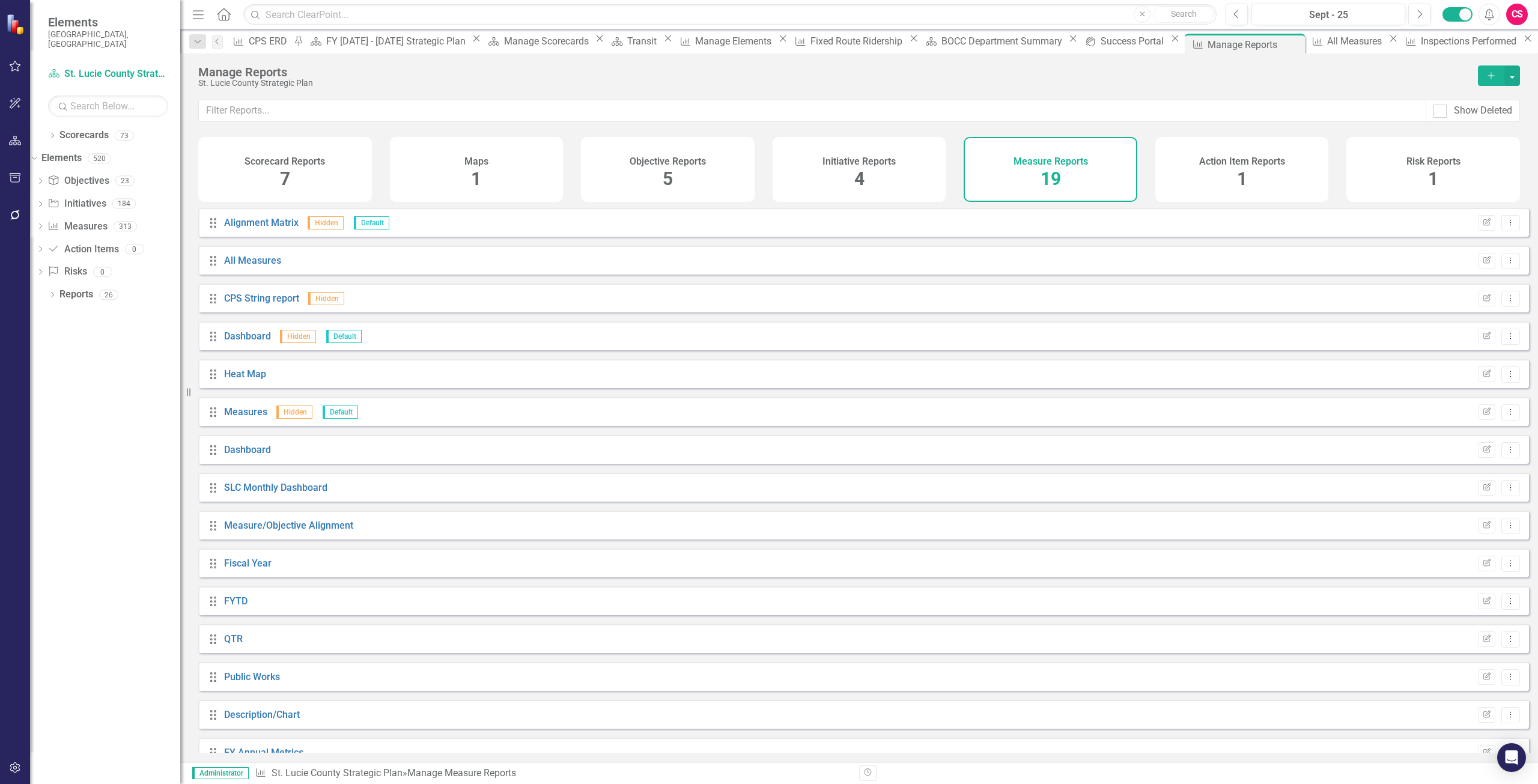
click at [1494, 70] on button "Add" at bounding box center [1491, 75] width 26 height 20
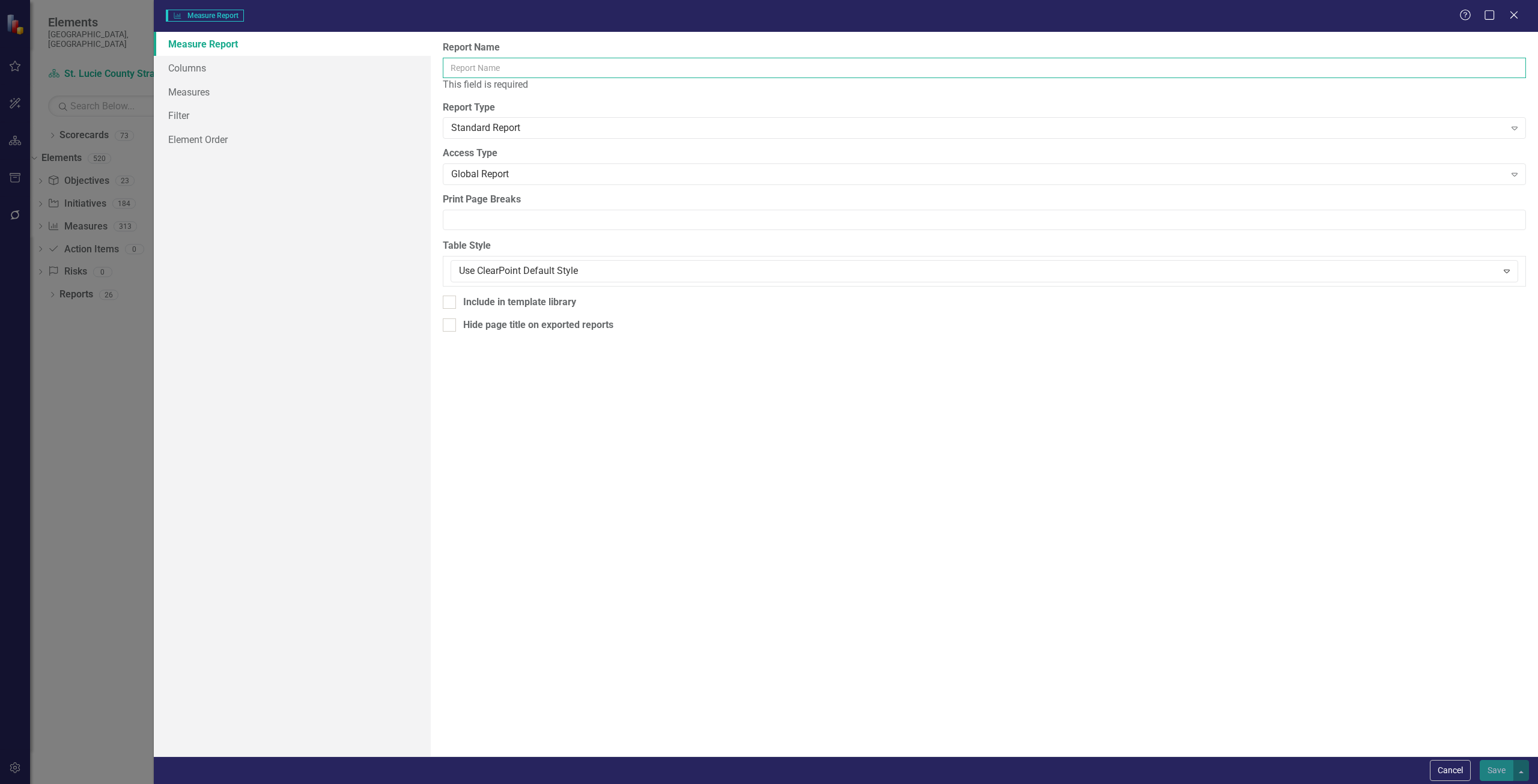
click at [631, 73] on input "Report Name" at bounding box center [984, 68] width 1083 height 20
type input "Measure Export"
click at [317, 66] on link "Columns" at bounding box center [293, 68] width 277 height 24
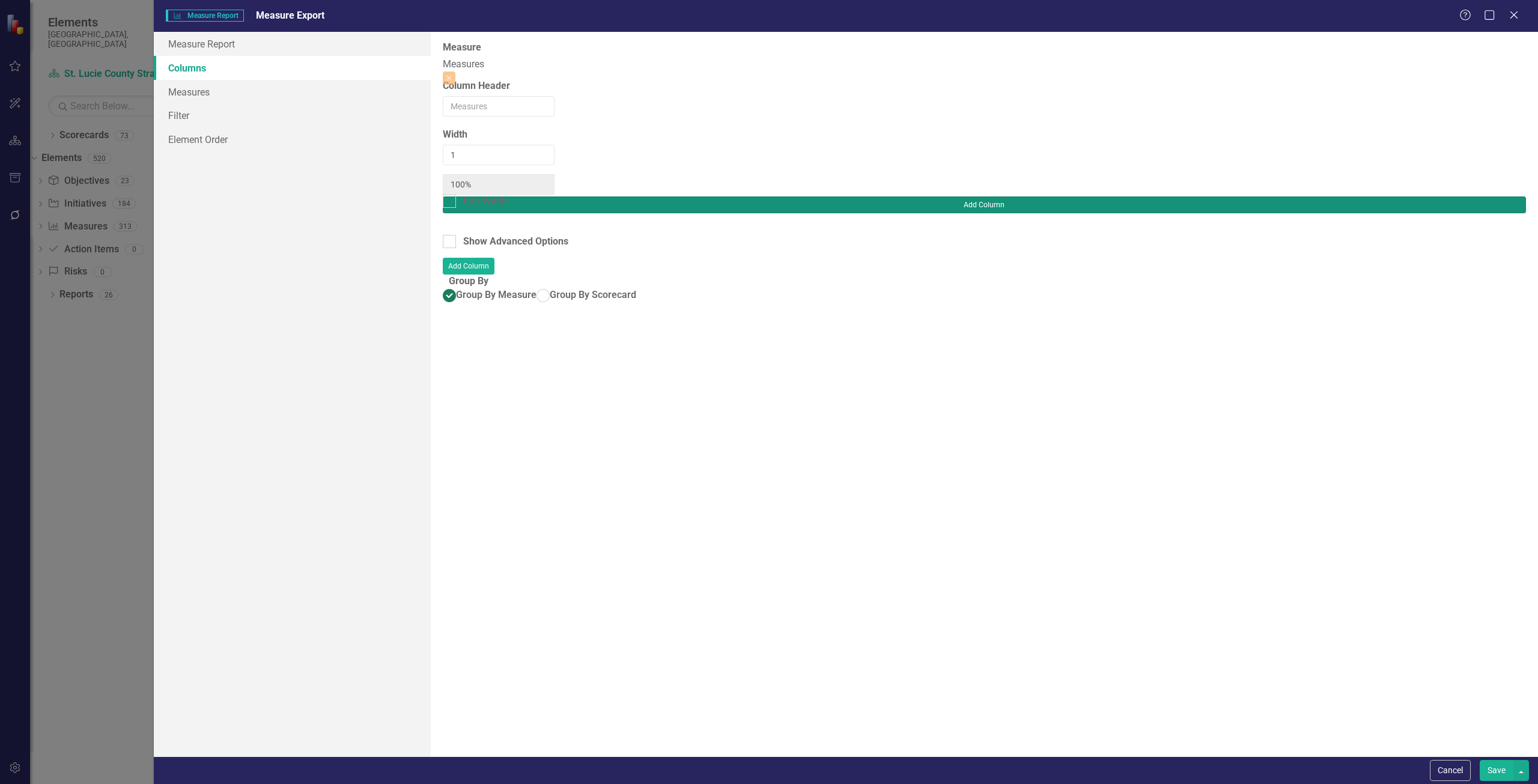
click at [1480, 196] on button "Add Column" at bounding box center [984, 204] width 1083 height 17
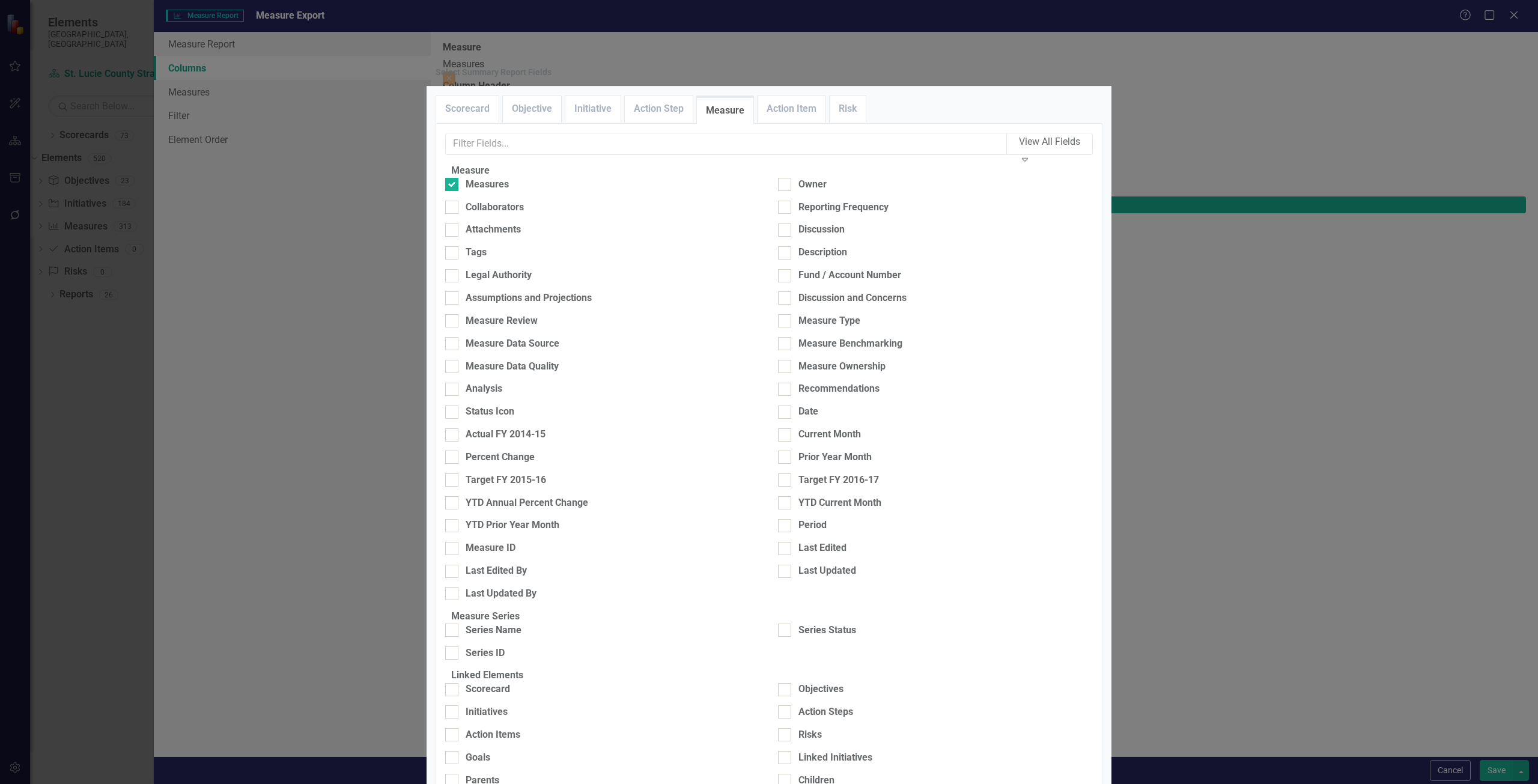
scroll to position [208, 0]
click at [555, 623] on div "Series Name" at bounding box center [603, 630] width 315 height 14
click at [453, 623] on input "Series Name" at bounding box center [449, 627] width 8 height 8
checkbox input "true"
click at [834, 623] on div "Series Status" at bounding box center [827, 630] width 58 height 14
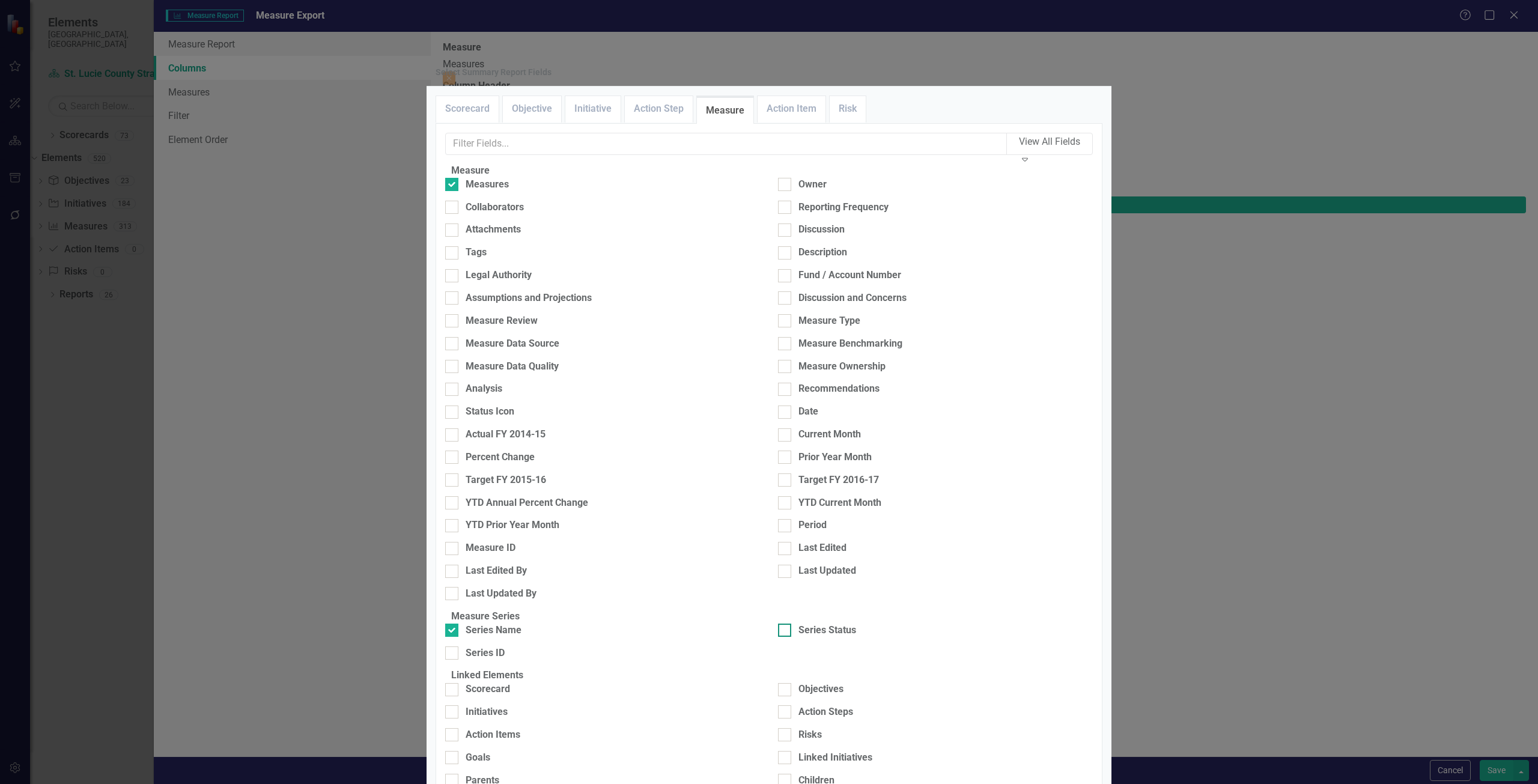
click at [786, 623] on input "Series Status" at bounding box center [782, 627] width 8 height 8
checkbox input "true"
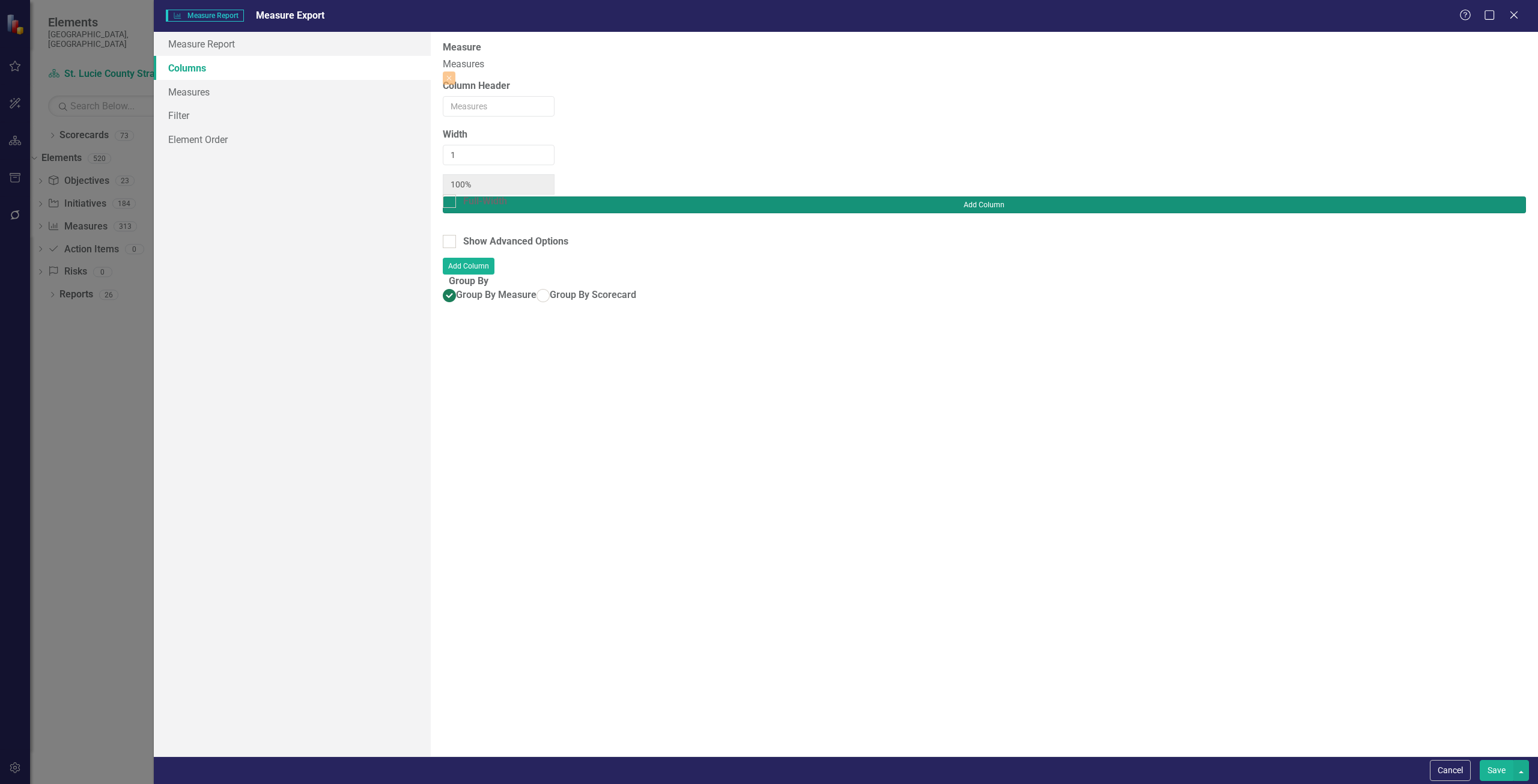
type input "33%"
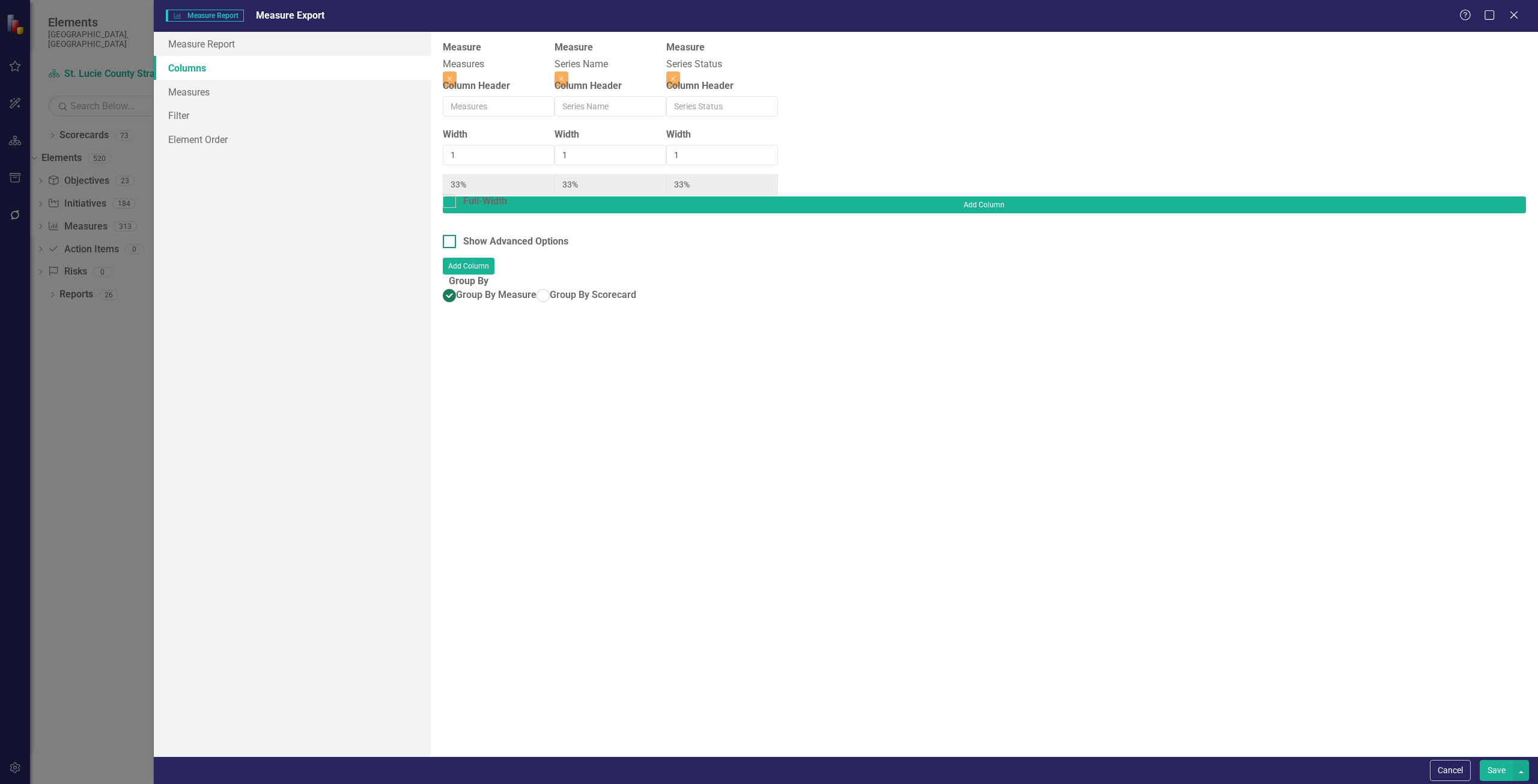
click at [555, 235] on div "Show Advanced Options" at bounding box center [516, 241] width 105 height 14
click at [451, 235] on input "Show Advanced Options" at bounding box center [447, 239] width 8 height 8
checkbox input "true"
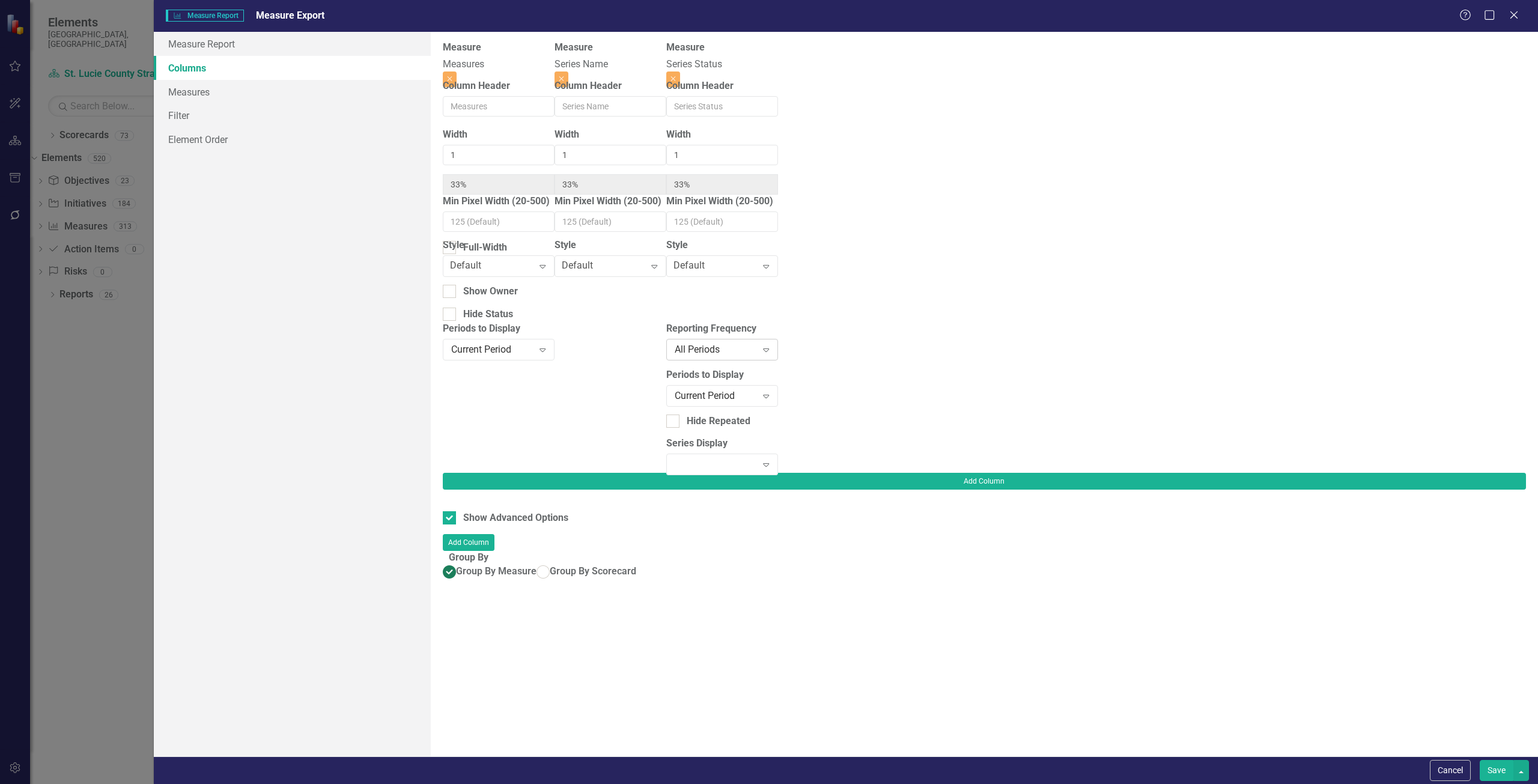
click at [757, 354] on div "All Periods" at bounding box center [716, 349] width 82 height 14
click at [666, 383] on div at bounding box center [611, 397] width 112 height 151
click at [757, 389] on div "Current Period" at bounding box center [716, 395] width 82 height 14
click at [1494, 773] on button "Save" at bounding box center [1496, 770] width 34 height 21
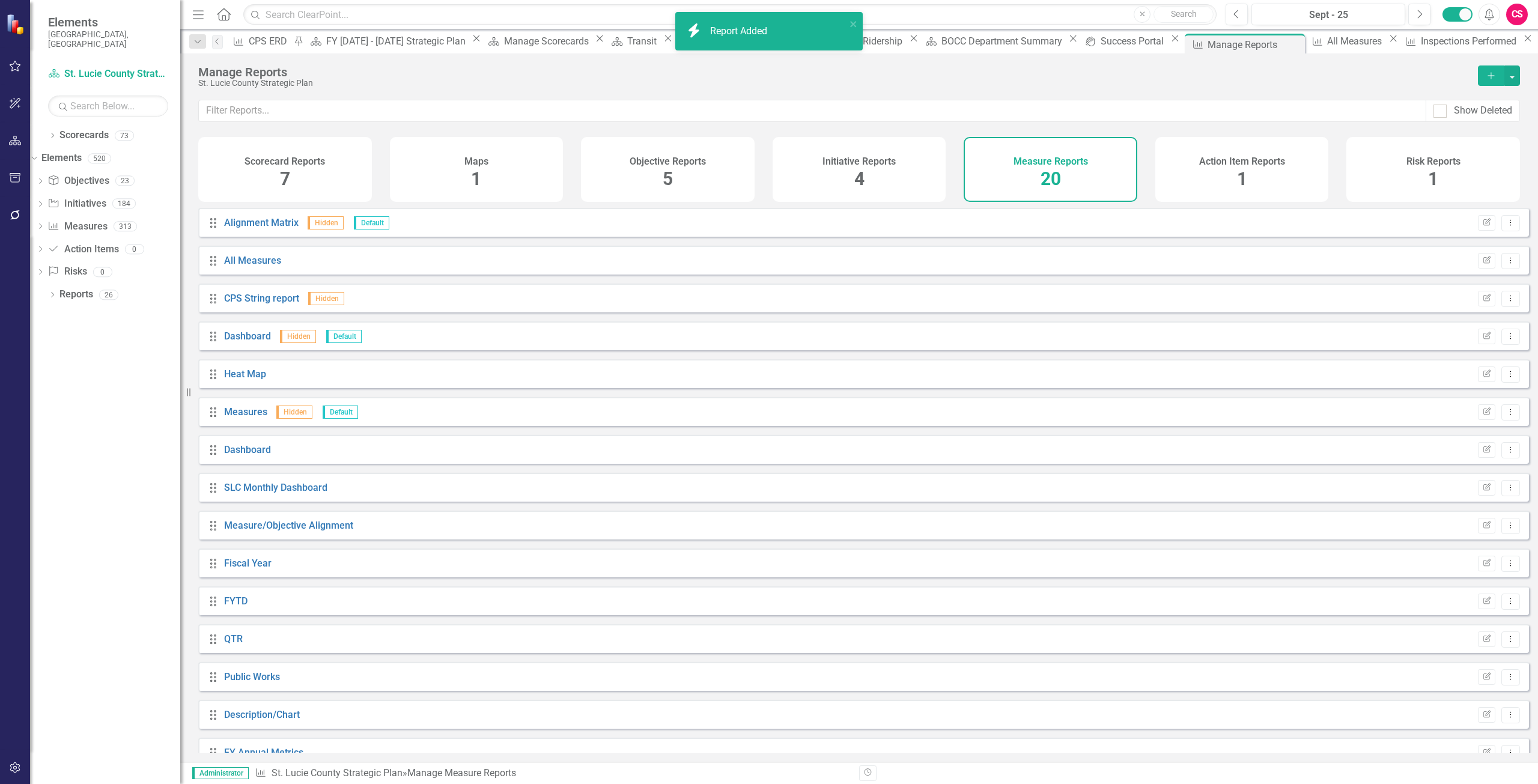
scroll to position [212, 0]
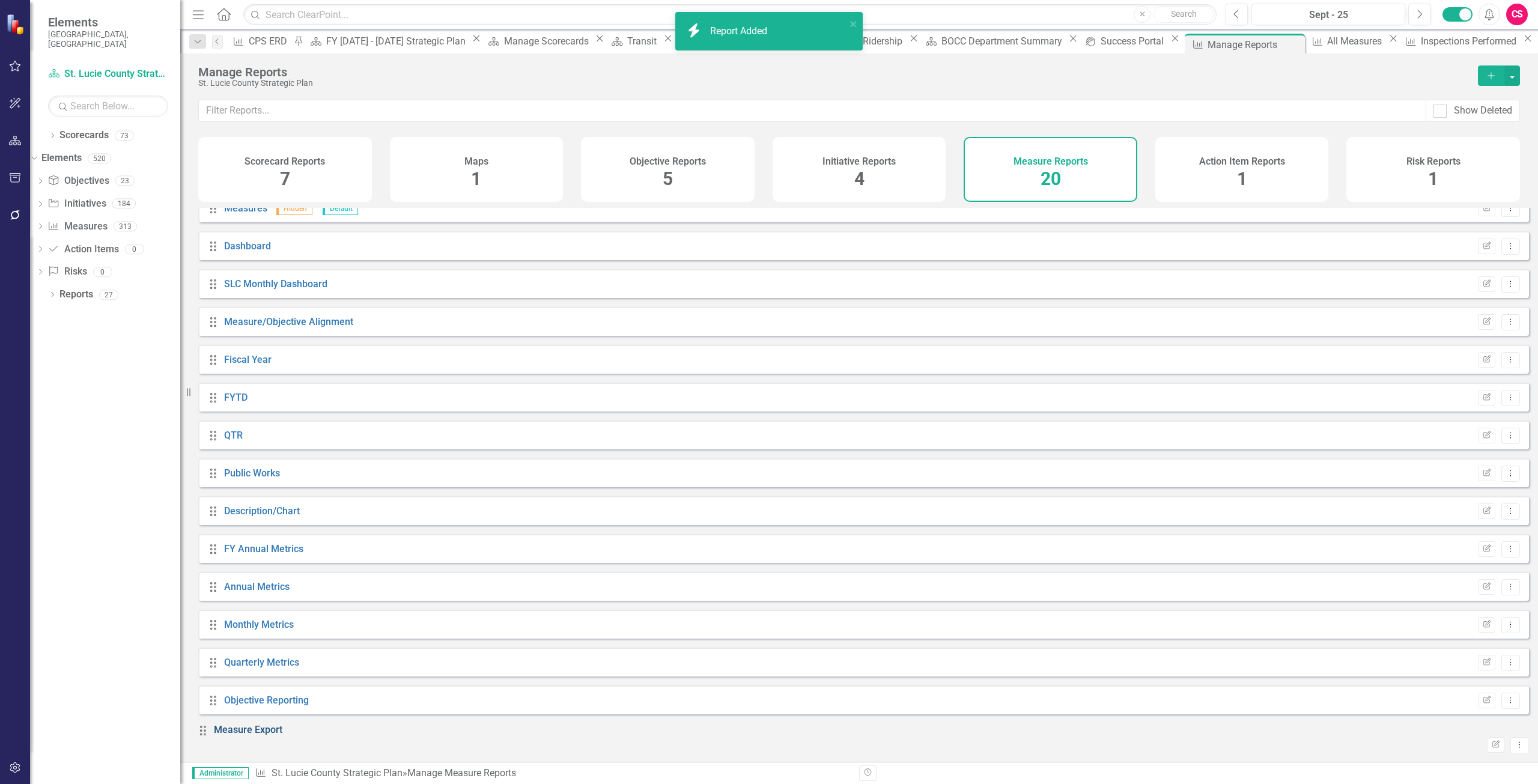
click at [264, 736] on link "Measure Export" at bounding box center [248, 730] width 69 height 11
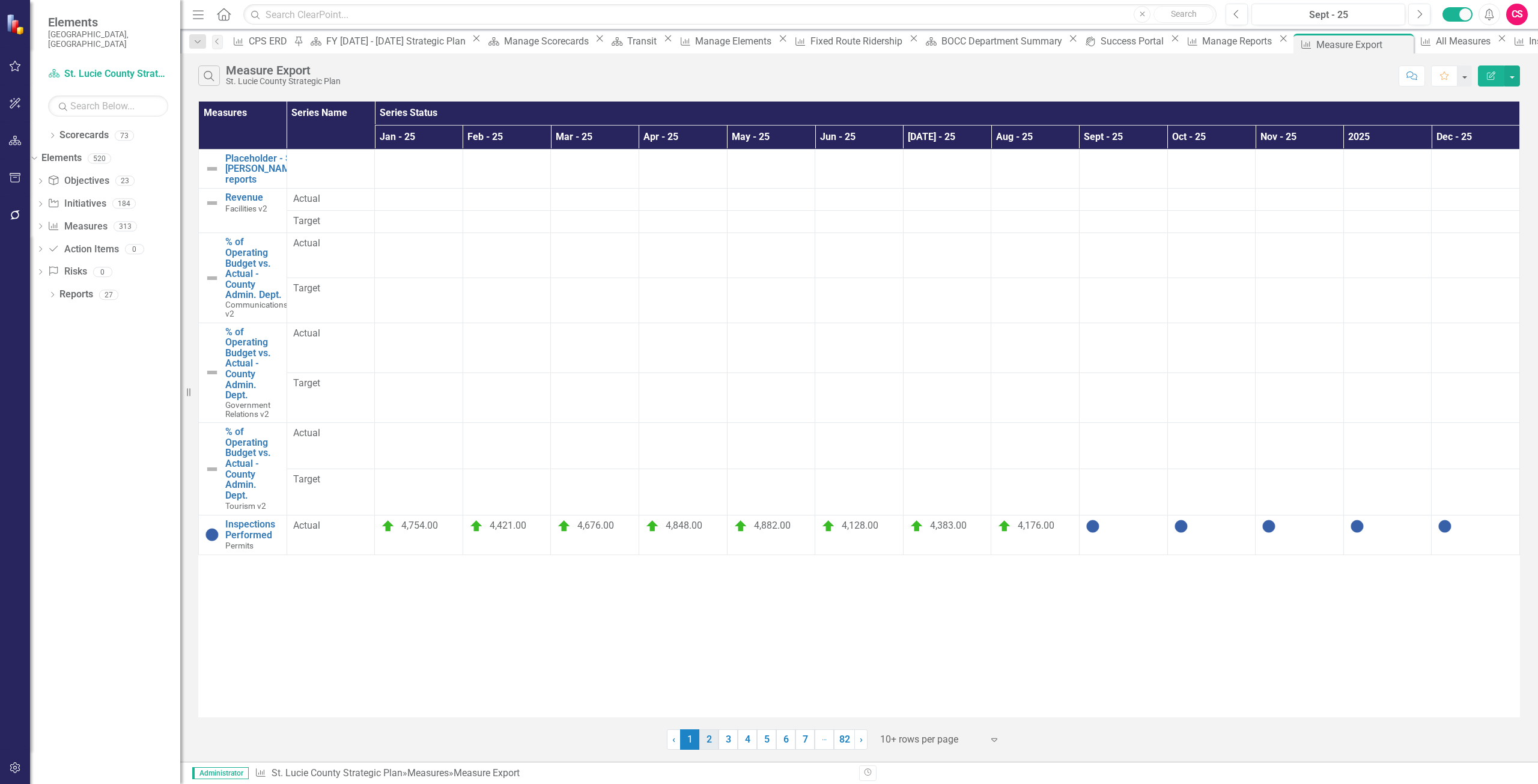
click at [715, 734] on link "2" at bounding box center [709, 740] width 20 height 20
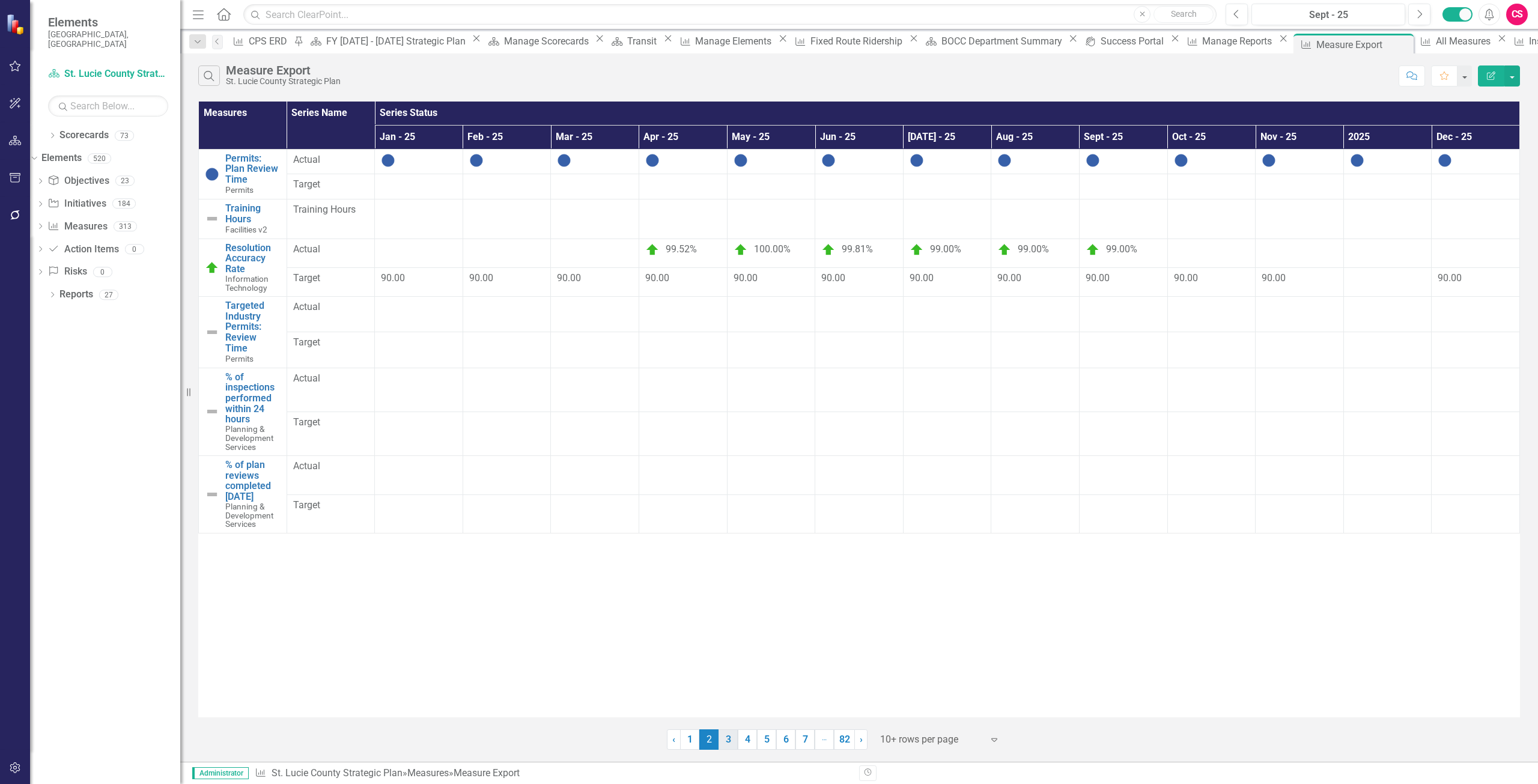
click at [734, 744] on link "3" at bounding box center [728, 740] width 20 height 20
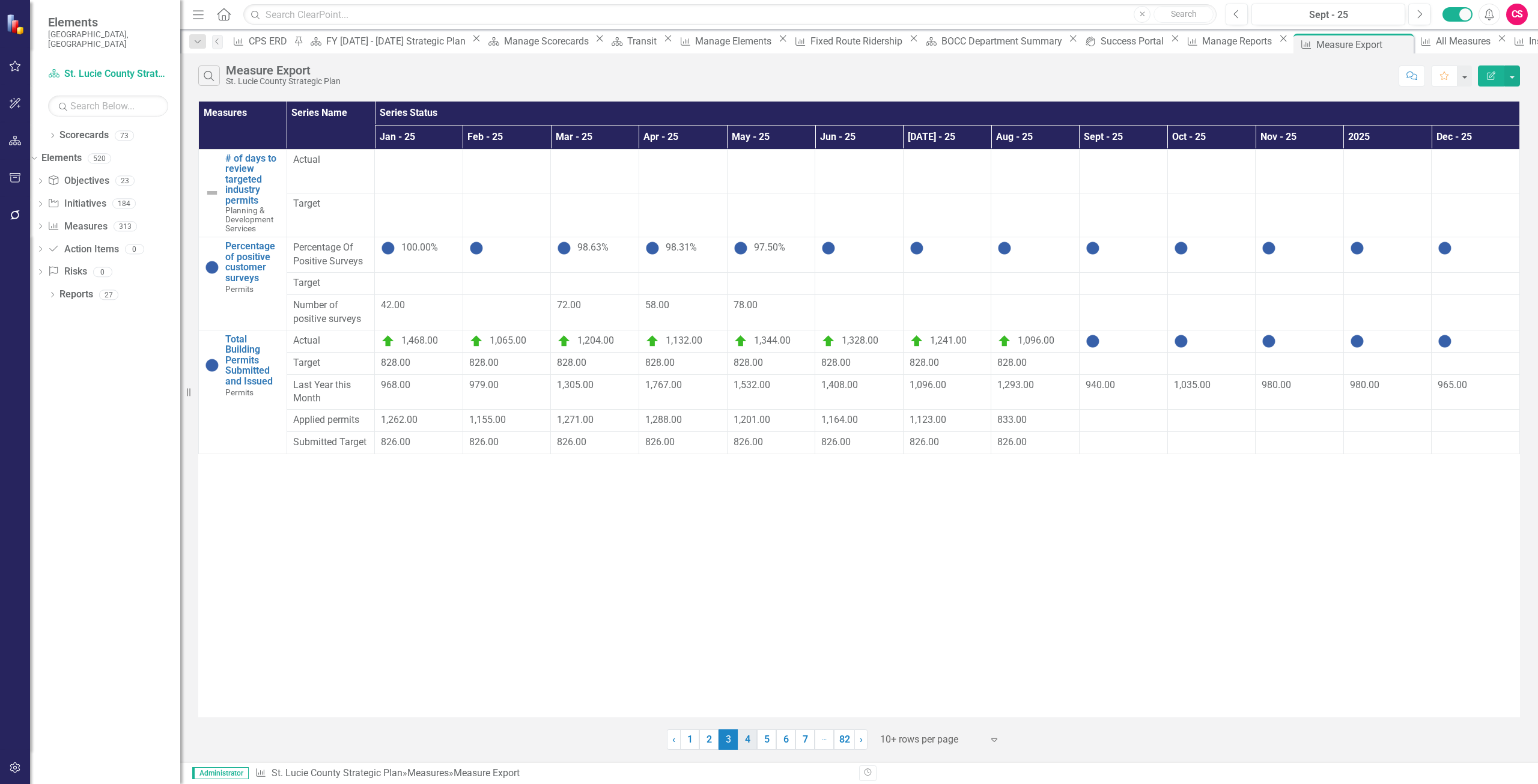
click at [753, 745] on link "4" at bounding box center [747, 740] width 20 height 20
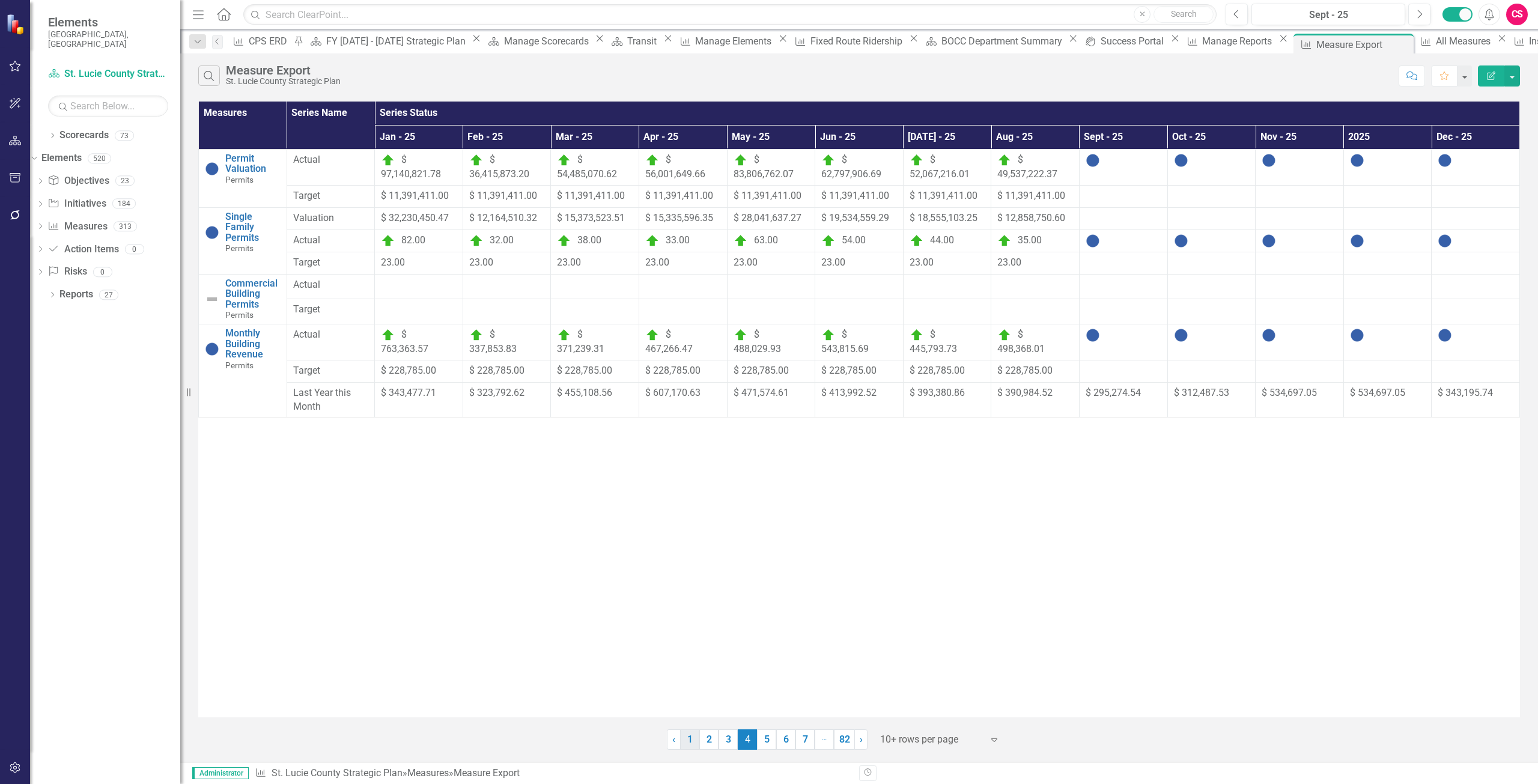
click at [689, 739] on link "1" at bounding box center [689, 740] width 20 height 20
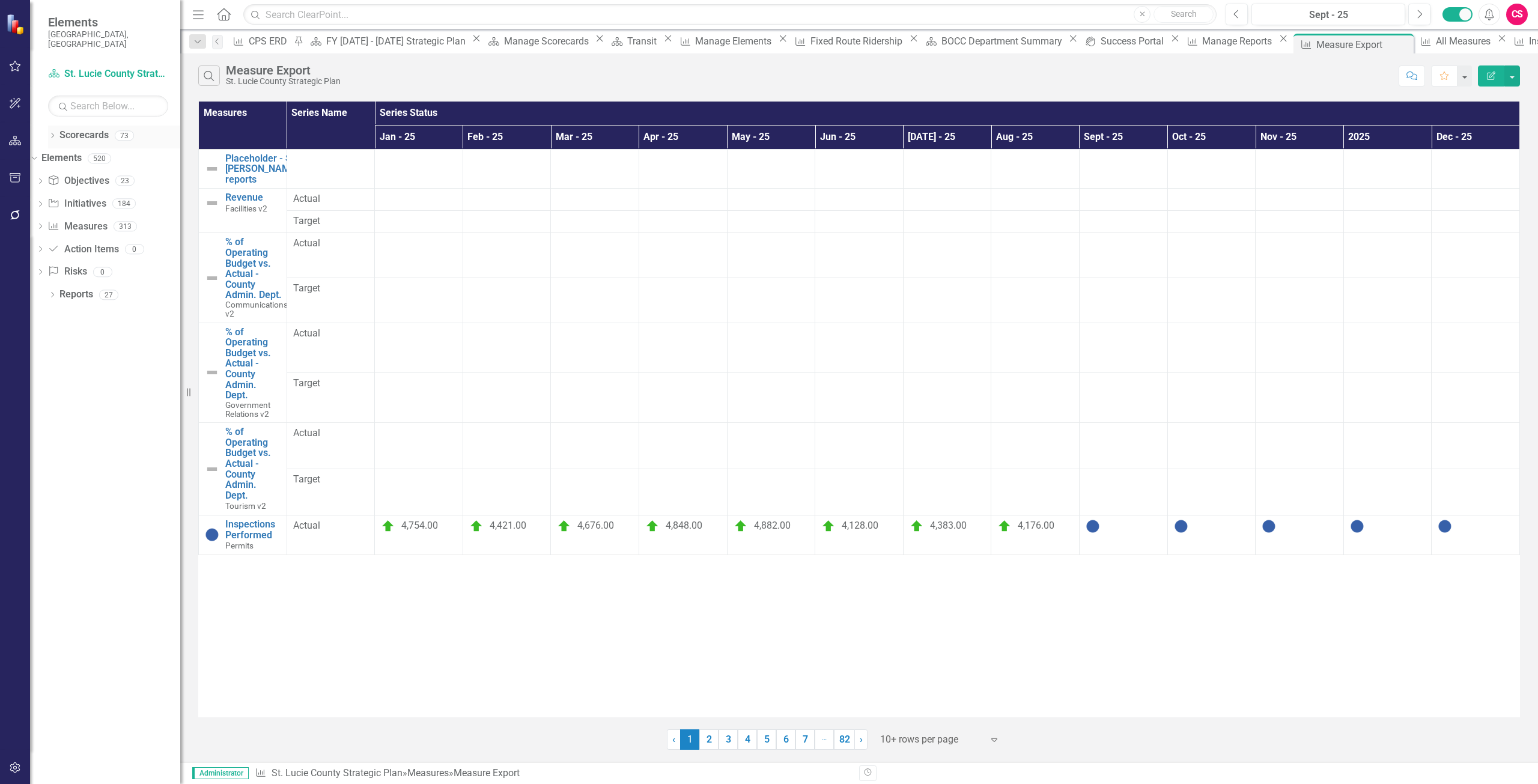
click at [88, 128] on link "Scorecards" at bounding box center [83, 135] width 49 height 14
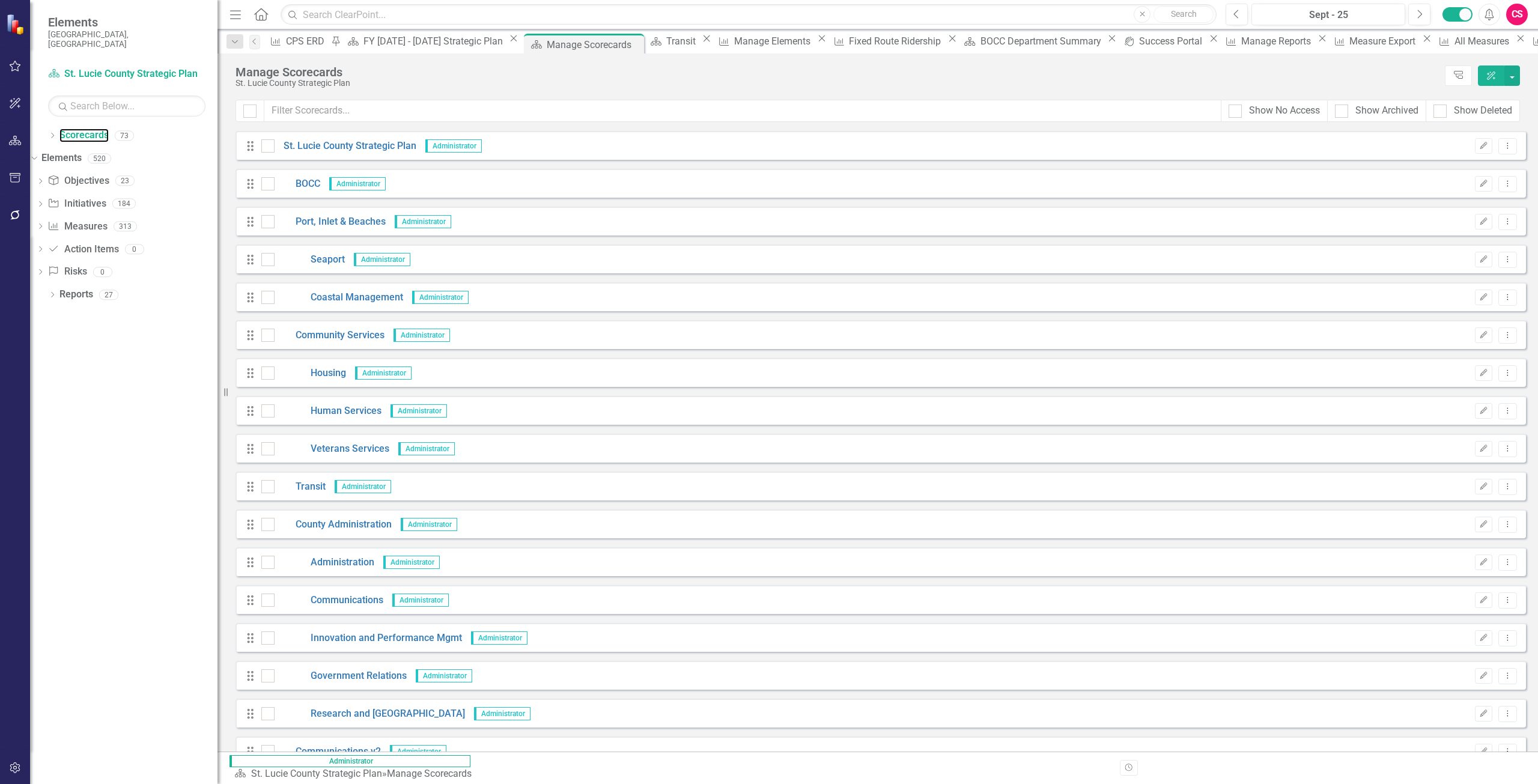
drag, startPoint x: 182, startPoint y: 389, endPoint x: 217, endPoint y: 397, distance: 35.9
click at [217, 397] on div "Resize" at bounding box center [222, 392] width 9 height 784
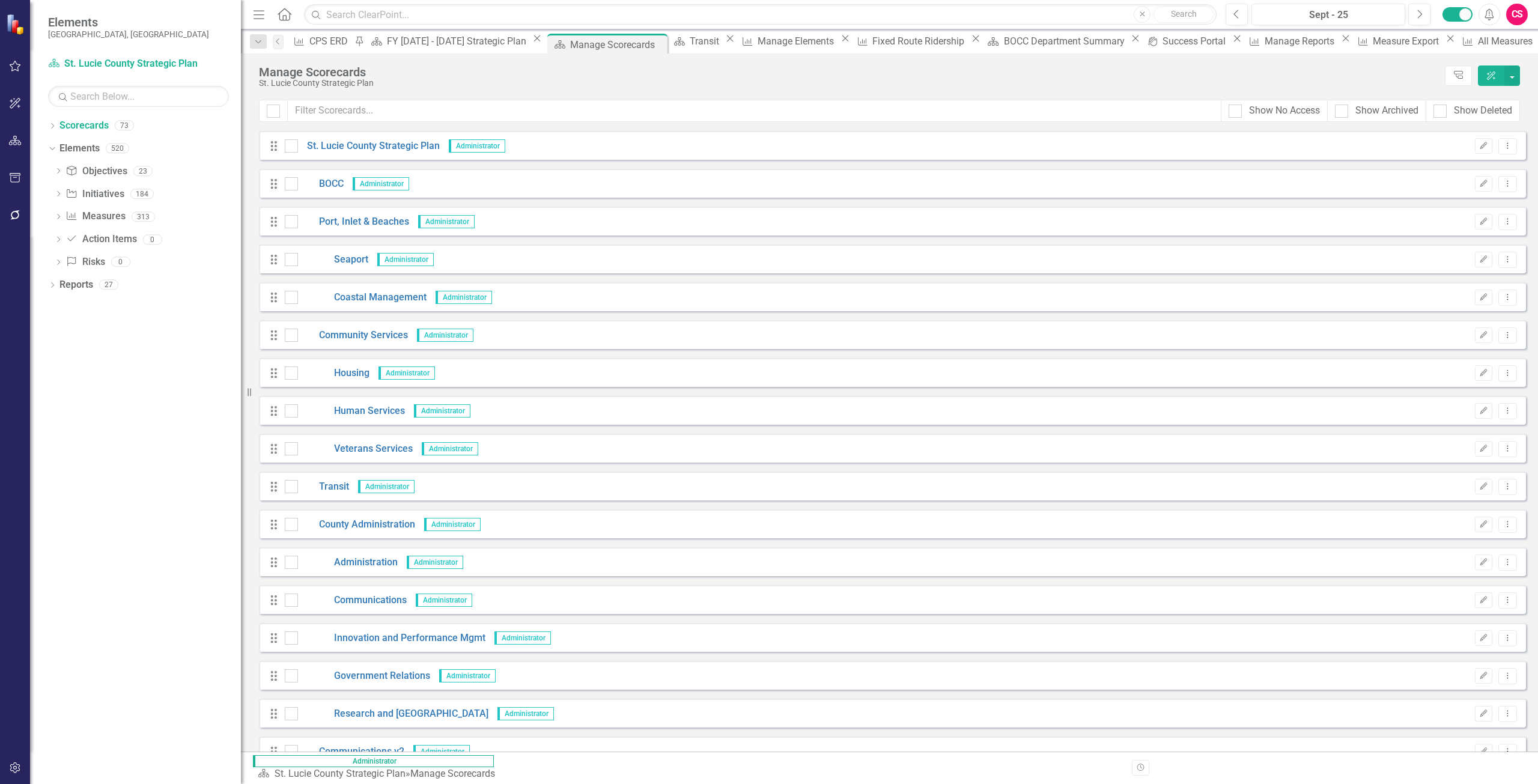
drag, startPoint x: 219, startPoint y: 217, endPoint x: 241, endPoint y: 223, distance: 22.8
click at [241, 223] on div "Resize" at bounding box center [245, 392] width 9 height 784
click at [20, 762] on button "button" at bounding box center [15, 769] width 27 height 26
click at [118, 163] on link "Reporting Periods" at bounding box center [138, 158] width 181 height 14
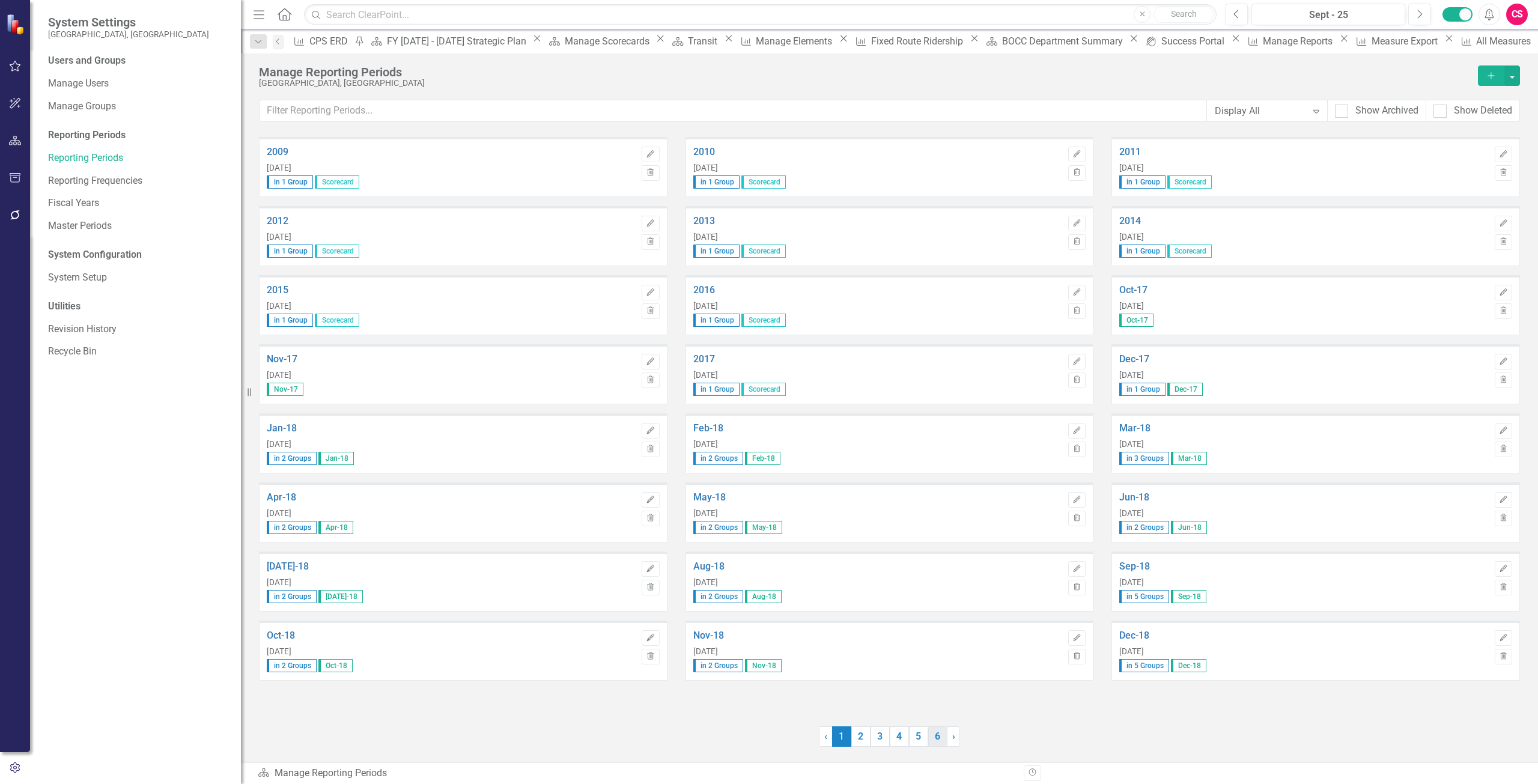
click at [939, 736] on link "6" at bounding box center [937, 736] width 20 height 20
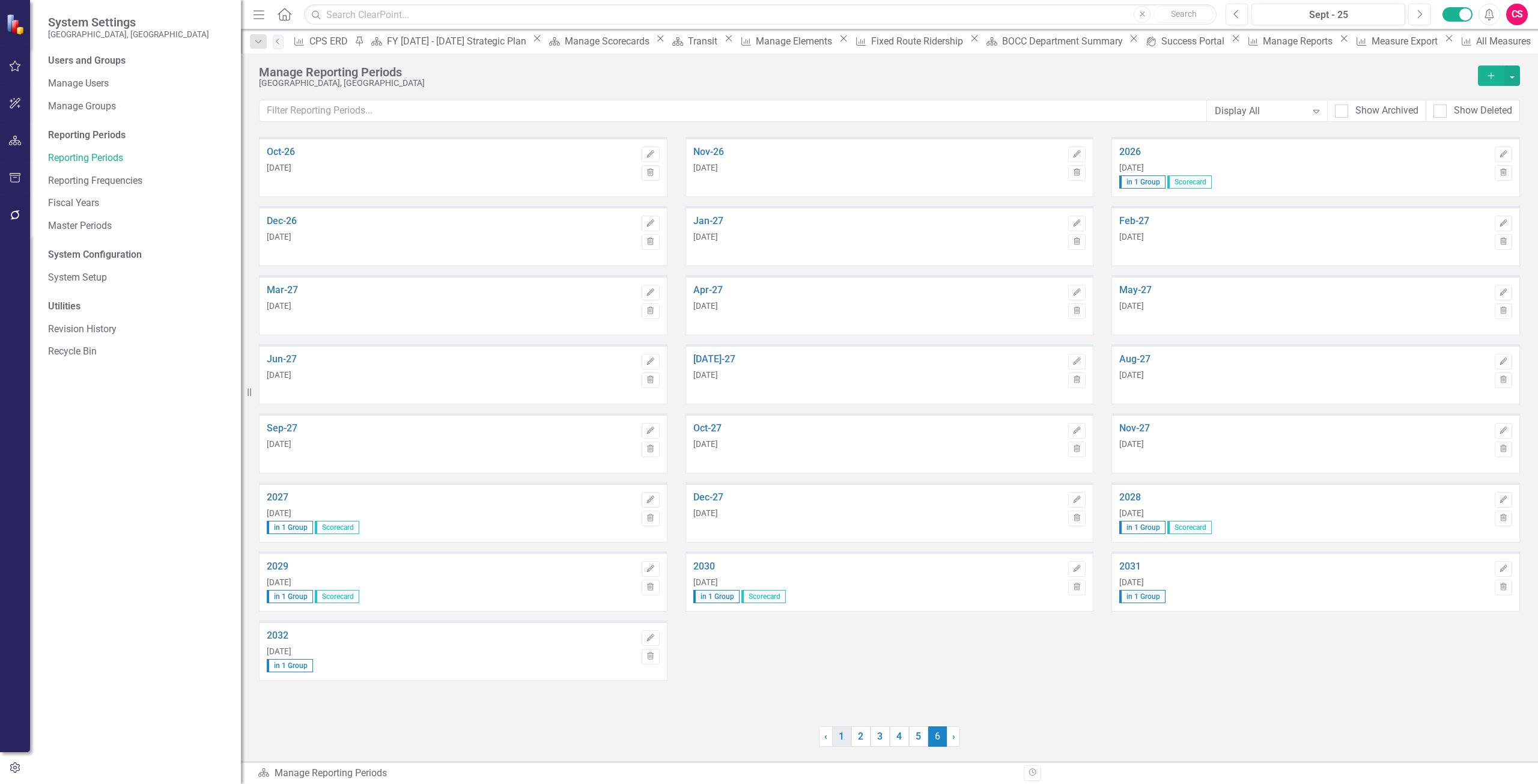
click at [843, 729] on link "1" at bounding box center [841, 736] width 20 height 20
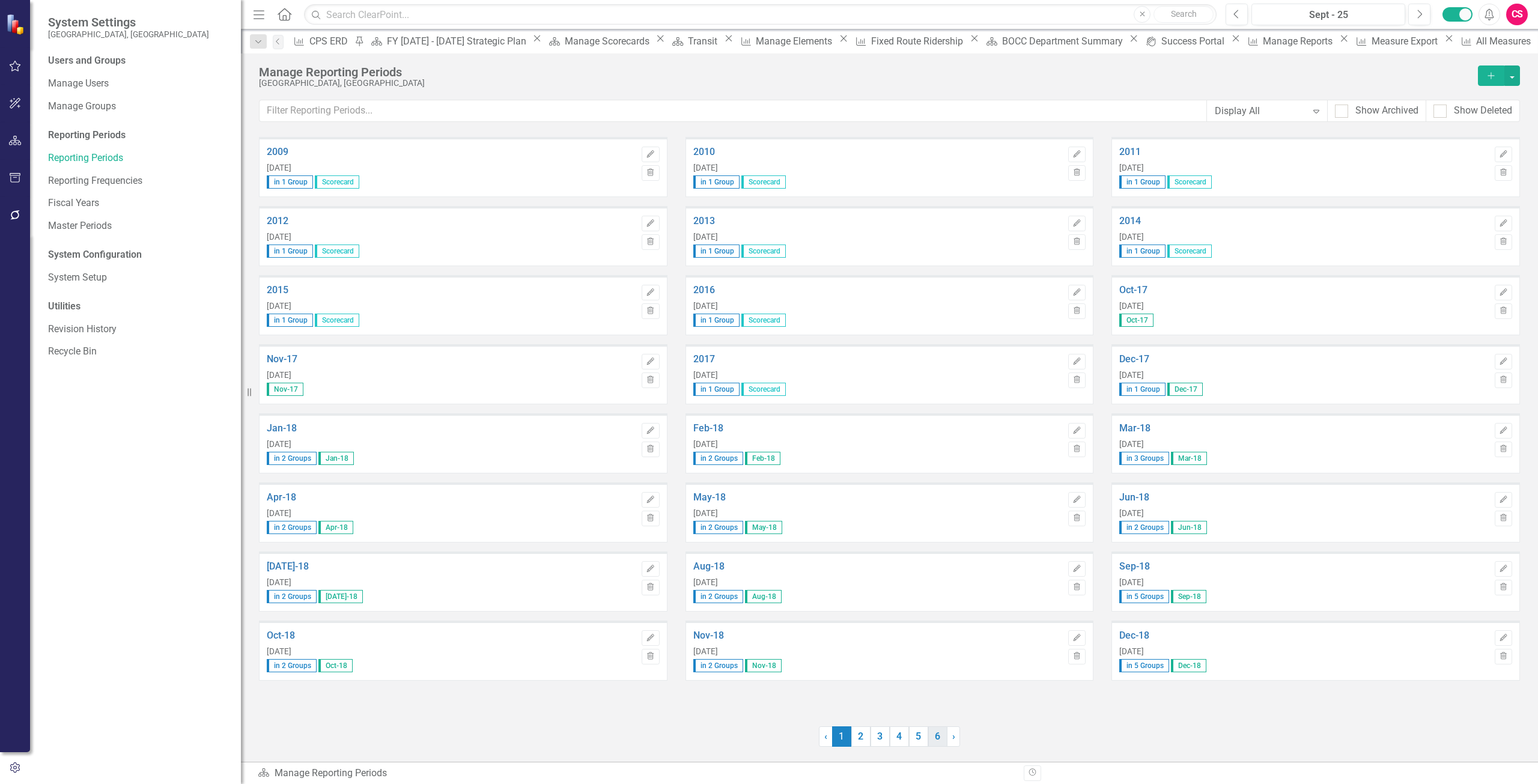
click at [933, 734] on link "6" at bounding box center [937, 736] width 20 height 20
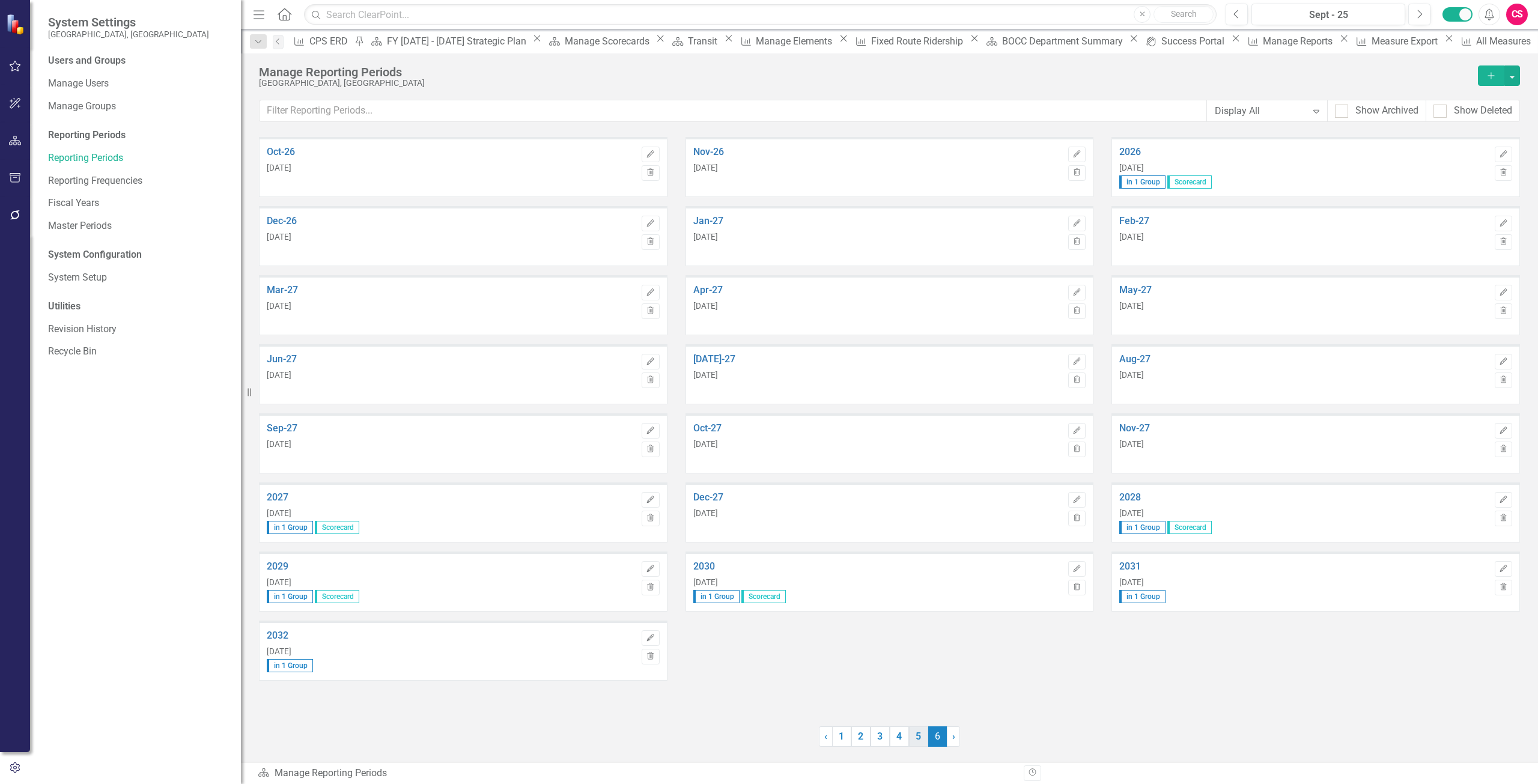
click at [919, 737] on link "5" at bounding box center [919, 736] width 20 height 20
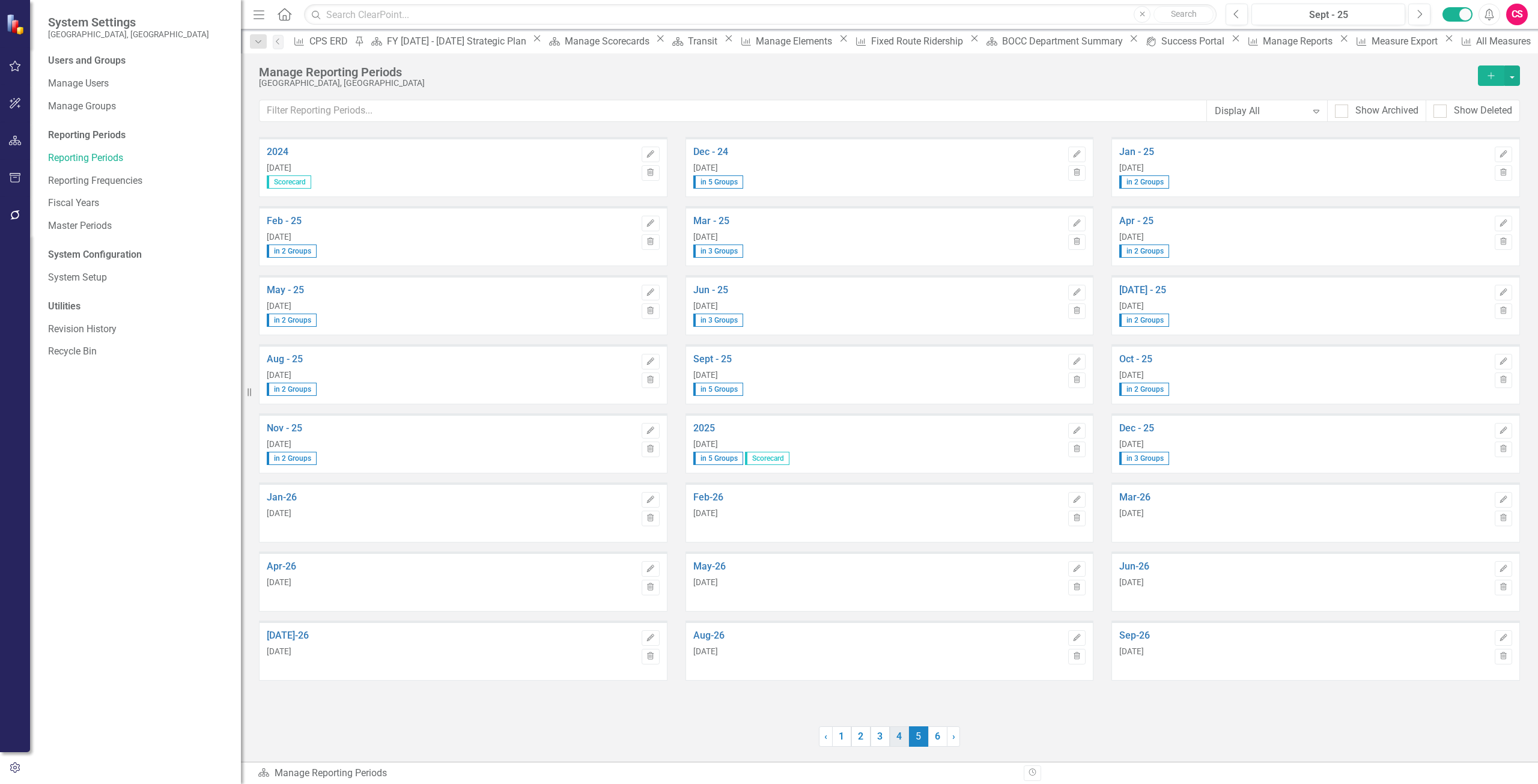
click at [894, 735] on link "4" at bounding box center [899, 736] width 20 height 20
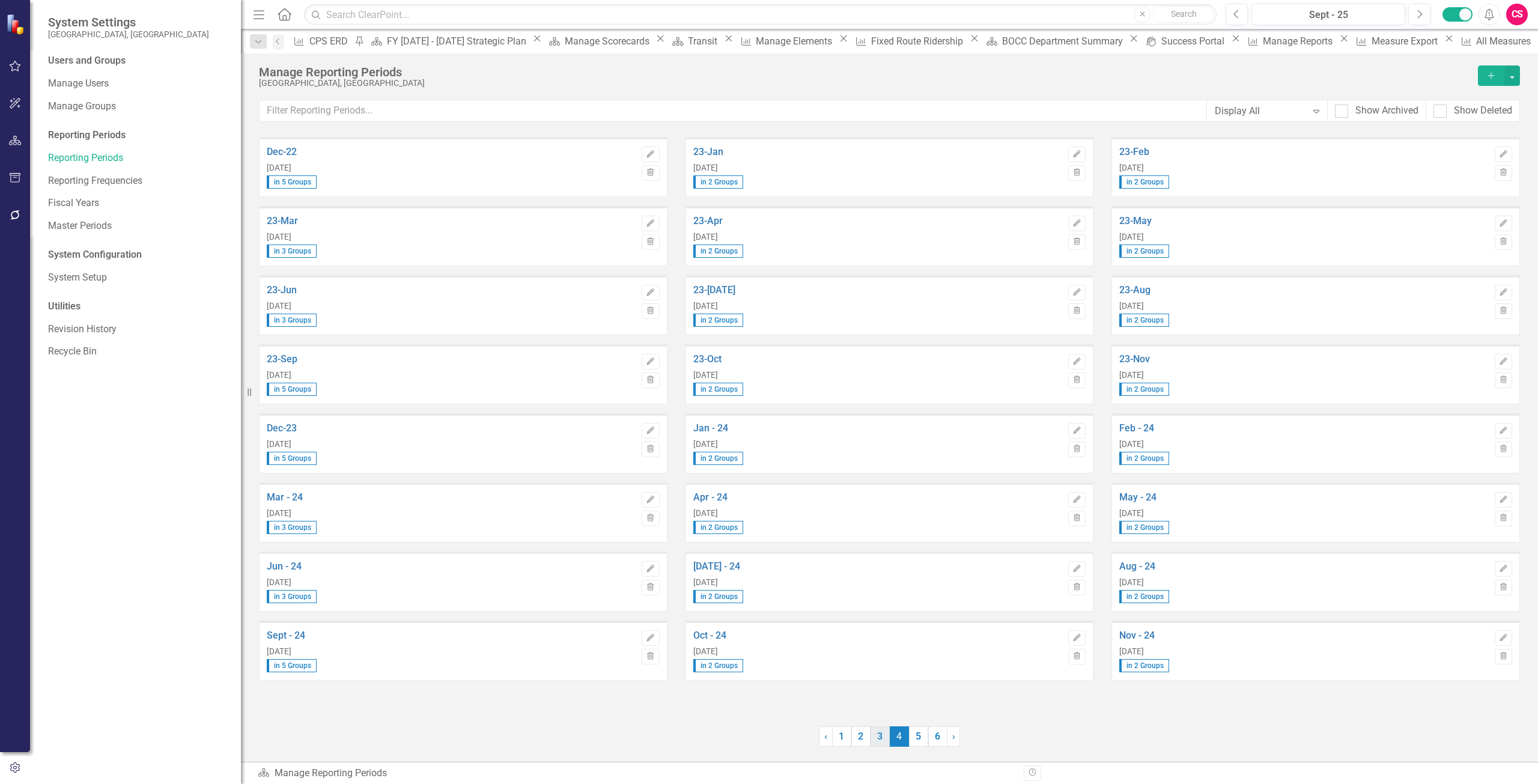
click at [883, 734] on link "3" at bounding box center [880, 736] width 20 height 20
click at [848, 724] on div "Jan-21 [DATE] in 2 Groups Edit Trash Feb-21 [DATE] in 2 Groups Edit Trash Mar-2…" at bounding box center [889, 449] width 1297 height 625
click at [859, 729] on link "2" at bounding box center [861, 736] width 20 height 20
click at [841, 736] on link "1" at bounding box center [841, 736] width 20 height 20
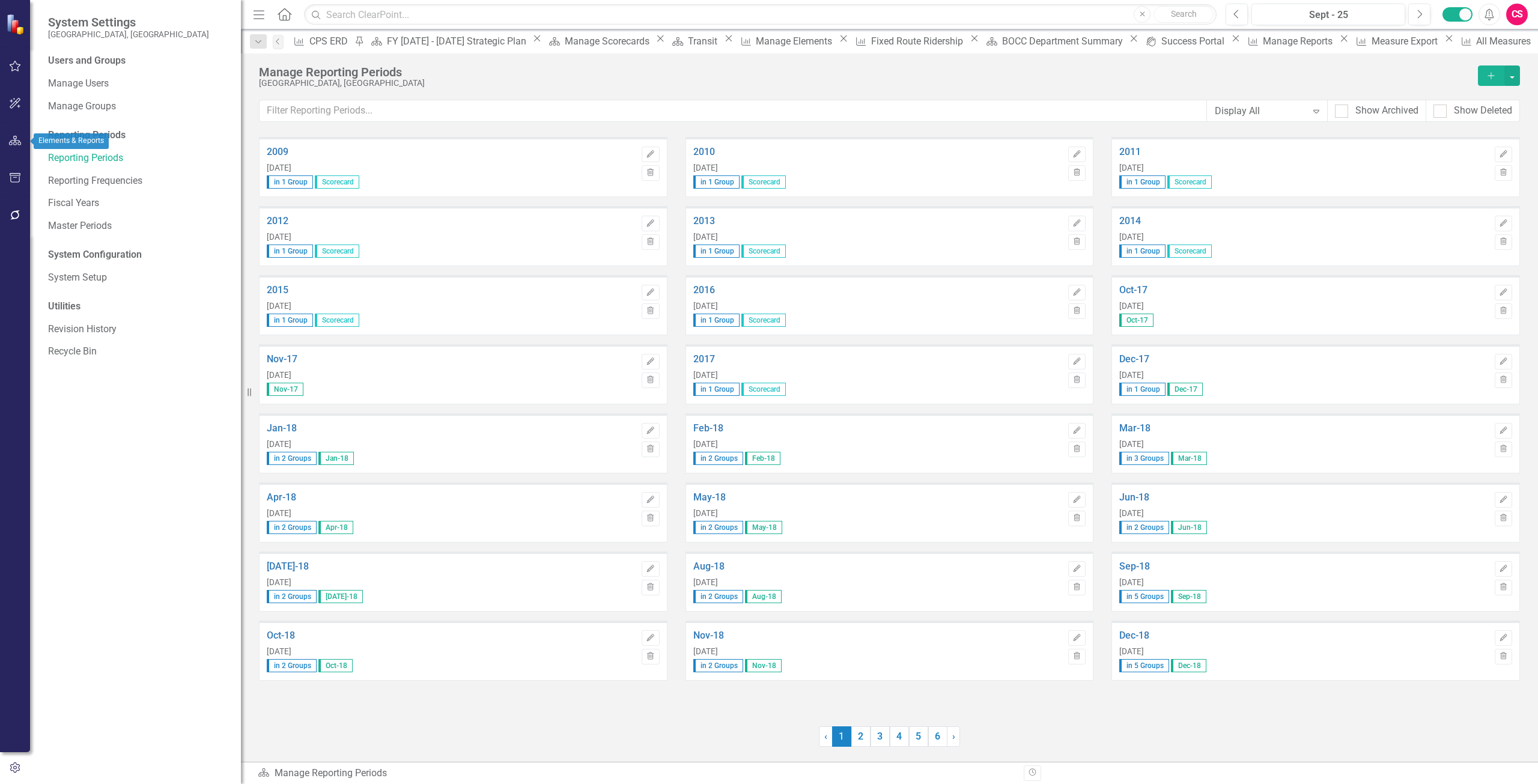
click at [4, 134] on button "button" at bounding box center [15, 141] width 27 height 26
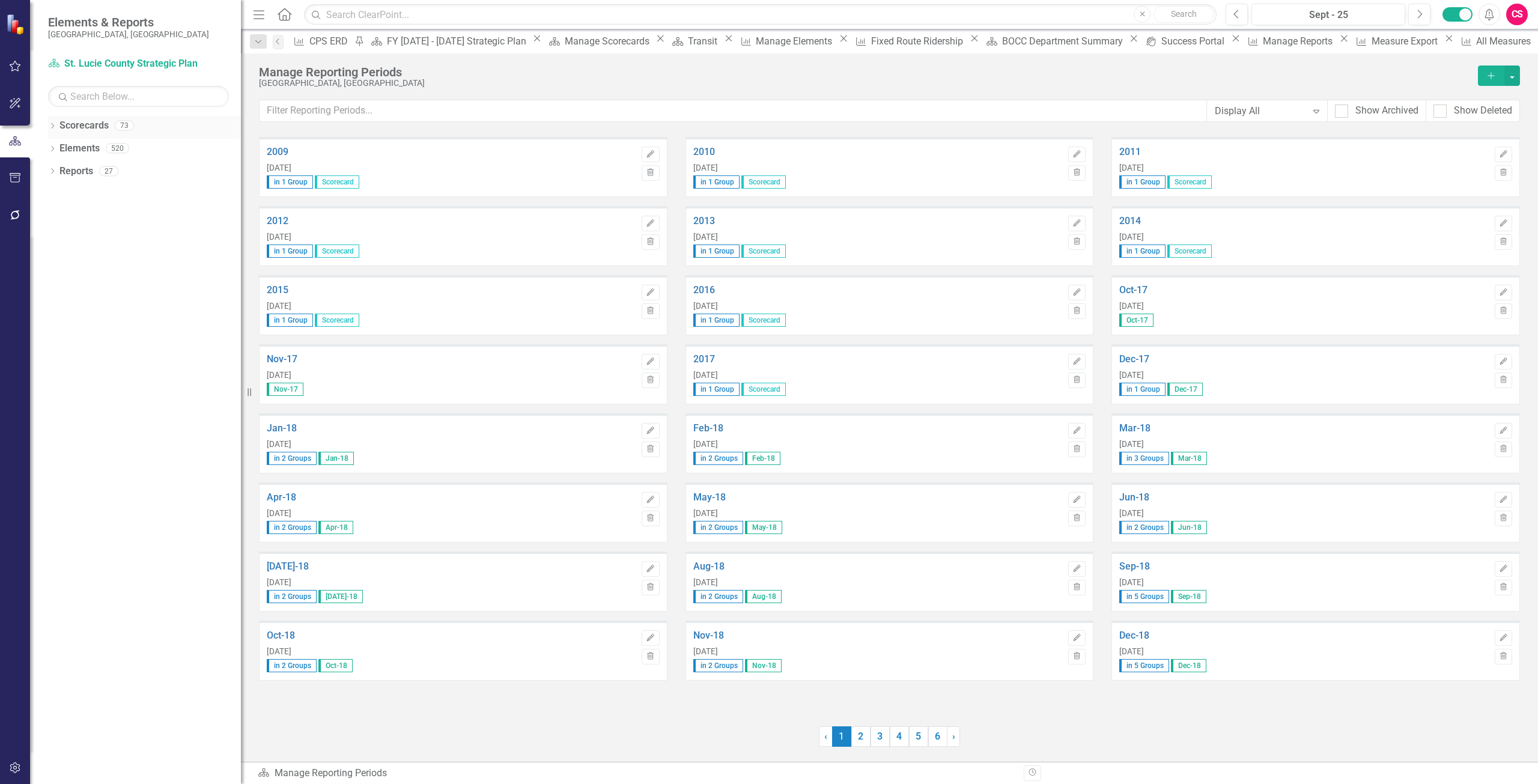
click at [73, 124] on link "Scorecards" at bounding box center [83, 126] width 49 height 14
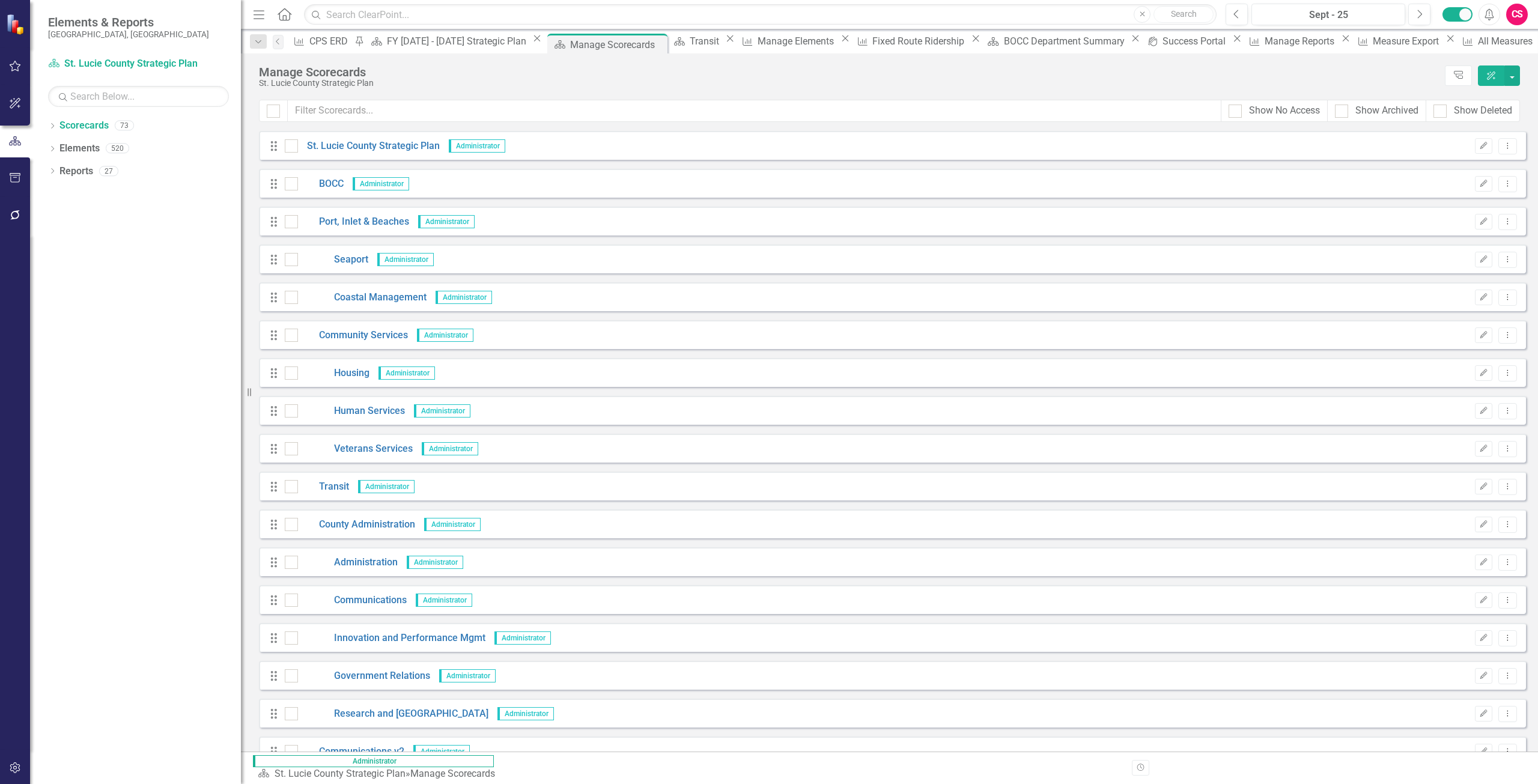
click at [274, 144] on icon "Drag" at bounding box center [274, 146] width 15 height 12
click at [375, 103] on input "text" at bounding box center [755, 110] width 933 height 22
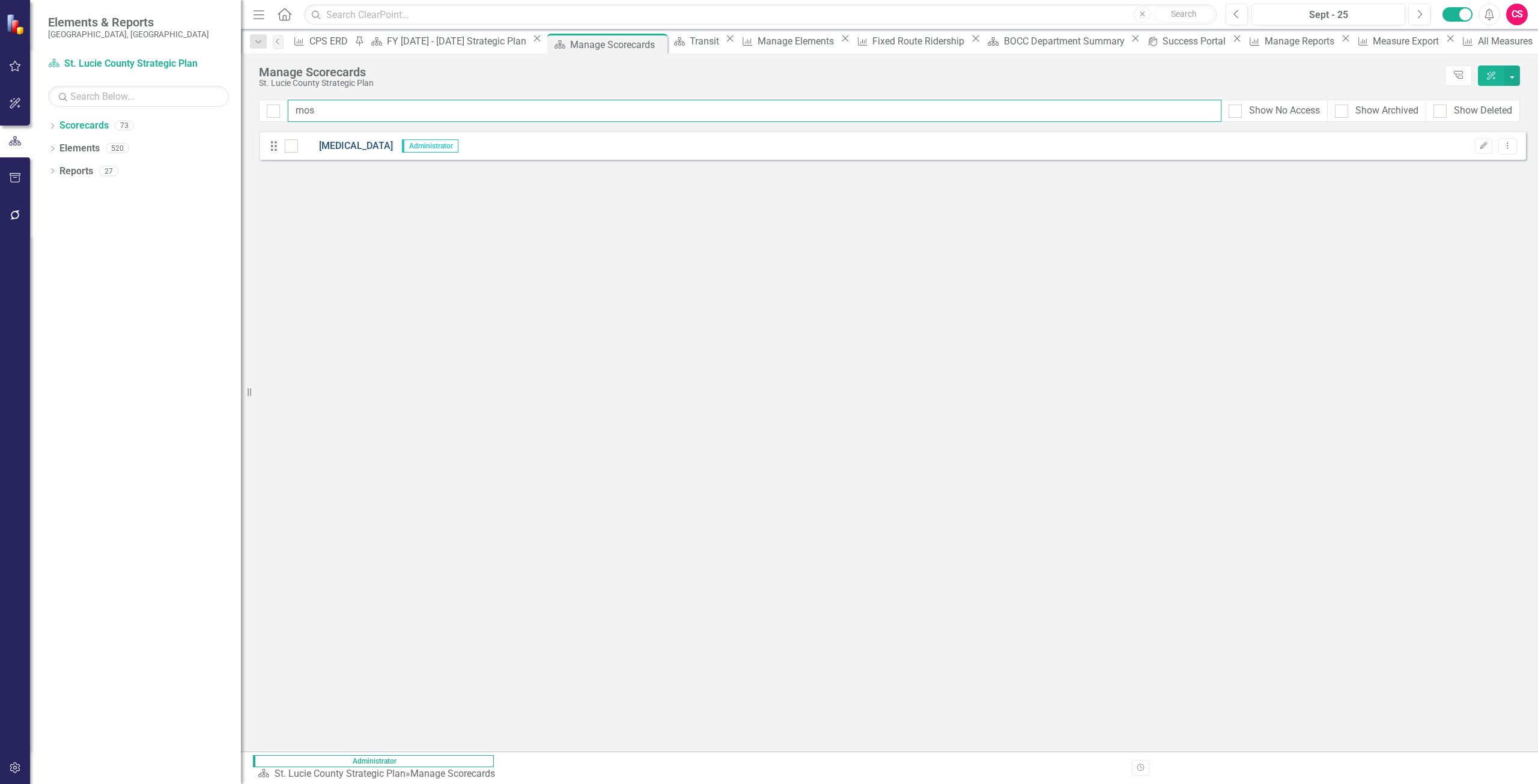
type input "mos"
click at [369, 139] on link "[MEDICAL_DATA]" at bounding box center [345, 146] width 95 height 14
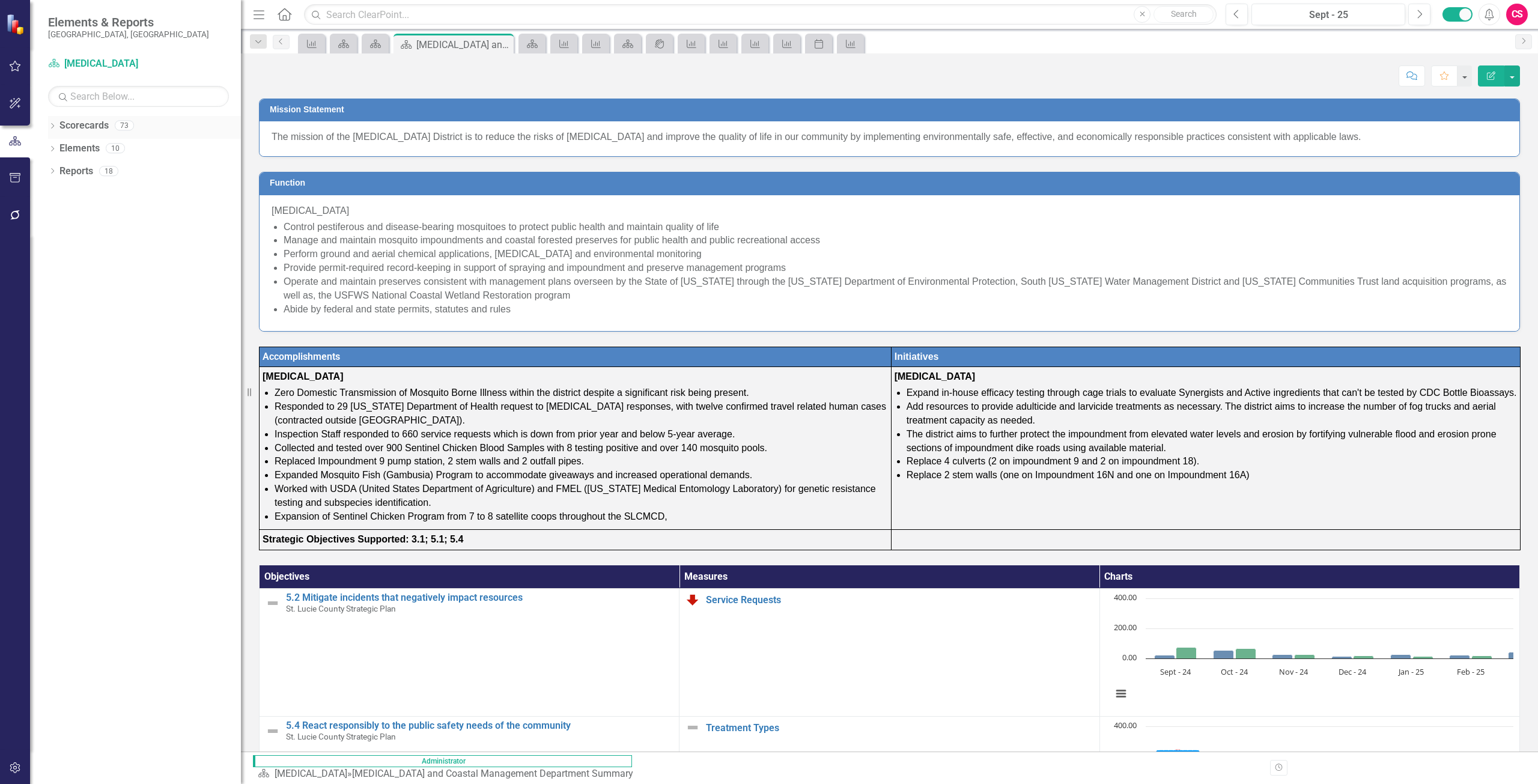
click at [85, 127] on link "Scorecards" at bounding box center [83, 126] width 49 height 14
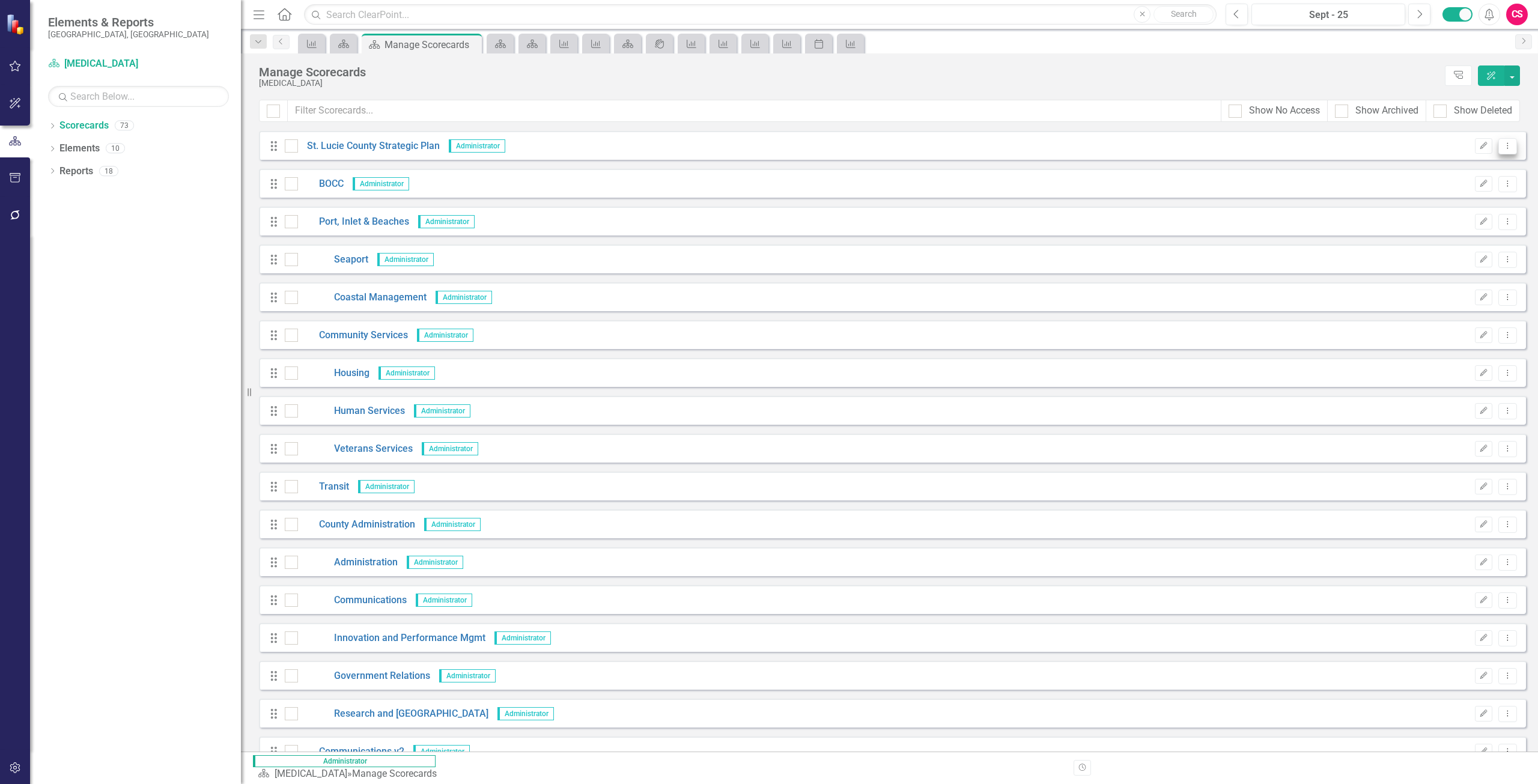
click at [1502, 146] on icon "Dropdown Menu" at bounding box center [1507, 146] width 10 height 8
click at [1460, 185] on link "Copy Duplicate Scorecard" at bounding box center [1440, 188] width 132 height 22
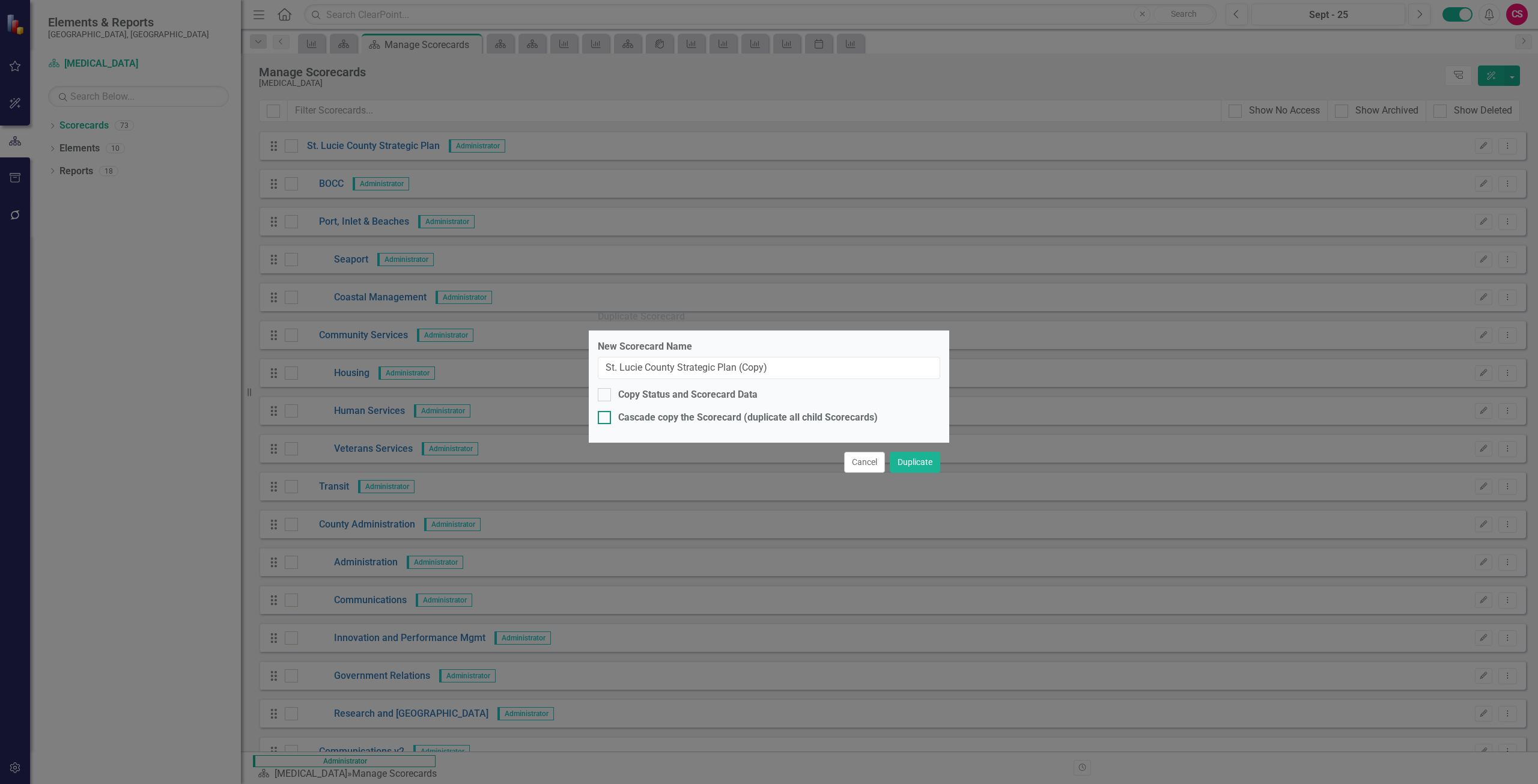
click at [724, 423] on div "Cascade copy the Scorecard (duplicate all child Scorecards)" at bounding box center [748, 418] width 260 height 14
click at [606, 419] on input "Cascade copy the Scorecard (duplicate all child Scorecards)" at bounding box center [602, 415] width 8 height 8
checkbox input "true"
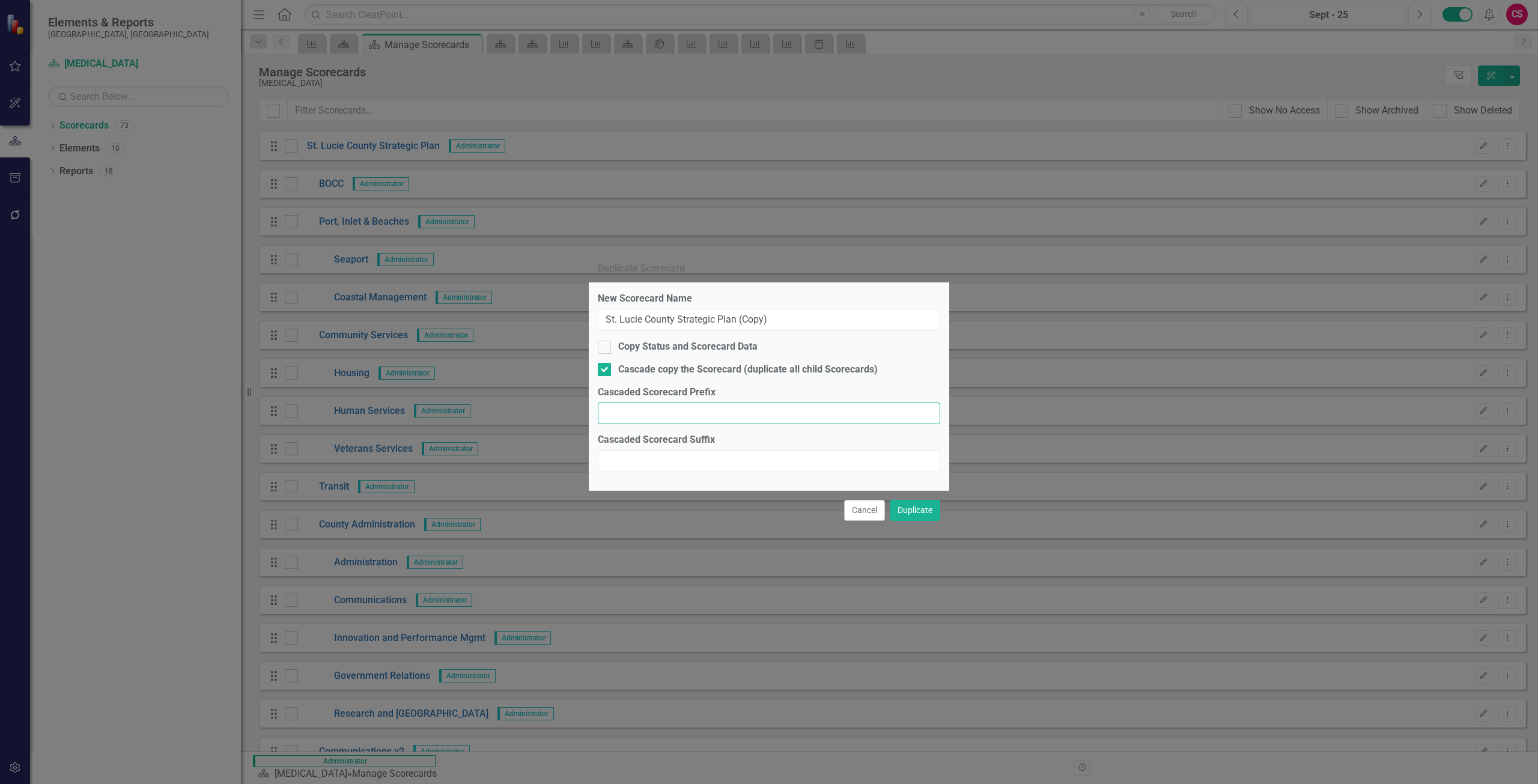
click at [664, 416] on input "Cascaded Scorecard Prefix" at bounding box center [769, 414] width 342 height 22
type input "2026"
click at [917, 516] on button "Duplicate" at bounding box center [915, 510] width 50 height 21
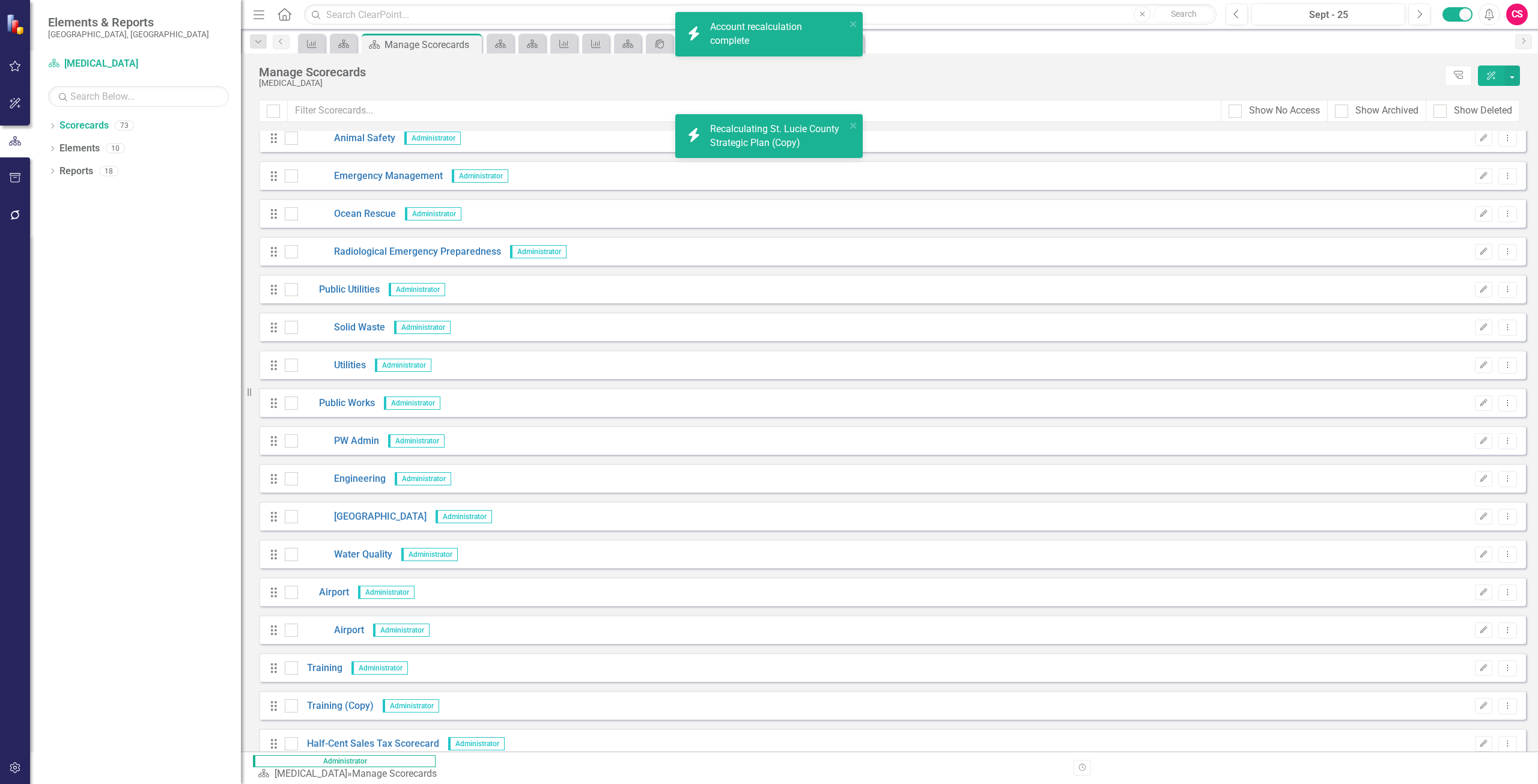
scroll to position [2132, 0]
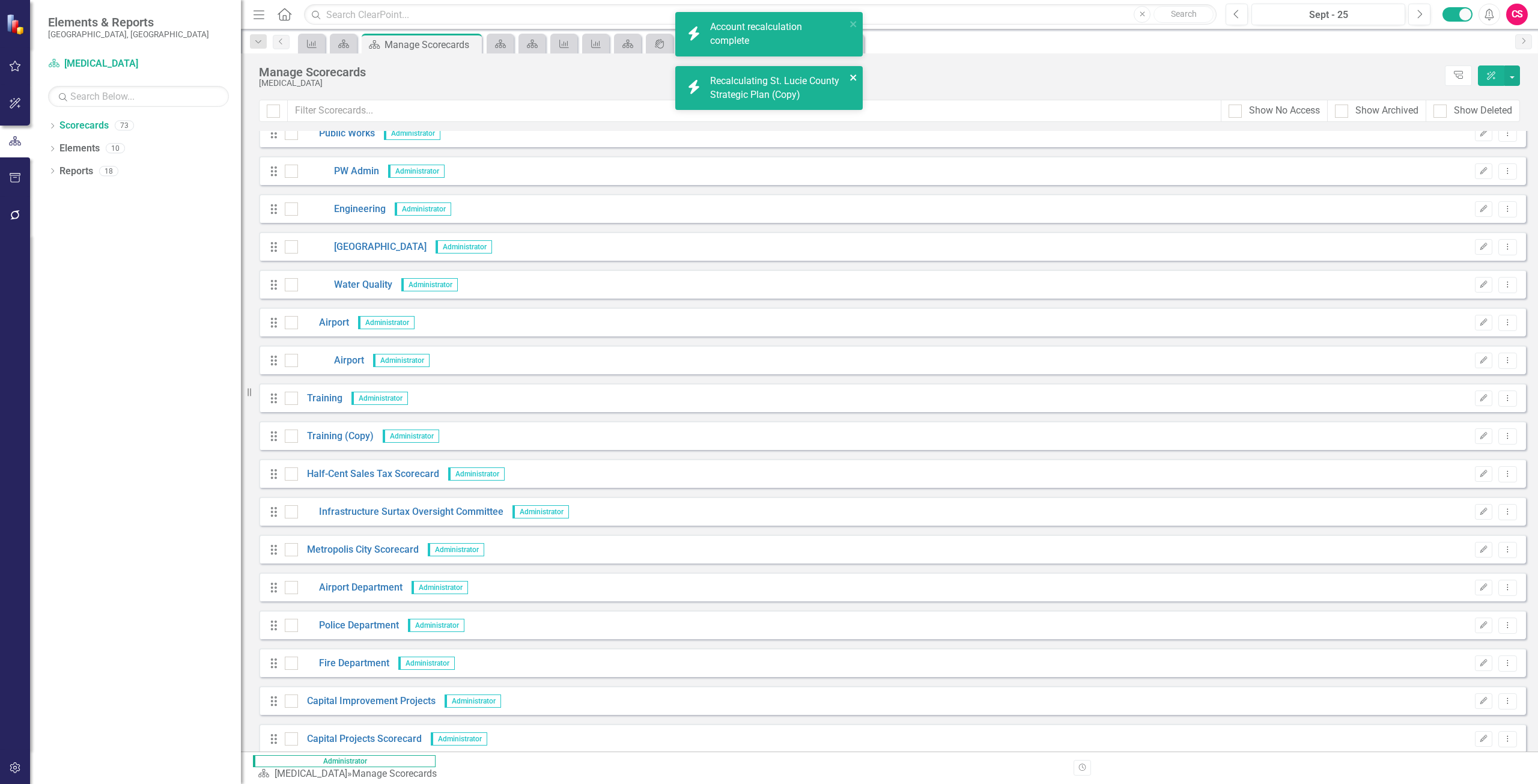
click at [856, 79] on icon "close" at bounding box center [853, 77] width 9 height 9
click at [849, 26] on div "icon.bolt Account recalculation complete" at bounding box center [765, 34] width 169 height 35
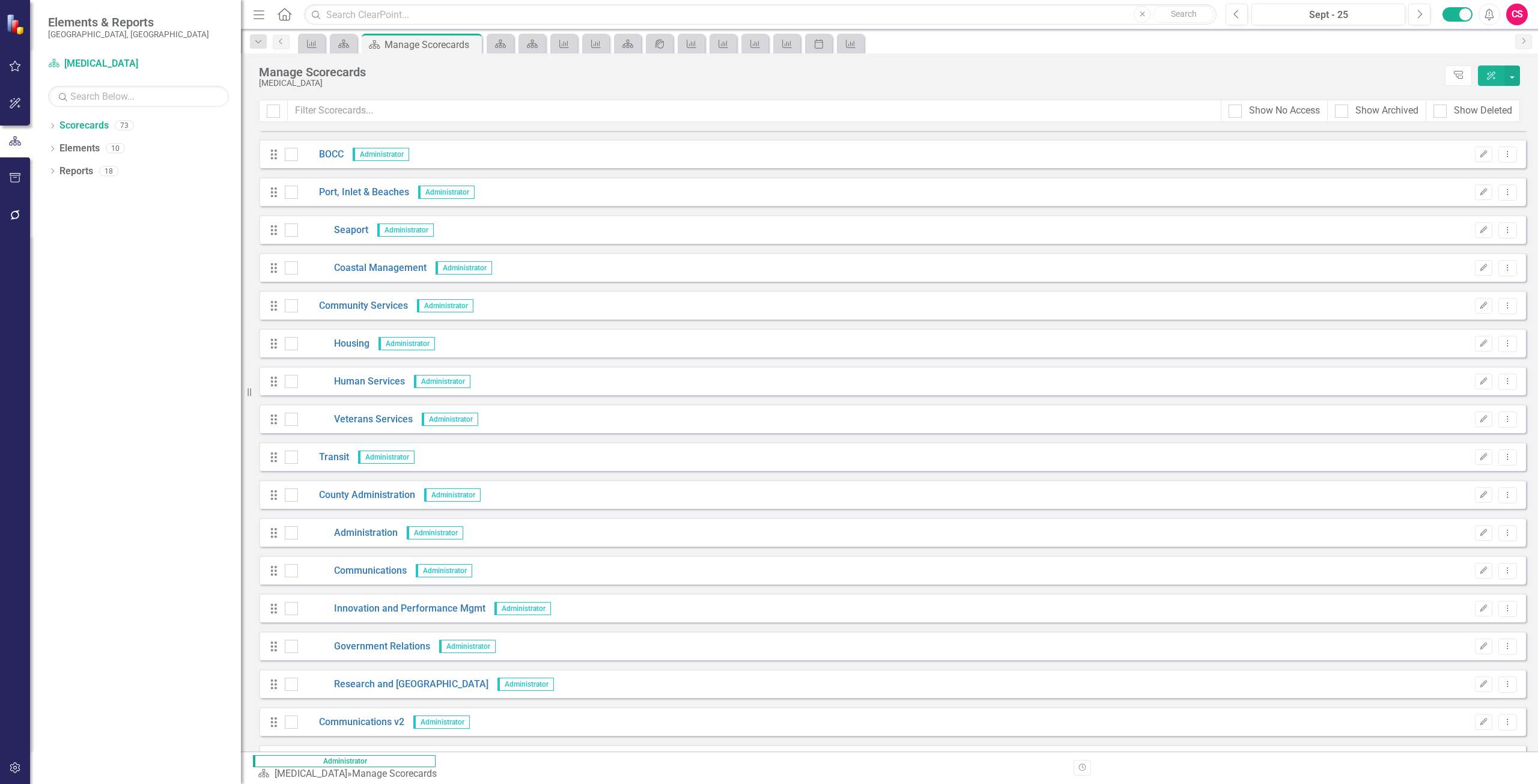
scroll to position [0, 0]
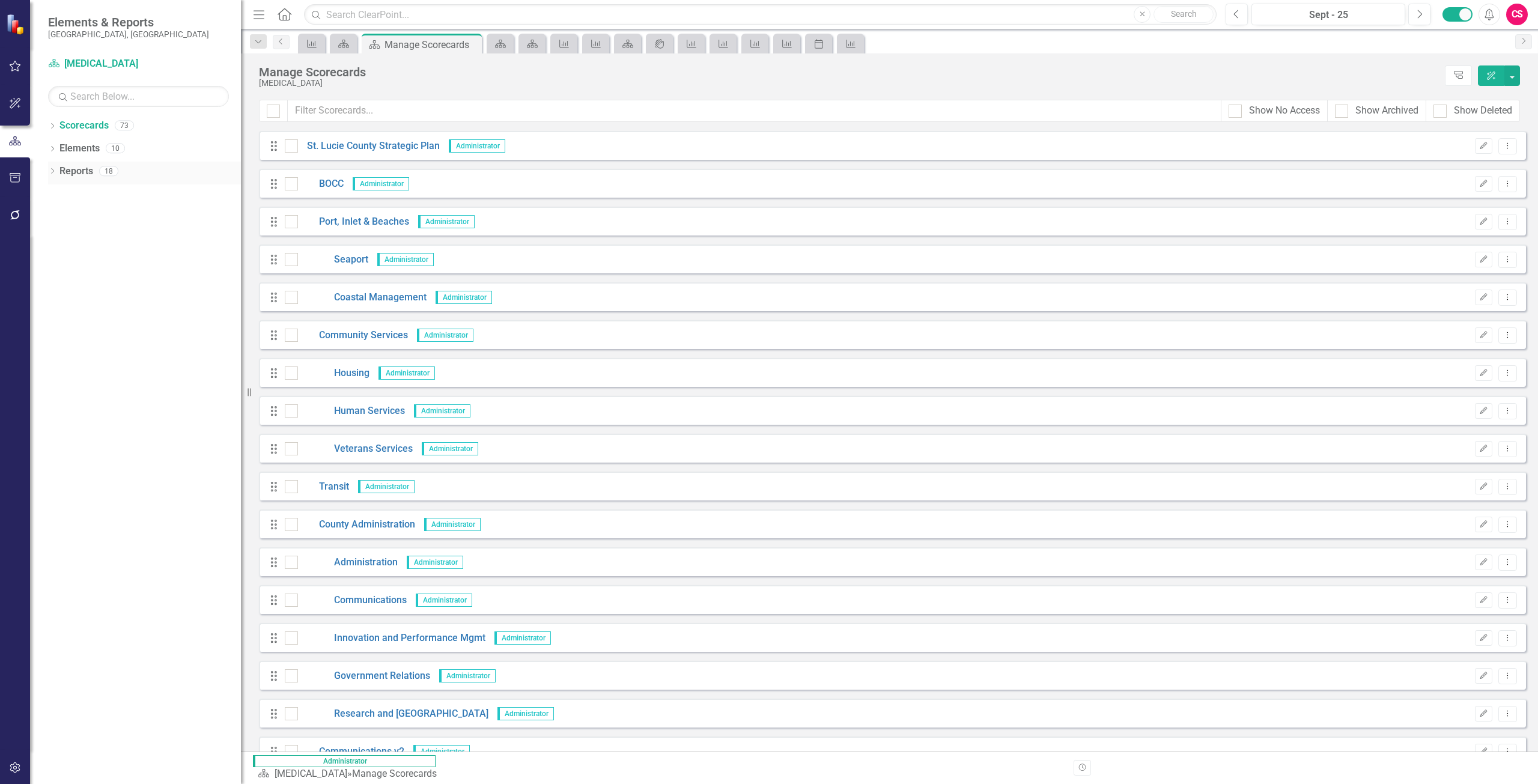
click at [88, 172] on link "Reports" at bounding box center [76, 171] width 34 height 14
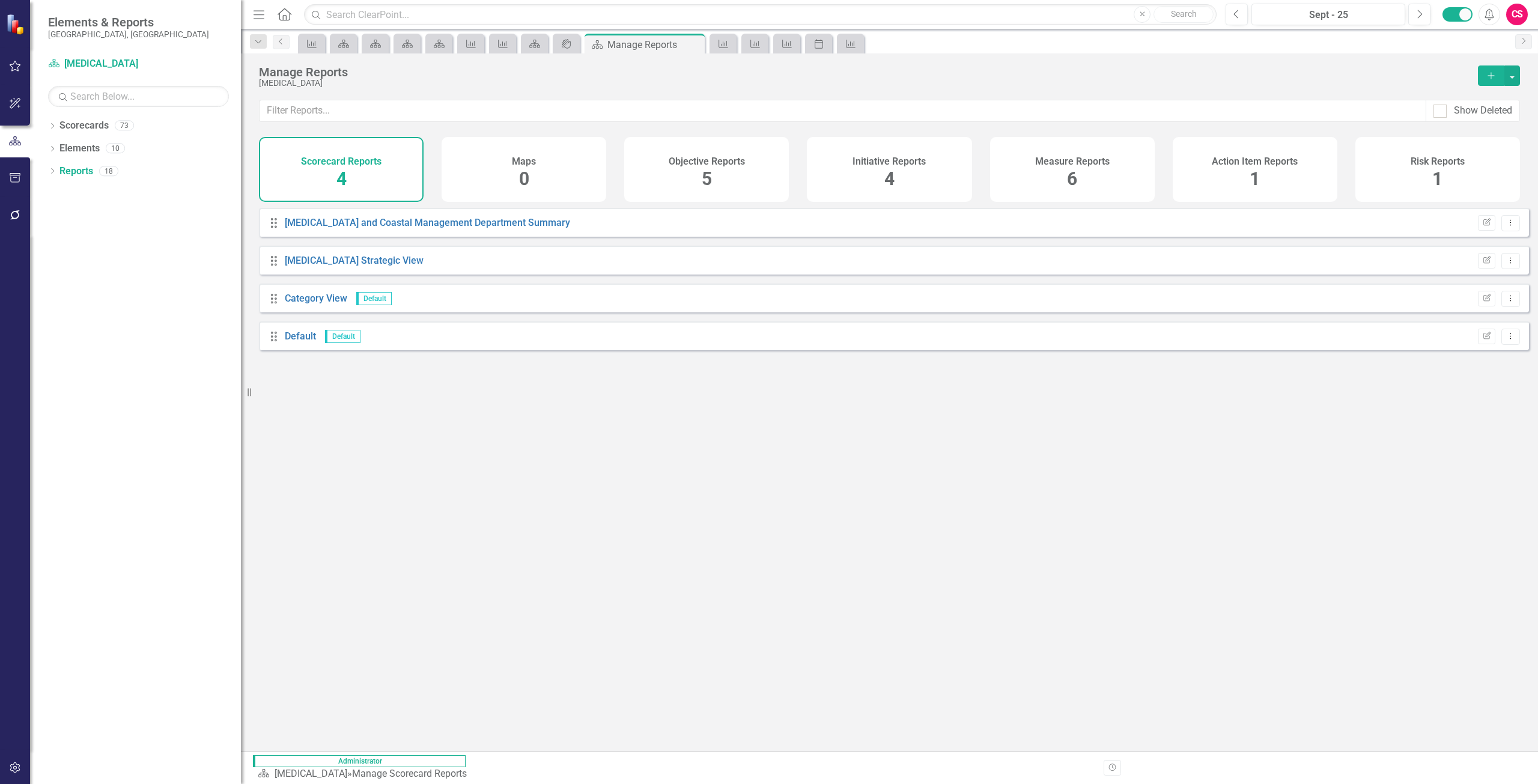
click at [1087, 179] on div "Measure Reports 6" at bounding box center [1072, 169] width 165 height 65
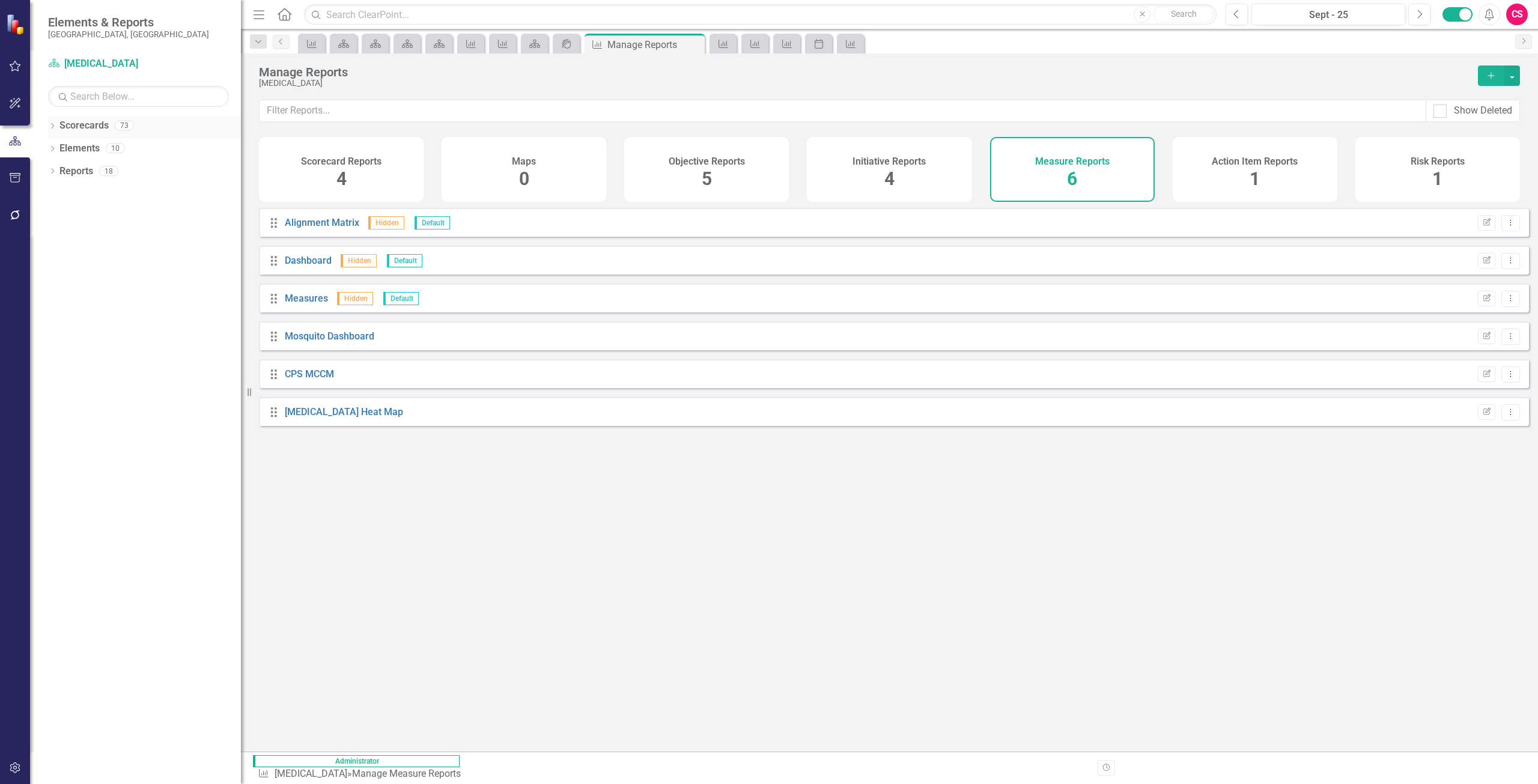
click at [105, 128] on link "Scorecards" at bounding box center [83, 126] width 49 height 14
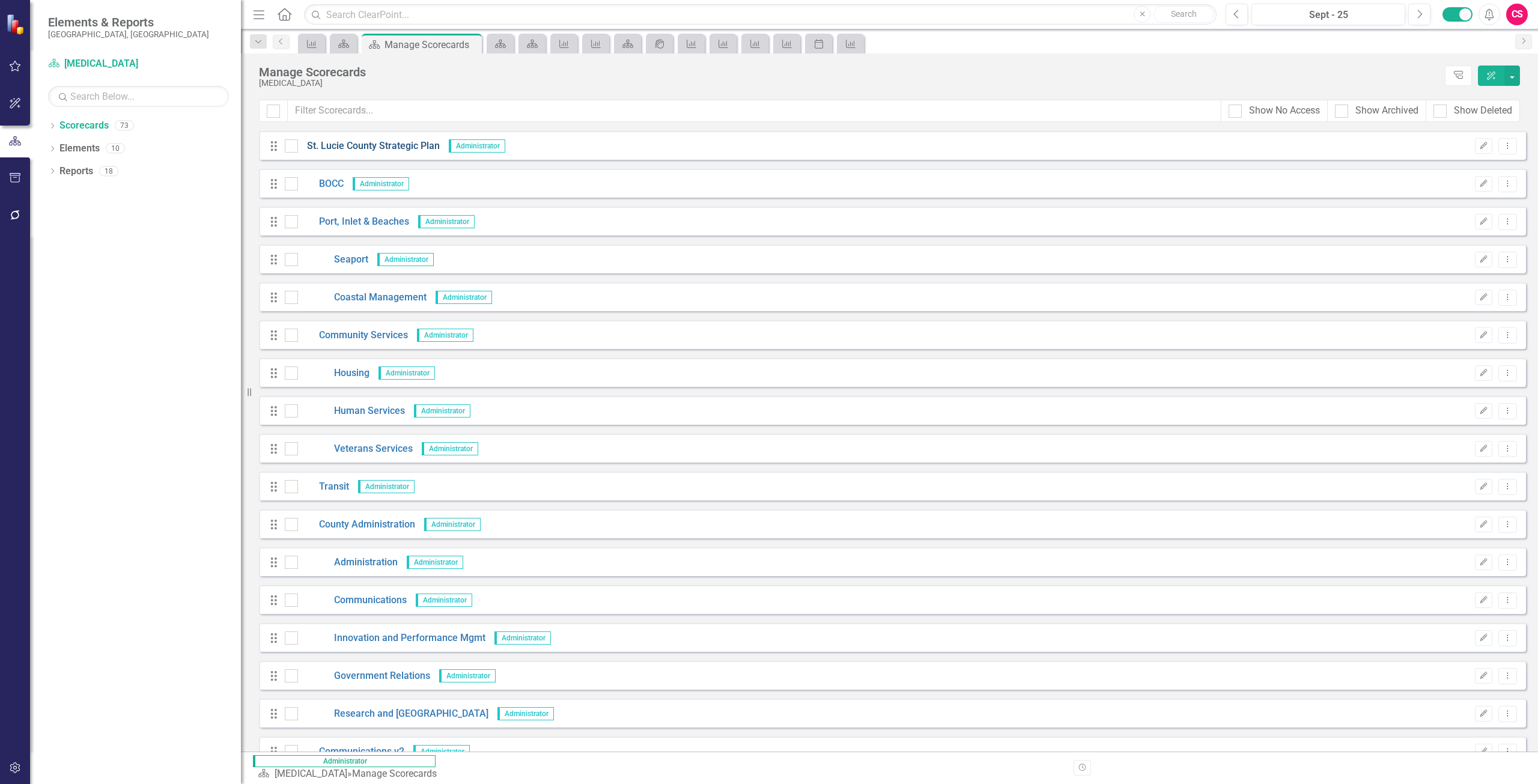
click at [334, 147] on link "St. Lucie County Strategic Plan" at bounding box center [369, 146] width 142 height 14
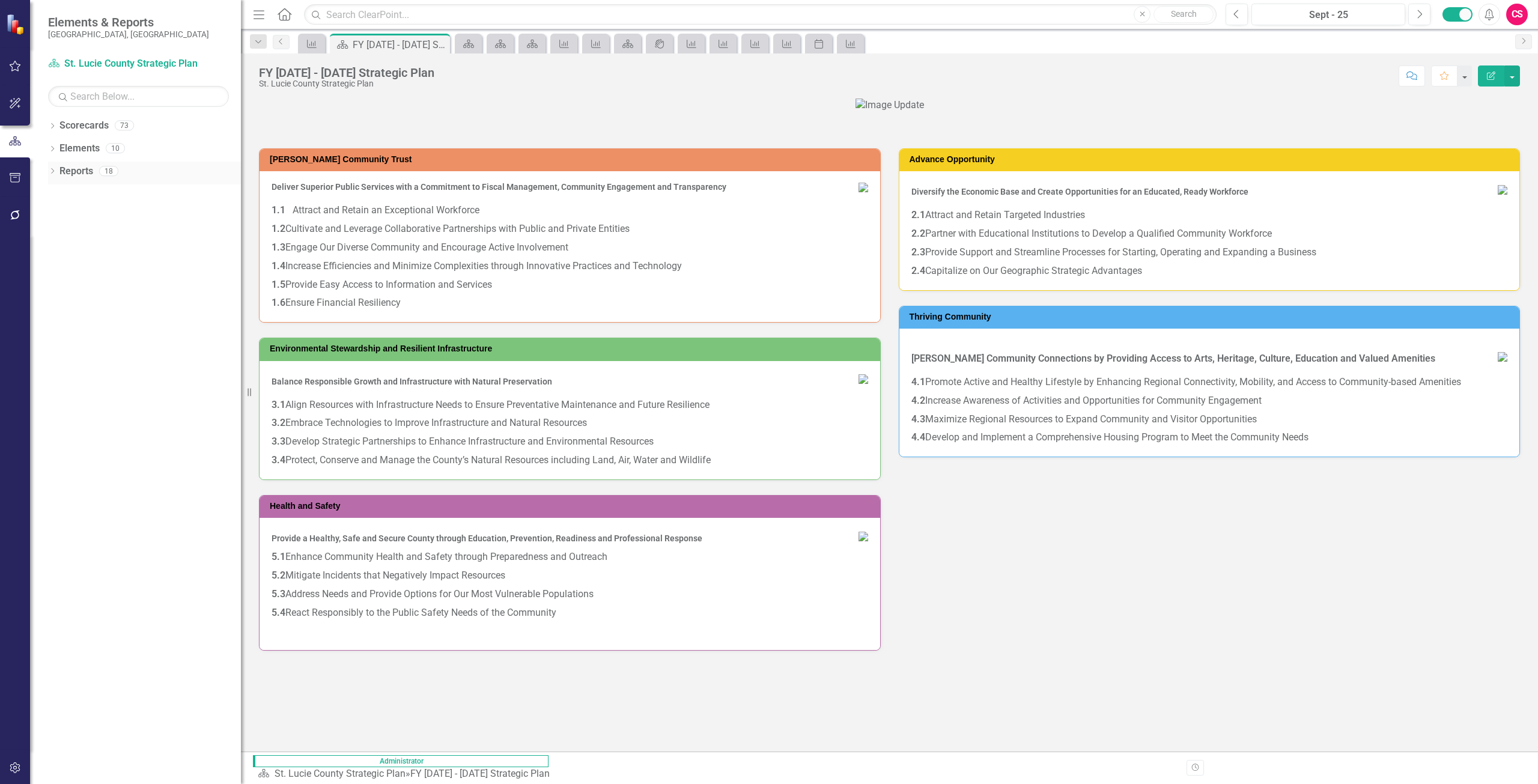
click at [87, 177] on link "Reports" at bounding box center [76, 171] width 34 height 14
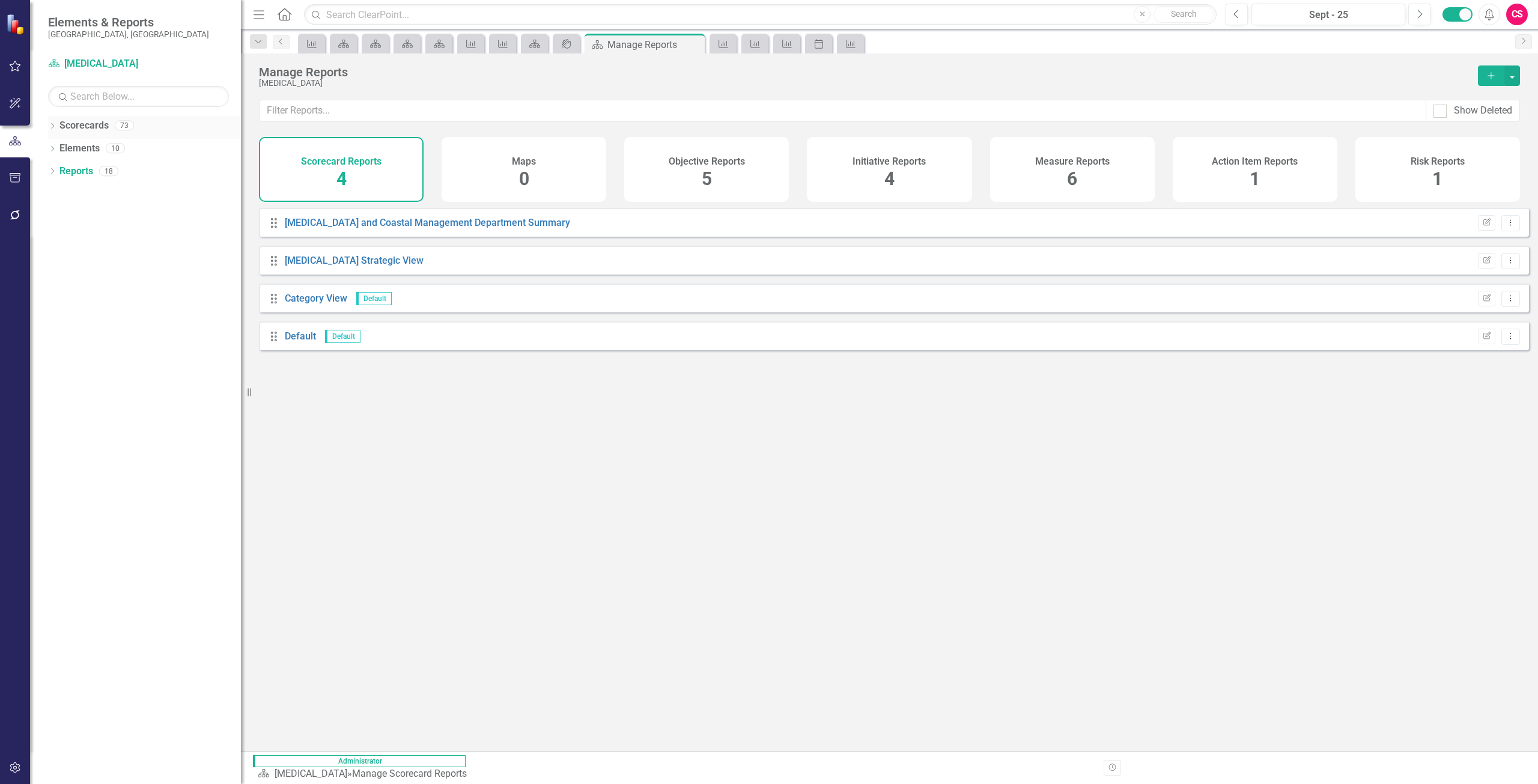
click at [81, 125] on link "Scorecards" at bounding box center [83, 126] width 49 height 14
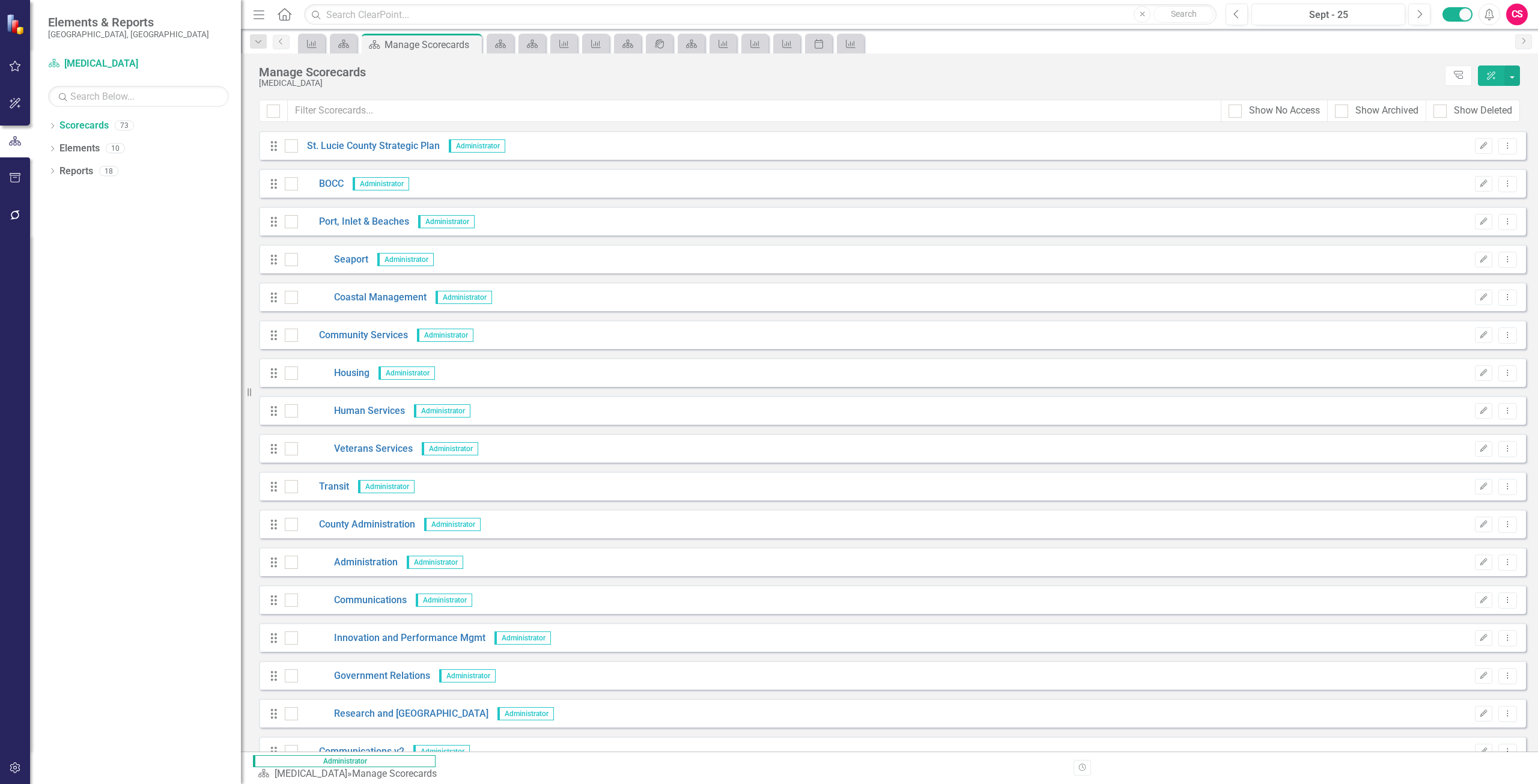
click at [340, 138] on div "Drag St. Lucie County Strategic Plan Administrator Edit Dropdown Menu" at bounding box center [892, 145] width 1267 height 29
click at [345, 144] on link "St. Lucie County Strategic Plan" at bounding box center [369, 146] width 142 height 14
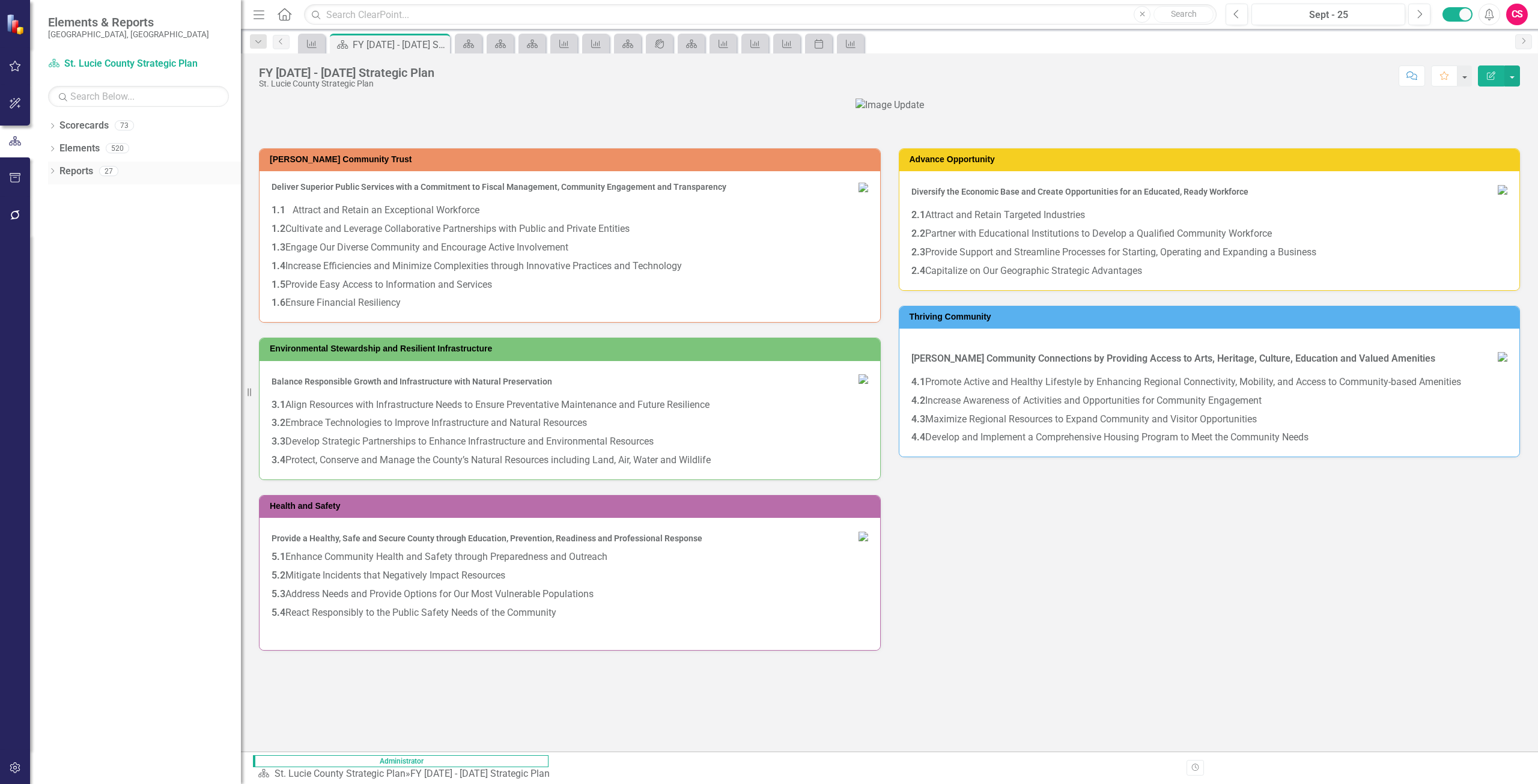
click at [81, 171] on link "Reports" at bounding box center [76, 171] width 34 height 14
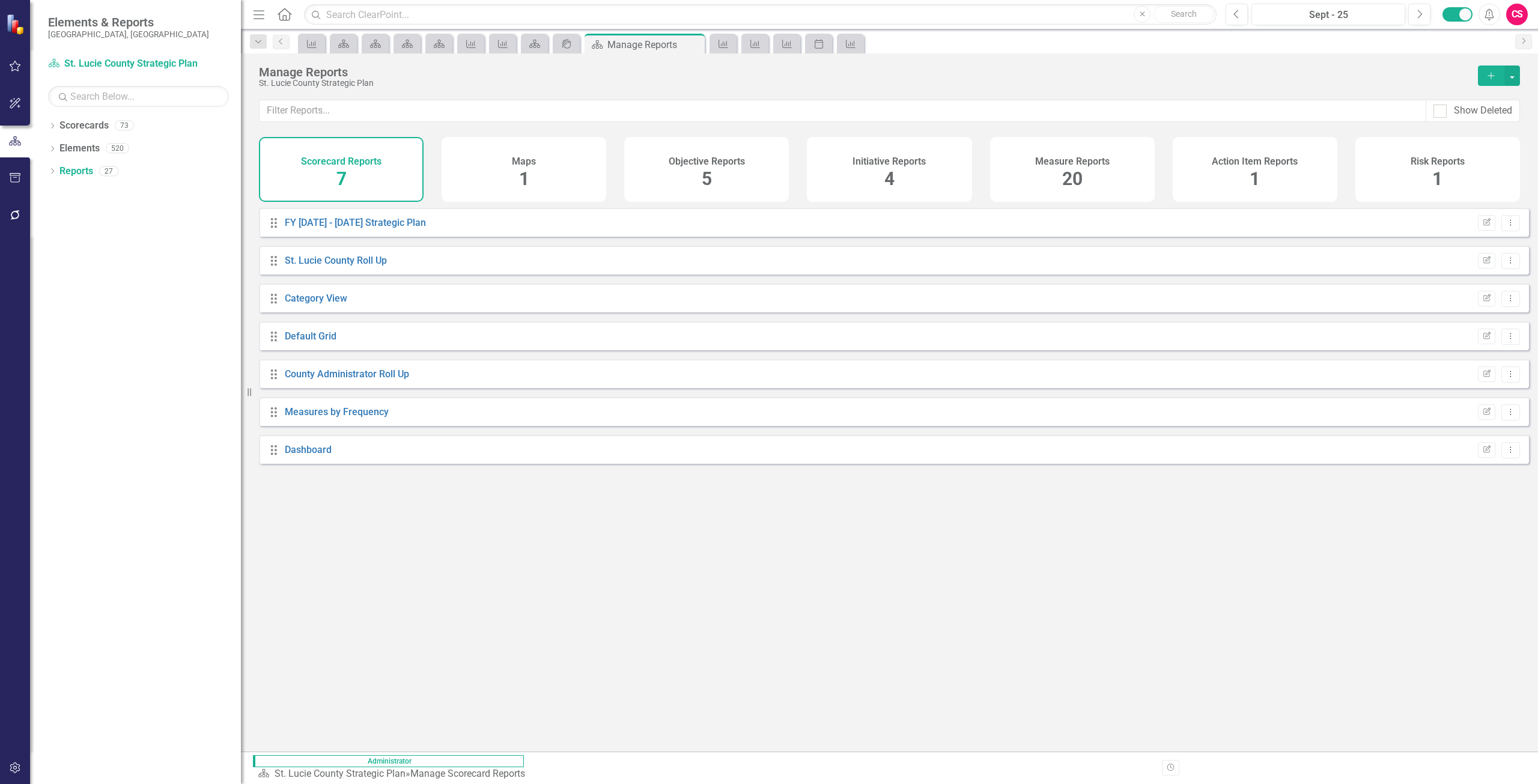
click at [1061, 169] on div "Measure Reports 20" at bounding box center [1072, 169] width 165 height 65
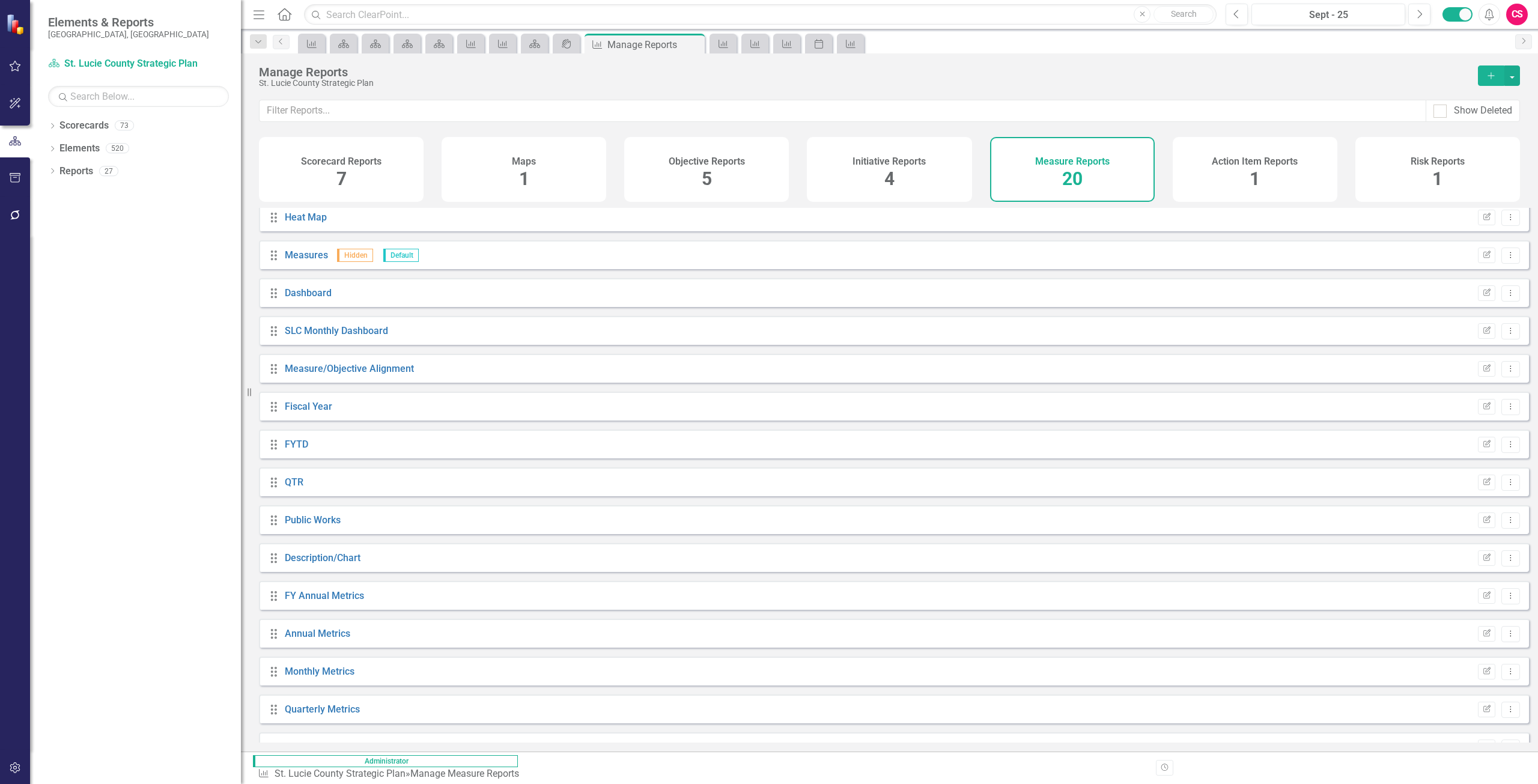
scroll to position [212, 0]
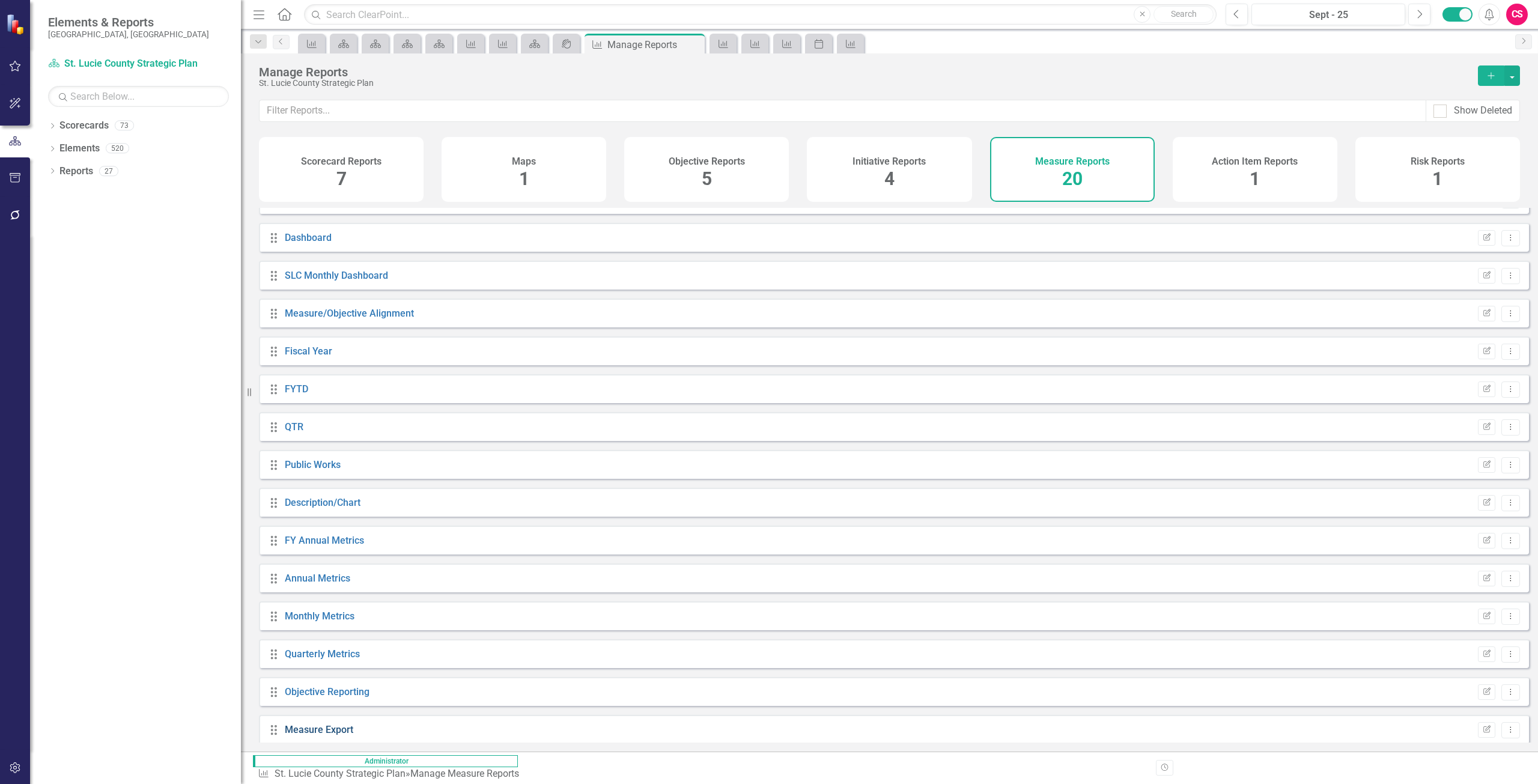
click at [304, 736] on link "Measure Export" at bounding box center [319, 730] width 69 height 11
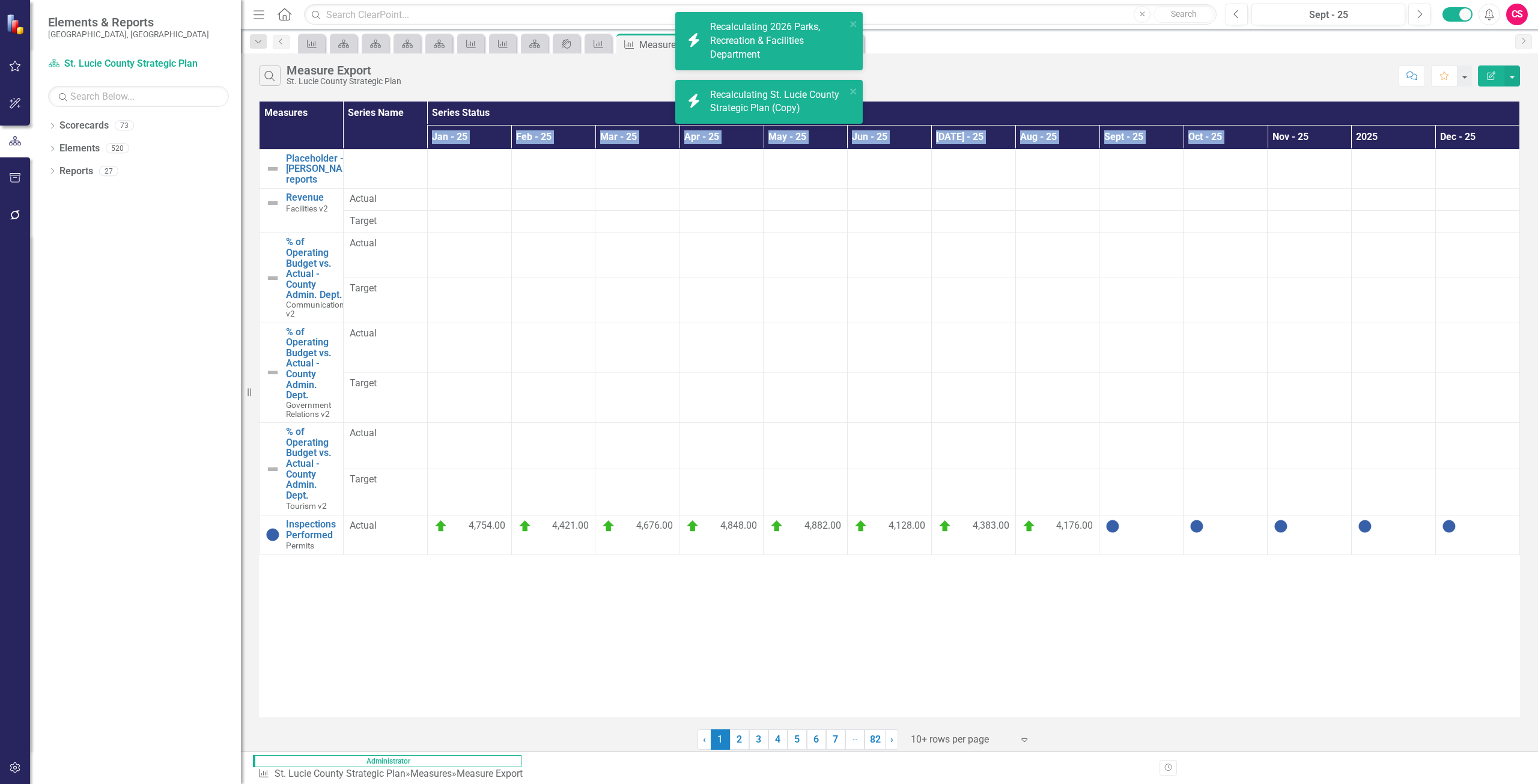
drag, startPoint x: 472, startPoint y: 139, endPoint x: 1301, endPoint y: 128, distance: 829.1
click at [1301, 128] on tr "Jan - [DATE] - [DATE] - [DATE] - [DATE] - [DATE] - [DATE] - [DATE] - [DATE] - […" at bounding box center [890, 137] width 1260 height 24
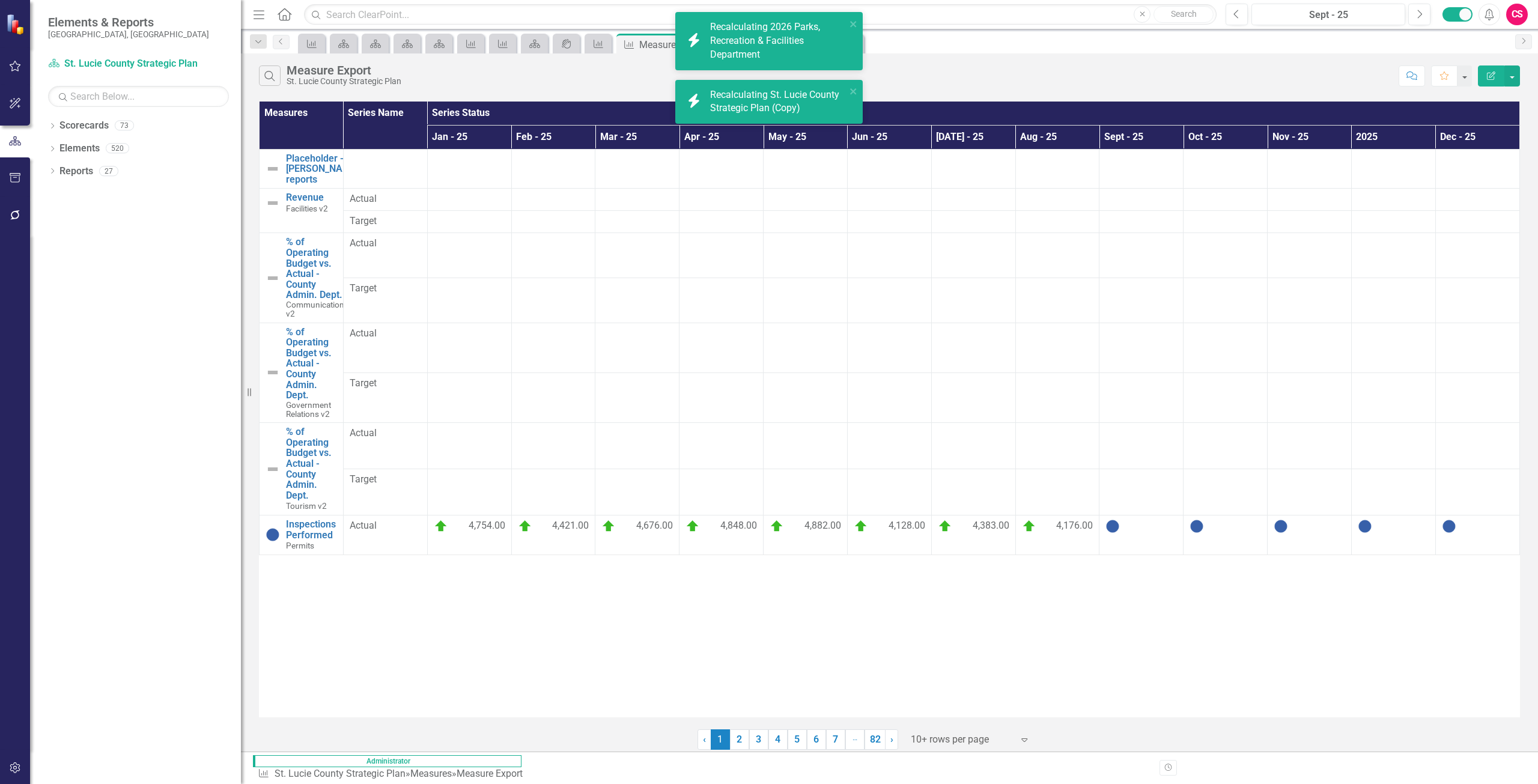
drag, startPoint x: 1151, startPoint y: 82, endPoint x: 1141, endPoint y: 81, distance: 10.0
click at [1151, 82] on div "Search Measure Export [GEOGRAPHIC_DATA] Strategic Plan" at bounding box center [826, 75] width 1134 height 20
click at [859, 89] on \(Copy\) "icon.bolt Recalculating St. Lucie County Strategic Plan (Copy)" at bounding box center [769, 102] width 188 height 44
click at [857, 29] on button "close" at bounding box center [853, 24] width 9 height 14
click at [852, 75] on icon "close" at bounding box center [853, 77] width 9 height 9
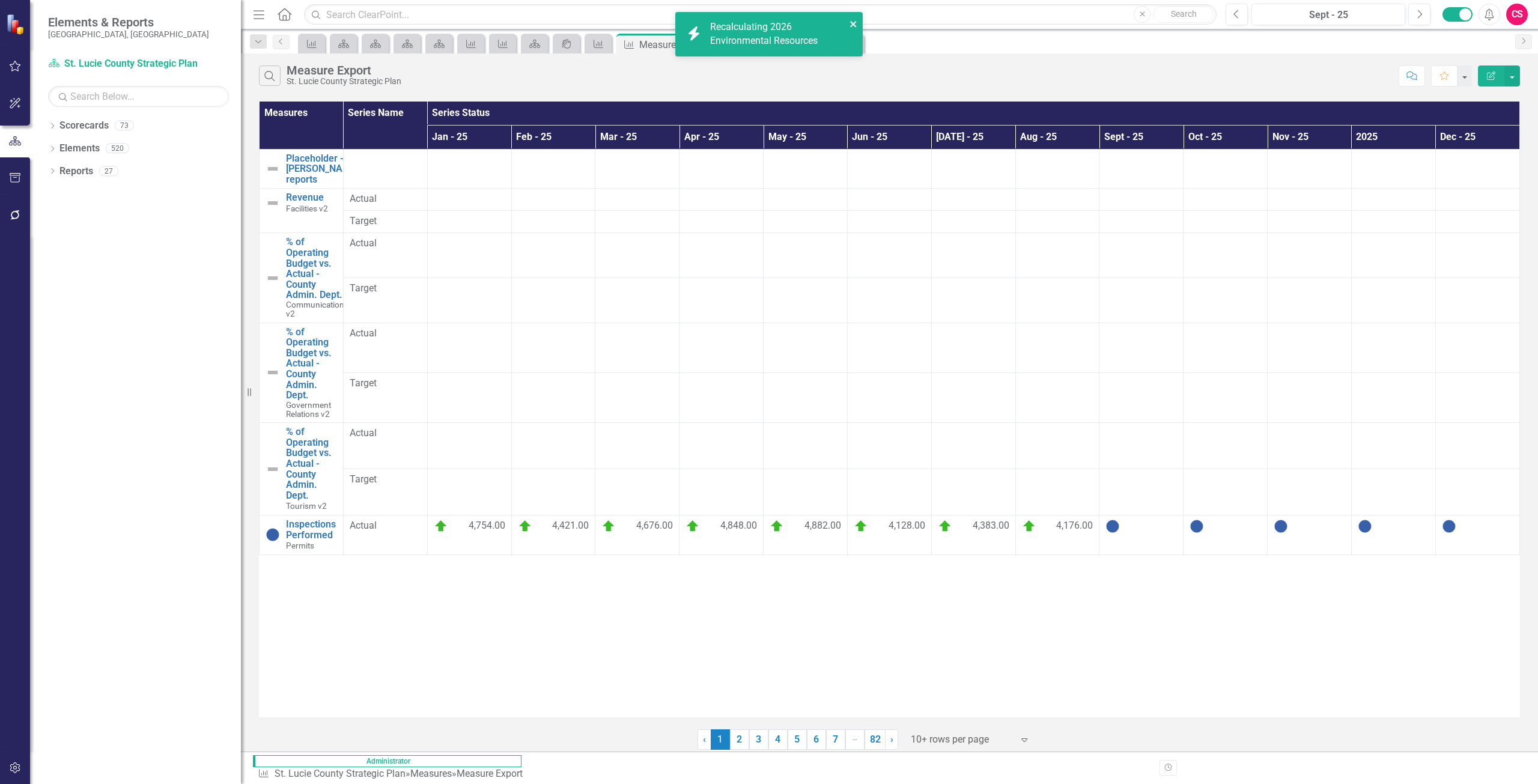
click at [852, 30] on button "close" at bounding box center [853, 24] width 9 height 14
click at [1518, 69] on button "button" at bounding box center [1512, 75] width 15 height 21
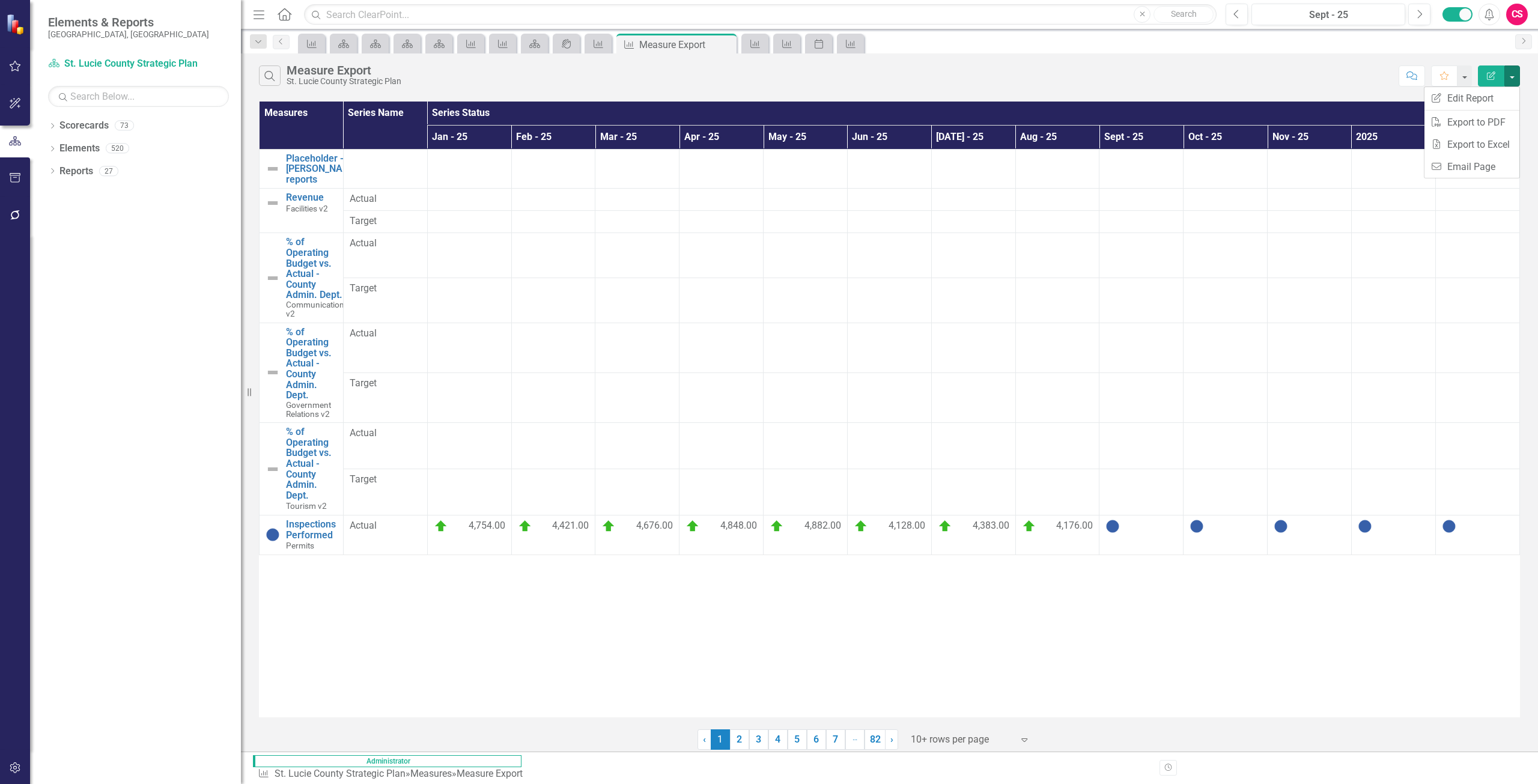
click at [1085, 66] on div "Search Measure Export [GEOGRAPHIC_DATA] Strategic Plan" at bounding box center [826, 75] width 1134 height 20
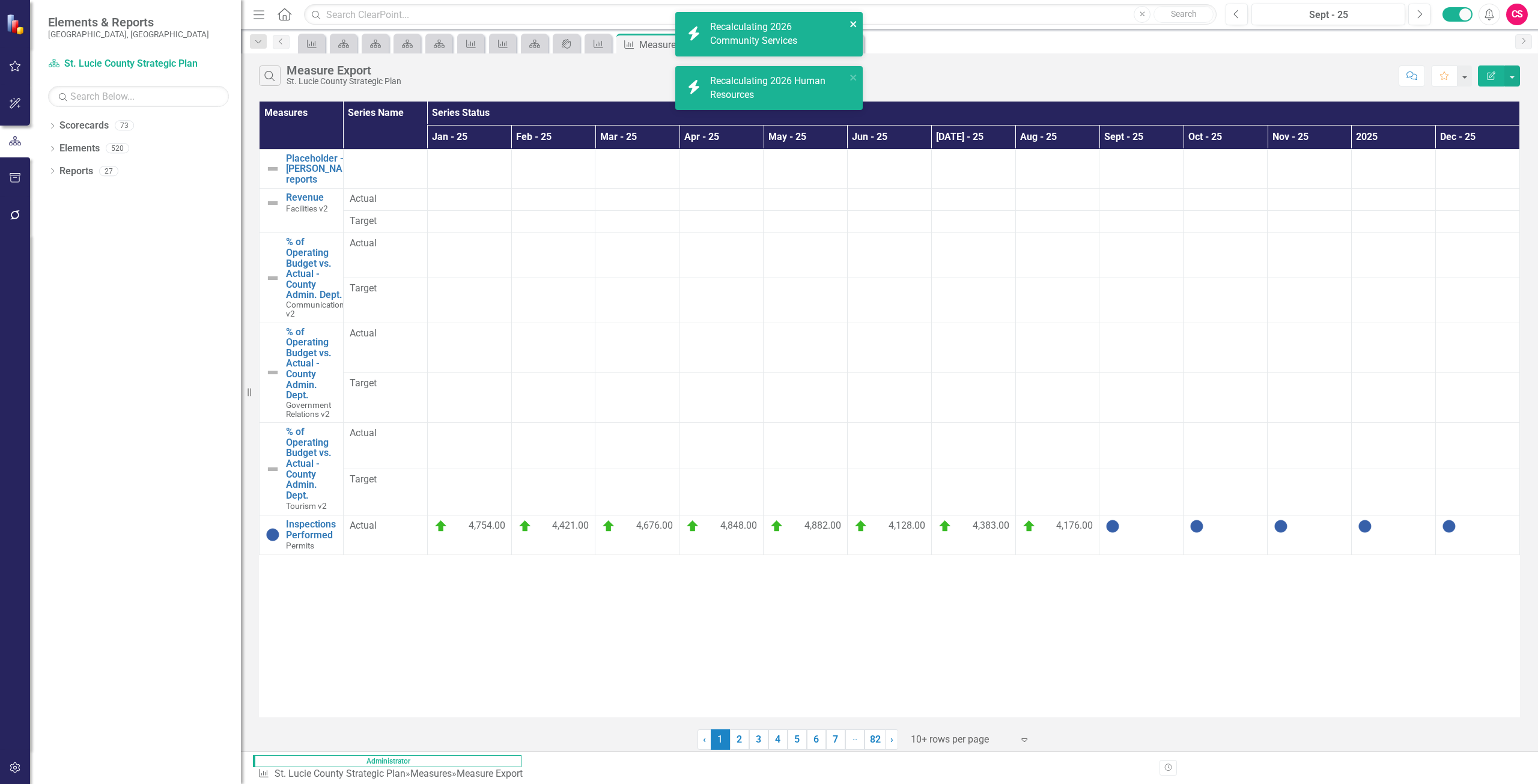
click at [857, 26] on div "icon.bolt Recalculating 2026 Community Services icon.bolt Recalculating 2026 Hu…" at bounding box center [769, 65] width 192 height 112
click at [855, 77] on icon "close" at bounding box center [853, 77] width 9 height 9
click at [851, 26] on icon "close" at bounding box center [853, 24] width 6 height 6
click at [845, 71] on div "icon.bolt Recalculating 2026 Public Works" at bounding box center [765, 88] width 169 height 35
click at [853, 32] on Extension "icon.bolt Recalculating 2026 IFAS Extension" at bounding box center [769, 34] width 188 height 44
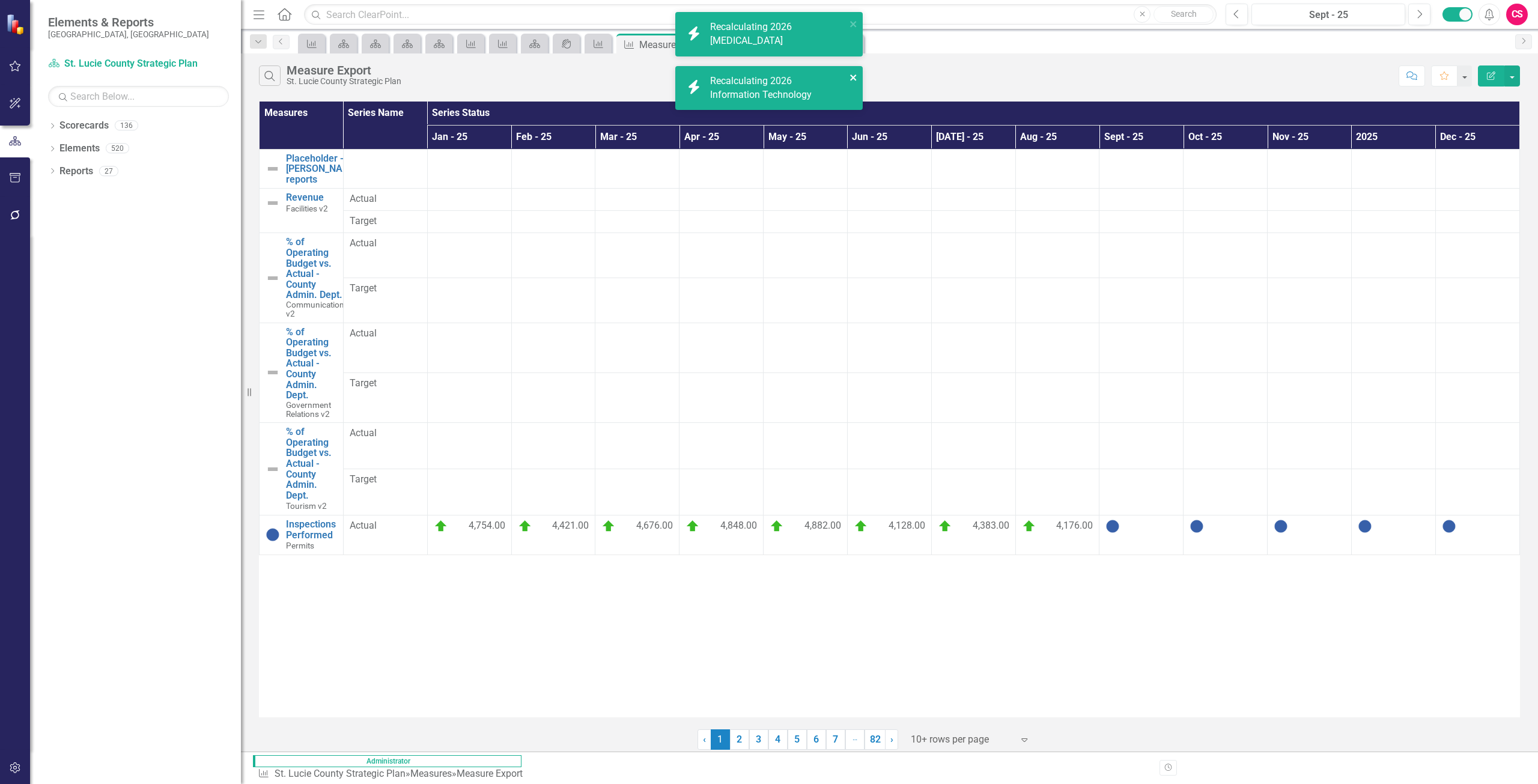
click at [850, 79] on icon "close" at bounding box center [853, 77] width 9 height 9
click at [853, 19] on icon "close" at bounding box center [853, 24] width 9 height 9
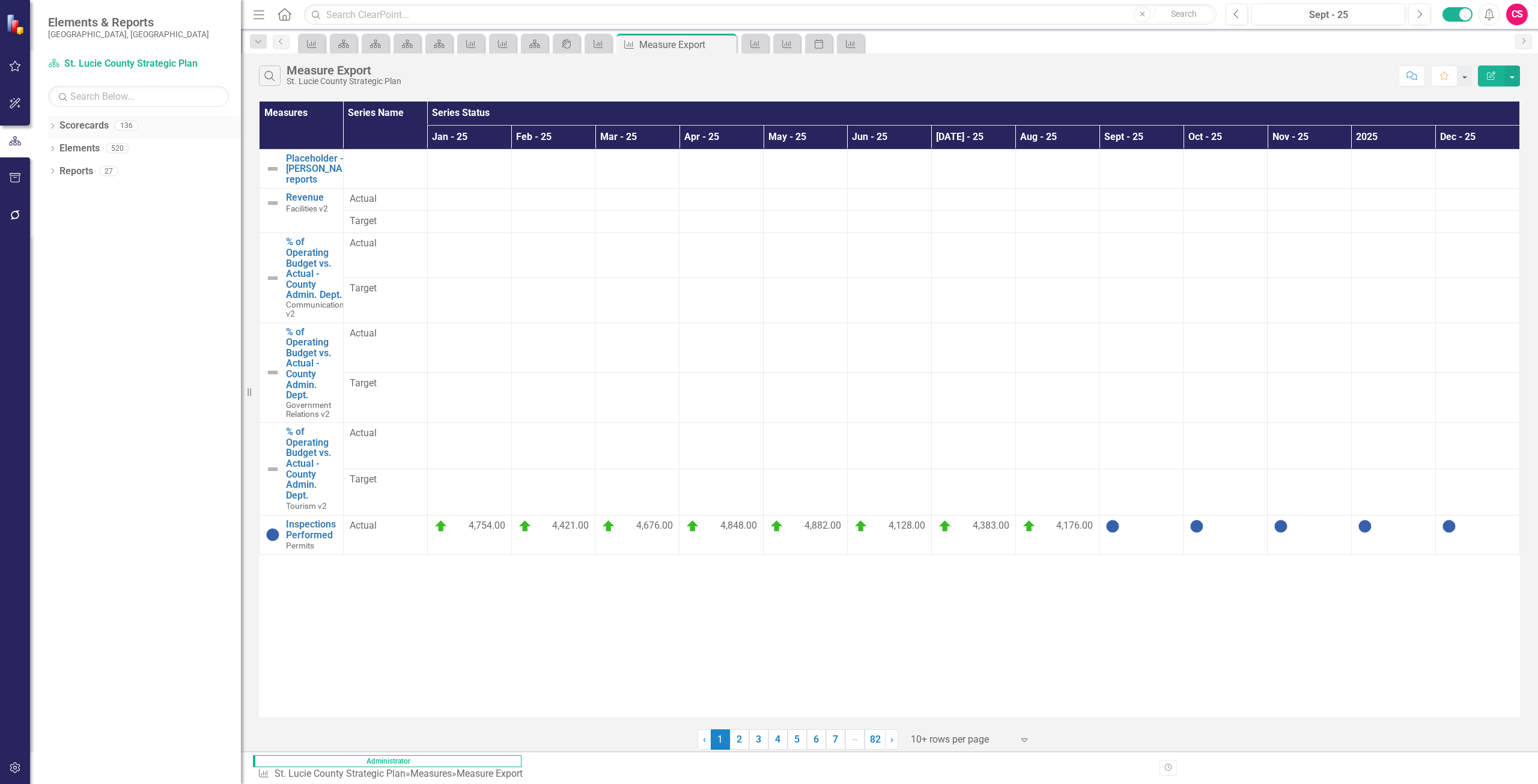
click at [93, 124] on link "Scorecards" at bounding box center [83, 126] width 49 height 14
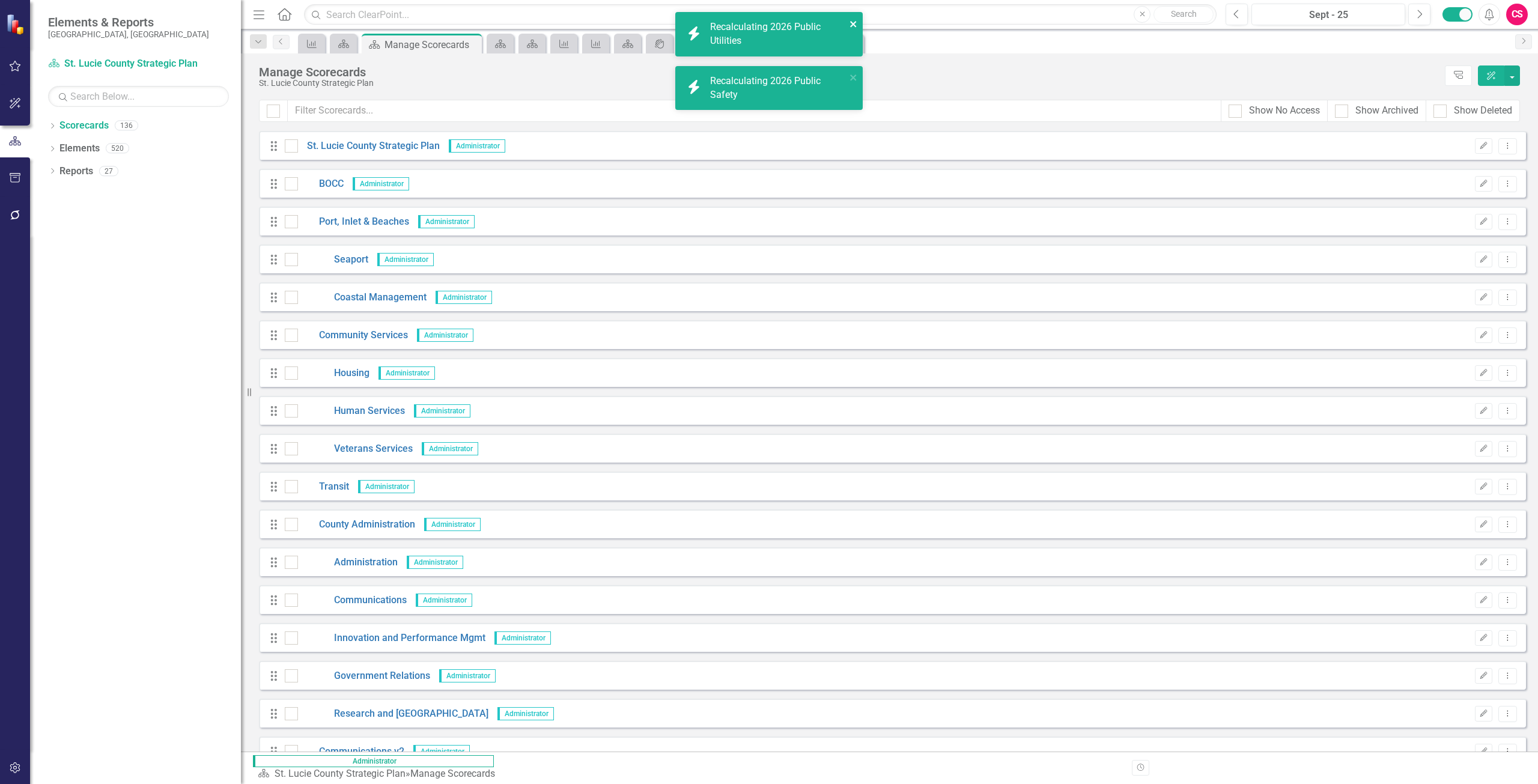
click at [854, 28] on icon "close" at bounding box center [853, 24] width 9 height 9
click at [854, 75] on div "icon.bolt Recalculating 2026 Public Utilities icon.bolt Recalculating 2026 Publ…" at bounding box center [769, 392] width 1538 height 784
click at [843, 72] on div "icon.bolt Recalculating 2026 Library Services" at bounding box center [765, 88] width 169 height 35
click at [854, 23] on icon "close" at bounding box center [853, 24] width 6 height 6
drag, startPoint x: 858, startPoint y: 17, endPoint x: 853, endPoint y: 11, distance: 7.8
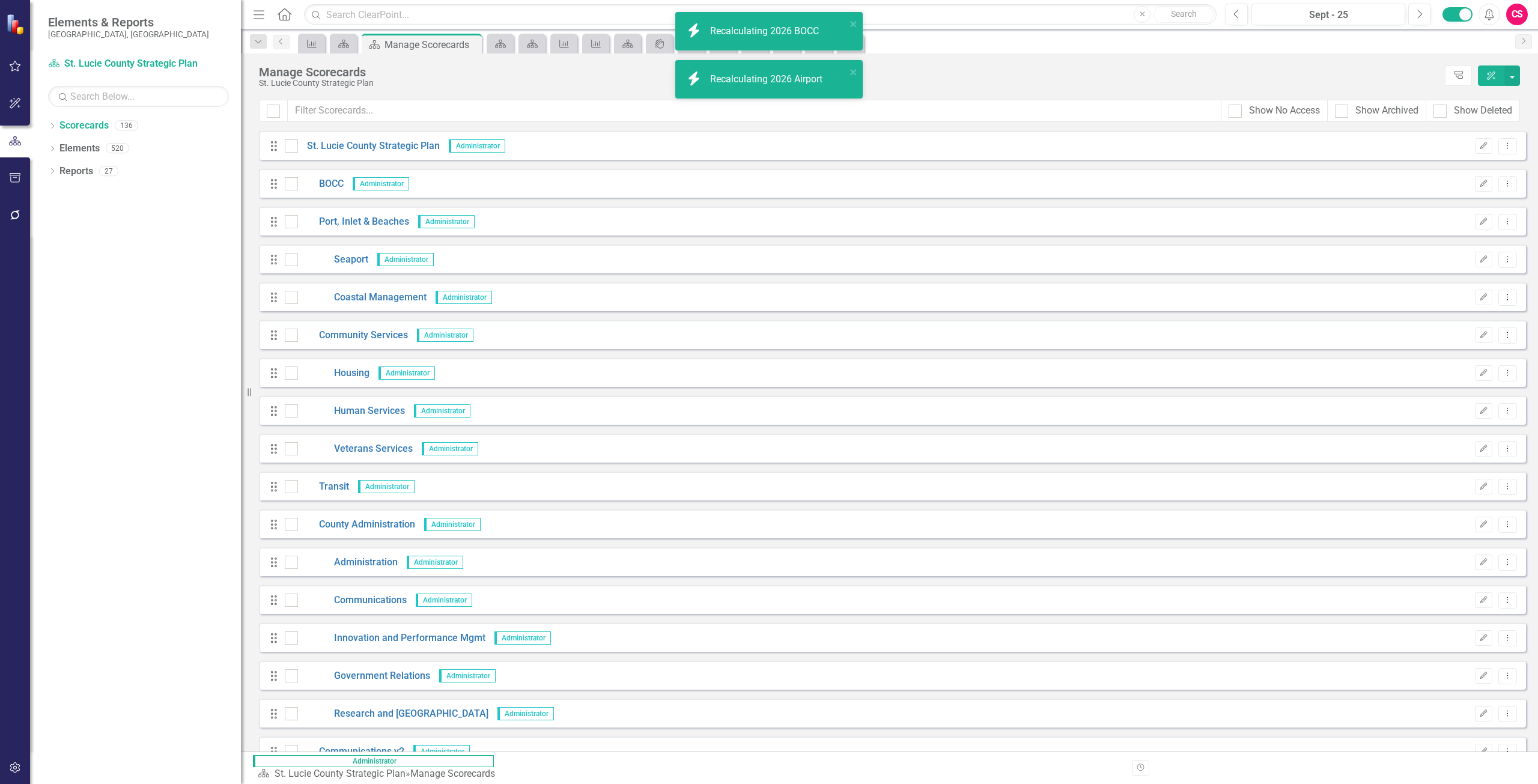
click at [855, 13] on BOCC "icon.bolt Recalculating 2026 BOCC" at bounding box center [769, 31] width 188 height 38
click at [849, 71] on icon "close" at bounding box center [853, 72] width 9 height 9
click at [853, 26] on icon "close" at bounding box center [853, 24] width 6 height 6
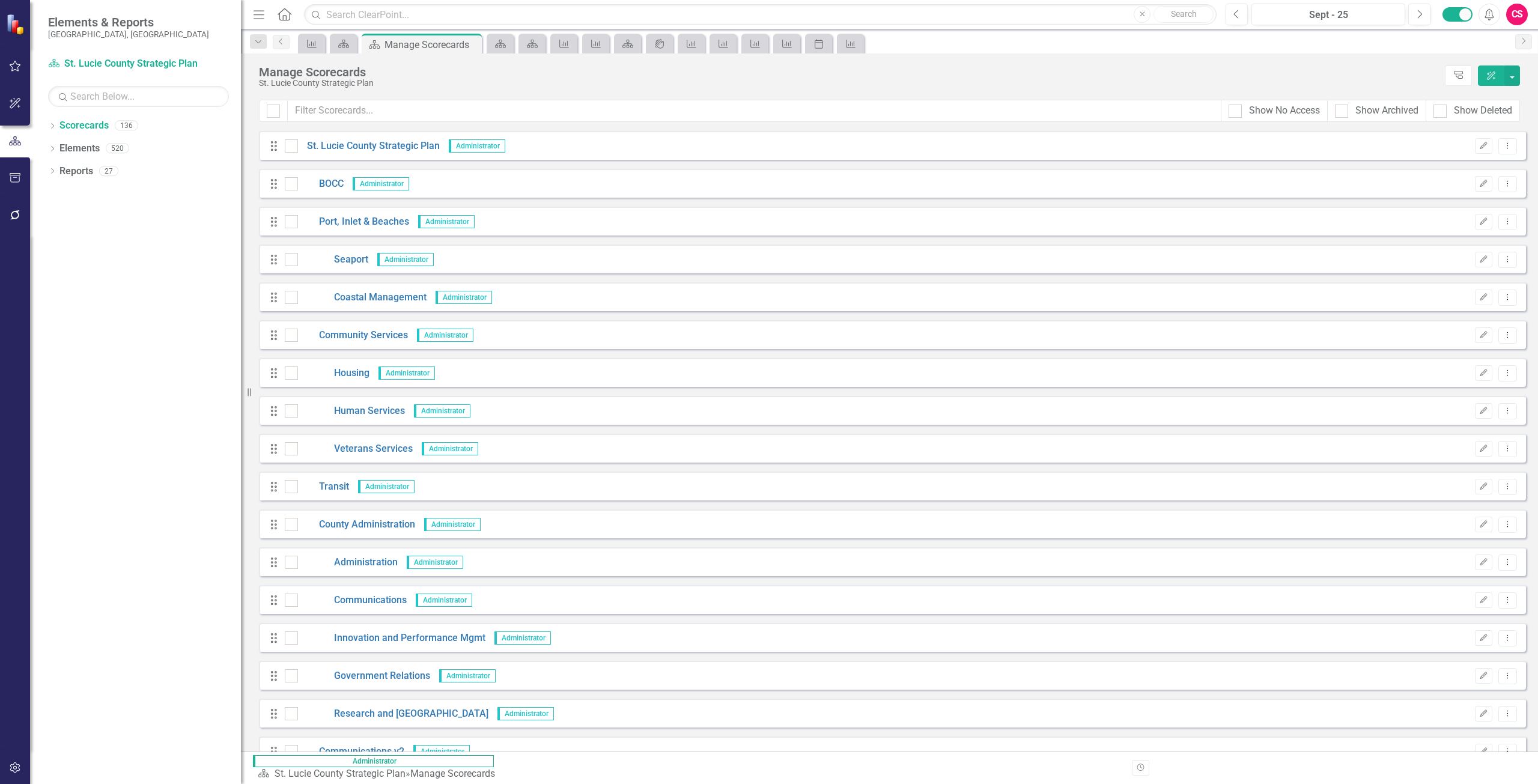
click at [950, 52] on div "Measure Scorecard Scorecard Manage Scorecards Pin Close Scorecard Scorecard Mea…" at bounding box center [902, 43] width 1214 height 19
